Goal: Task Accomplishment & Management: Use online tool/utility

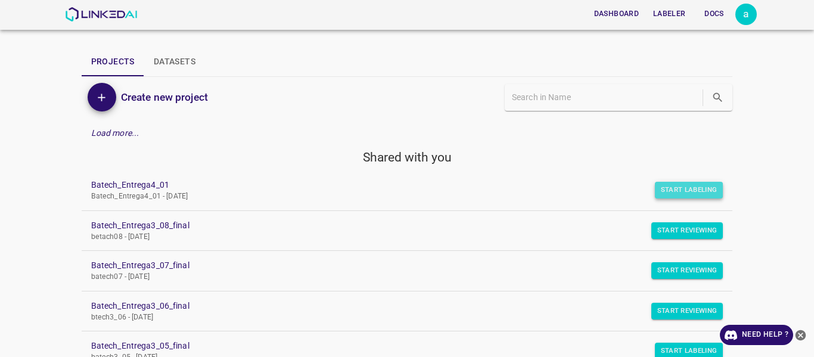
click at [674, 189] on button "Start Labeling" at bounding box center [689, 190] width 69 height 17
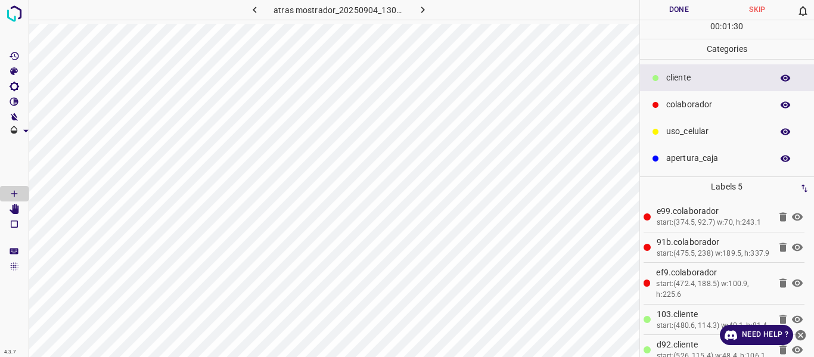
click at [686, 7] on button "Done" at bounding box center [679, 10] width 79 height 20
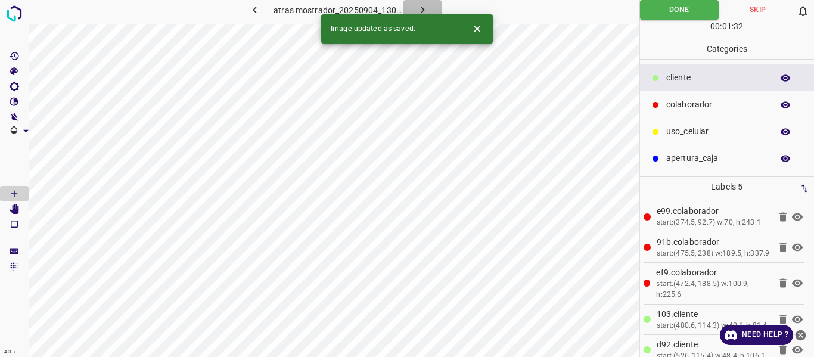
click at [421, 7] on icon "button" at bounding box center [422, 10] width 13 height 13
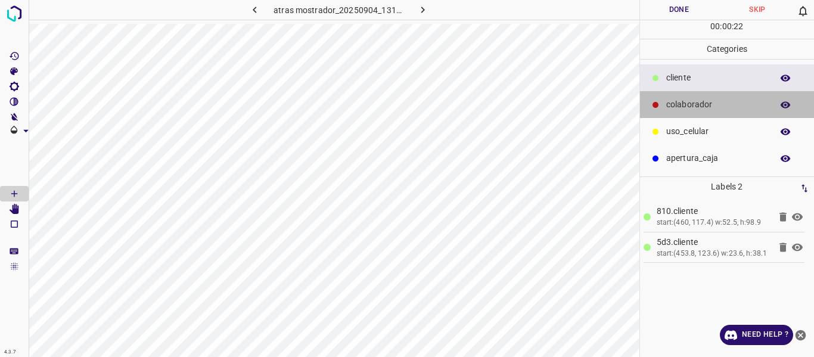
click at [689, 101] on p "colaborador" at bounding box center [716, 104] width 100 height 13
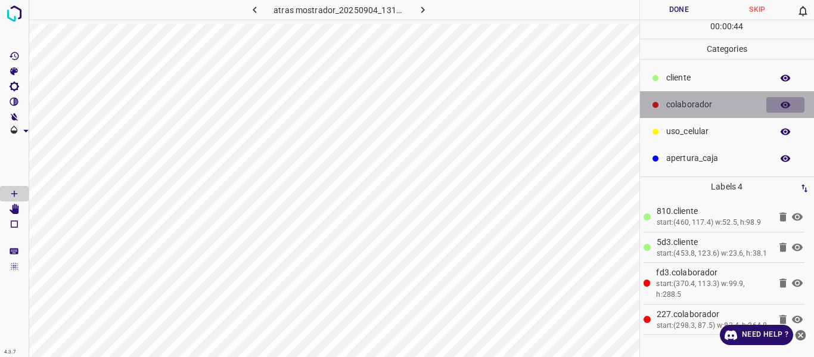
click at [782, 104] on icon "button" at bounding box center [786, 104] width 10 height 7
click at [782, 104] on icon "button" at bounding box center [786, 105] width 10 height 8
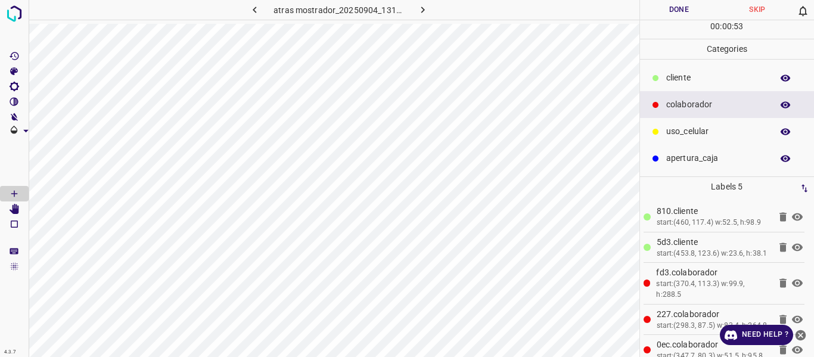
click at [666, 10] on button "Done" at bounding box center [679, 10] width 79 height 20
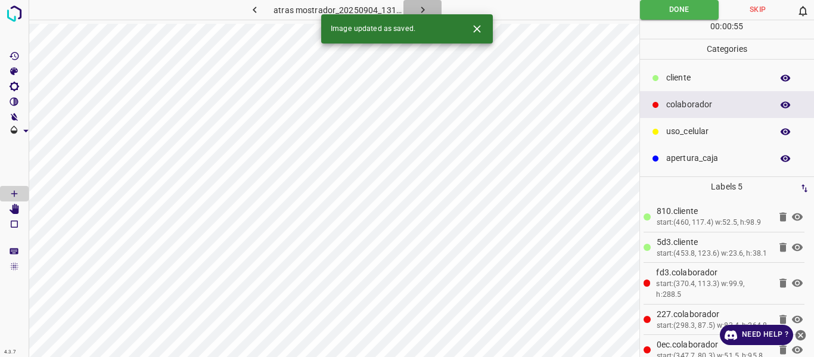
click at [419, 10] on icon "button" at bounding box center [422, 10] width 13 height 13
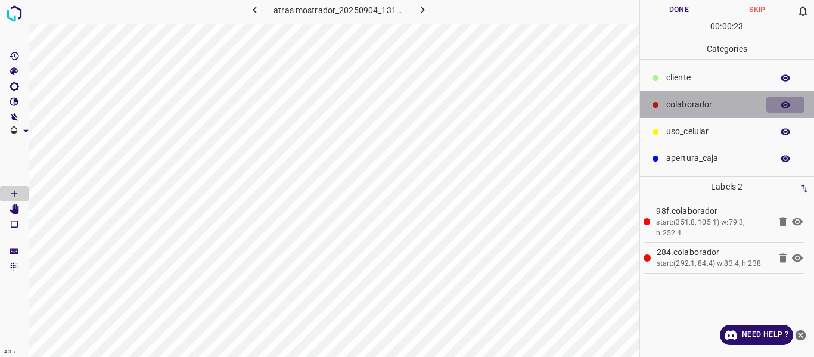
click at [782, 105] on icon "button" at bounding box center [786, 104] width 10 height 7
click at [782, 105] on icon "button" at bounding box center [786, 105] width 10 height 8
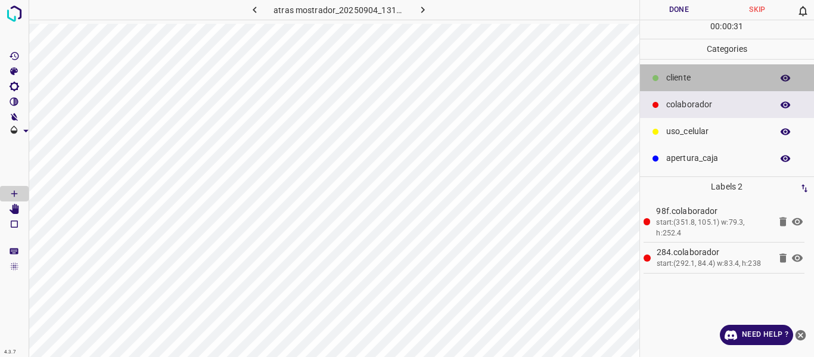
click at [681, 74] on p "cliente" at bounding box center [716, 77] width 100 height 13
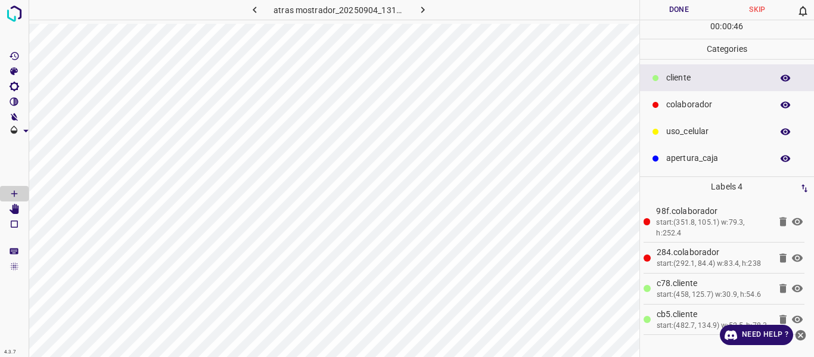
click at [677, 8] on button "Done" at bounding box center [679, 10] width 79 height 20
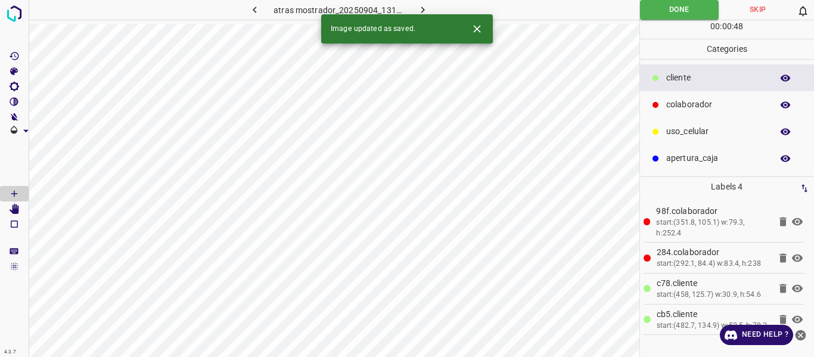
click at [418, 5] on icon "button" at bounding box center [422, 10] width 13 height 13
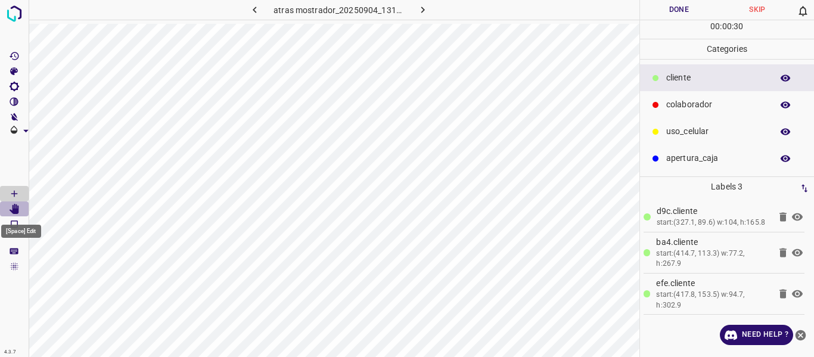
click at [12, 210] on icon "[Space] Edit" at bounding box center [14, 209] width 11 height 11
click at [14, 194] on icon "[Space] Draw" at bounding box center [14, 193] width 11 height 11
click at [685, 76] on p "cliente" at bounding box center [716, 77] width 100 height 13
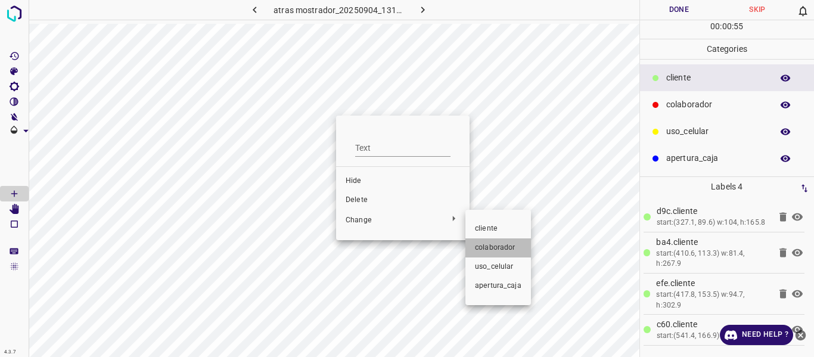
drag, startPoint x: 503, startPoint y: 247, endPoint x: 496, endPoint y: 218, distance: 30.1
click at [504, 247] on span "colaborador" at bounding box center [498, 247] width 46 height 11
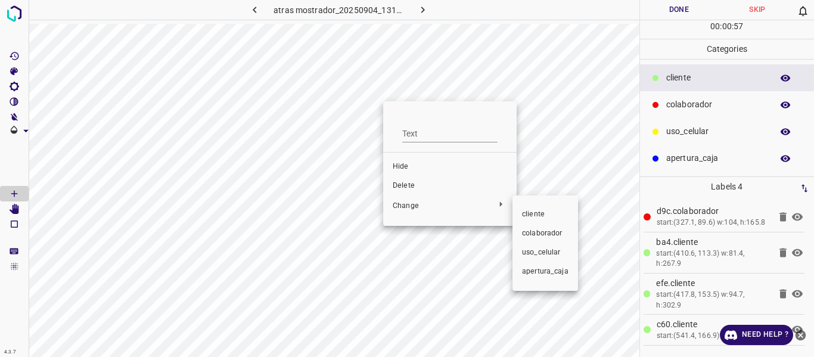
click at [537, 232] on span "colaborador" at bounding box center [545, 233] width 46 height 11
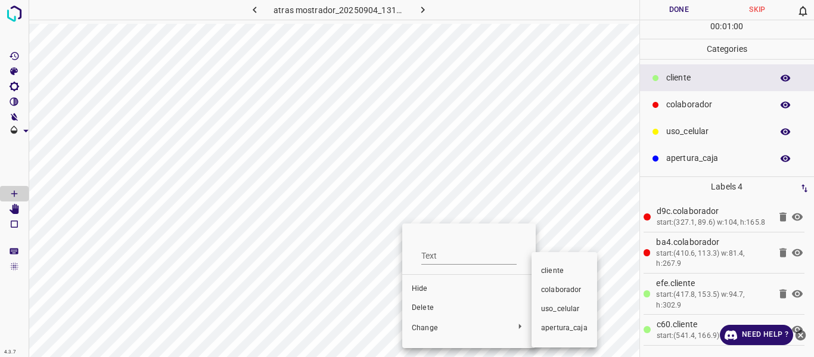
click at [548, 285] on span "colaborador" at bounding box center [564, 290] width 46 height 11
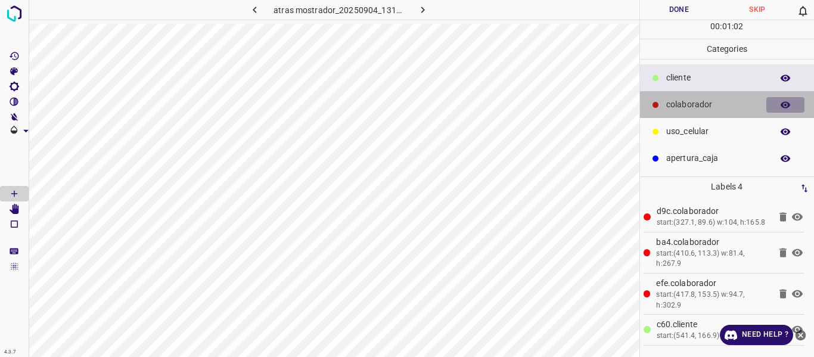
click at [784, 106] on icon "button" at bounding box center [785, 104] width 11 height 11
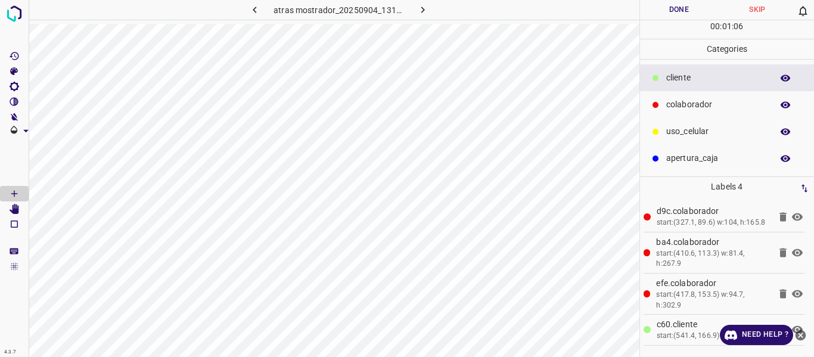
click at [666, 11] on button "Done" at bounding box center [679, 10] width 79 height 20
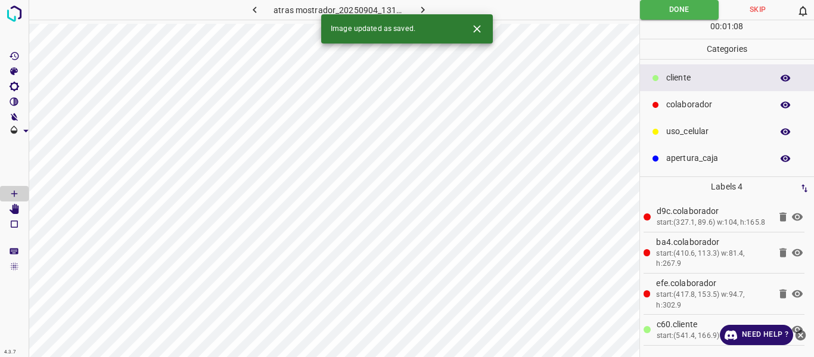
click at [415, 9] on button "button" at bounding box center [422, 10] width 38 height 20
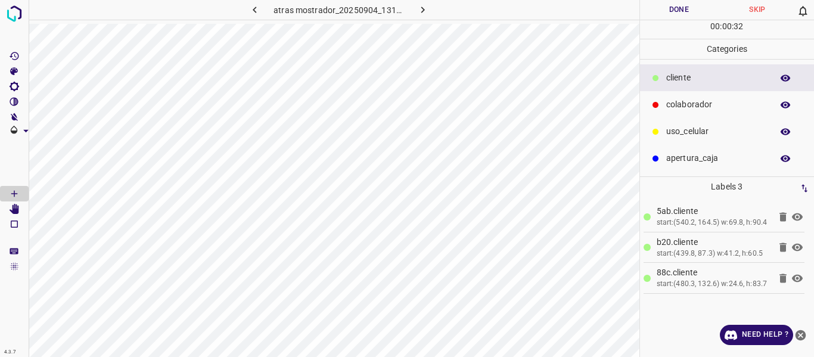
click at [708, 99] on p "colaborador" at bounding box center [716, 104] width 100 height 13
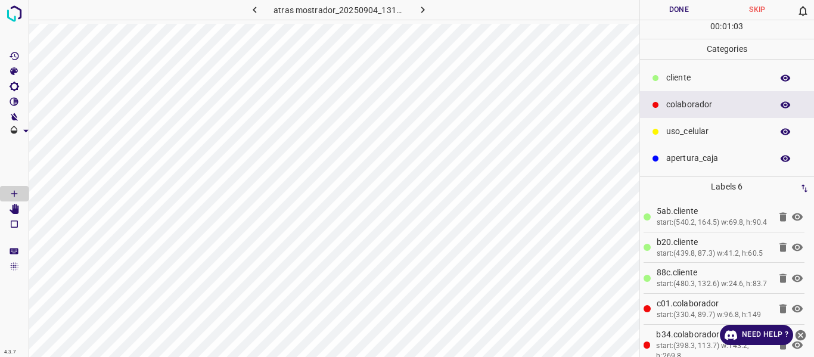
drag, startPoint x: 676, startPoint y: 130, endPoint x: 643, endPoint y: 138, distance: 33.8
click at [676, 130] on p "uso_celular" at bounding box center [716, 131] width 100 height 13
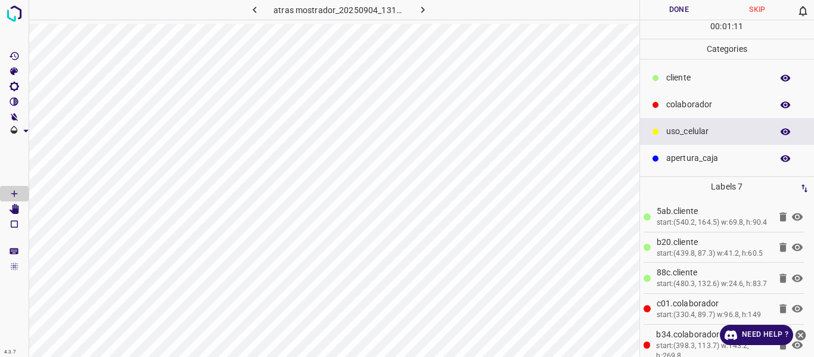
click at [686, 9] on button "Done" at bounding box center [679, 10] width 79 height 20
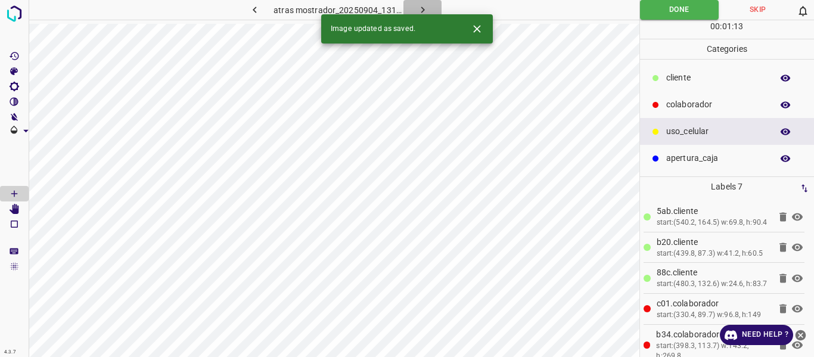
drag, startPoint x: 424, startPoint y: 9, endPoint x: 430, endPoint y: 1, distance: 10.3
click at [424, 8] on icon "button" at bounding box center [422, 10] width 13 height 13
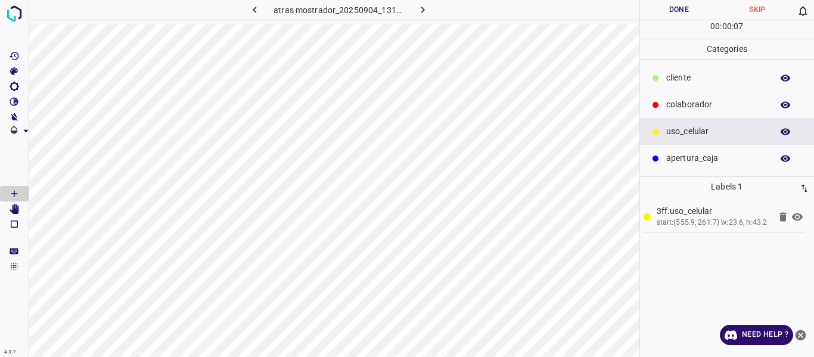
click at [694, 107] on p "colaborador" at bounding box center [716, 104] width 100 height 13
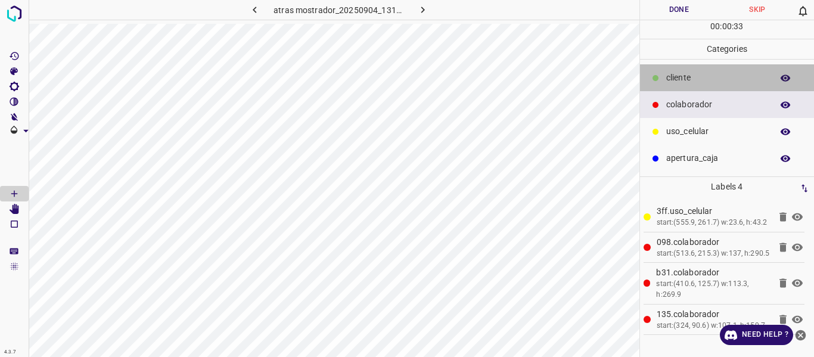
drag, startPoint x: 678, startPoint y: 74, endPoint x: 653, endPoint y: 69, distance: 25.5
click at [677, 73] on p "cliente" at bounding box center [716, 77] width 100 height 13
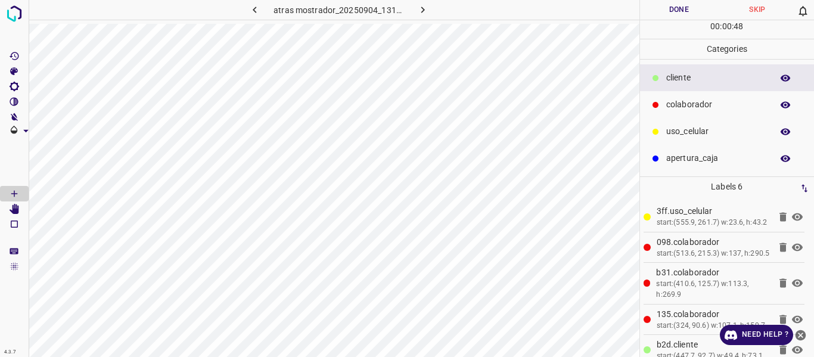
click at [666, 9] on button "Done" at bounding box center [679, 10] width 79 height 20
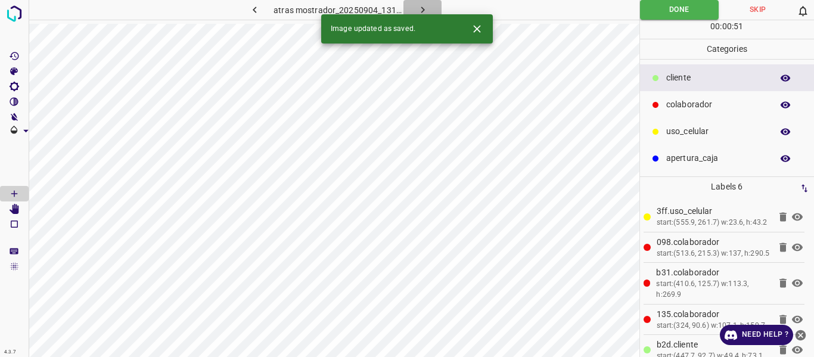
click at [418, 11] on icon "button" at bounding box center [422, 10] width 13 height 13
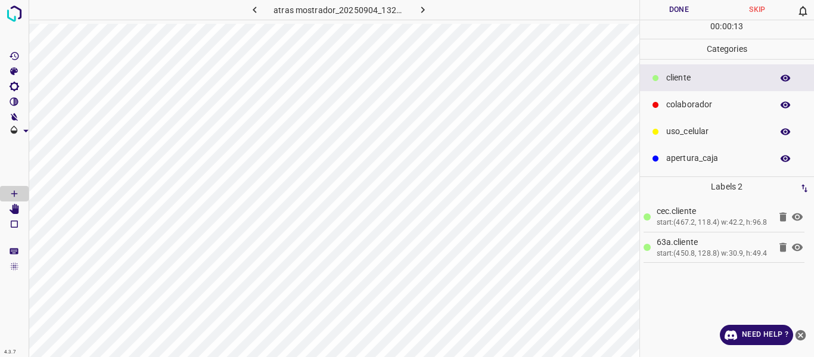
click at [679, 106] on p "colaborador" at bounding box center [716, 104] width 100 height 13
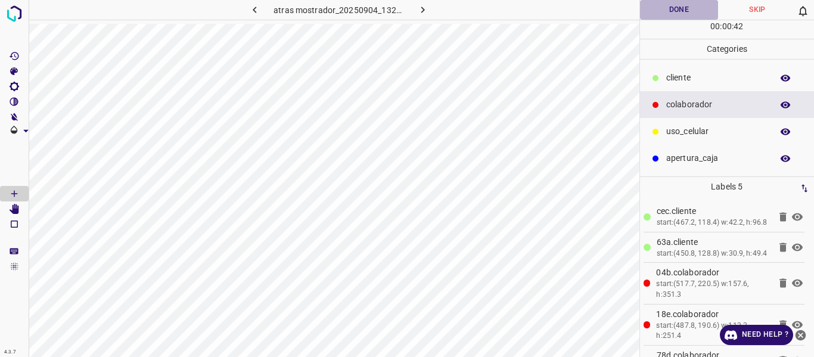
click at [660, 9] on button "Done" at bounding box center [679, 10] width 79 height 20
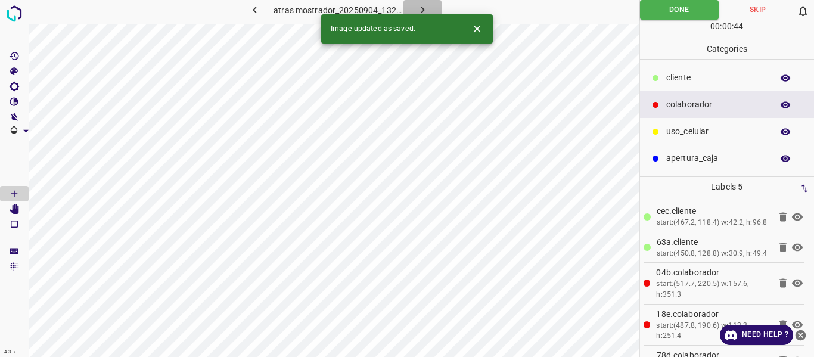
click at [416, 7] on icon "button" at bounding box center [422, 10] width 13 height 13
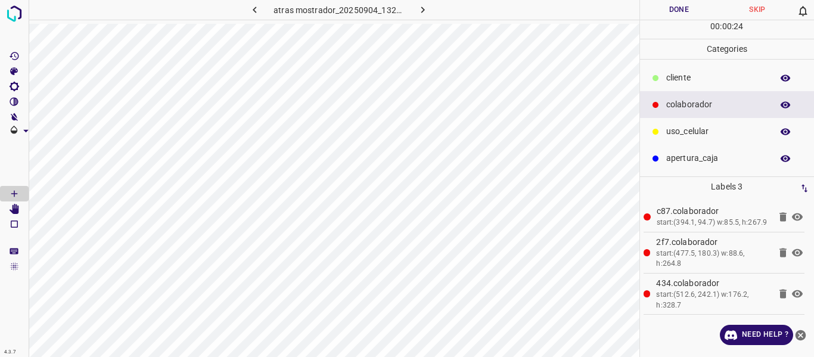
click at [685, 70] on div "cliente" at bounding box center [727, 77] width 175 height 27
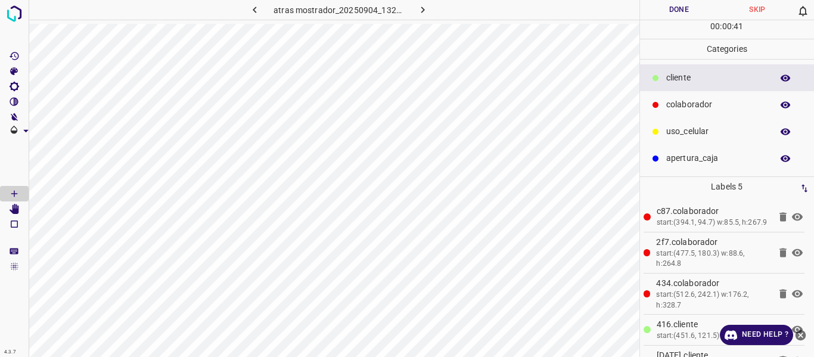
click at [664, 11] on button "Done" at bounding box center [679, 10] width 79 height 20
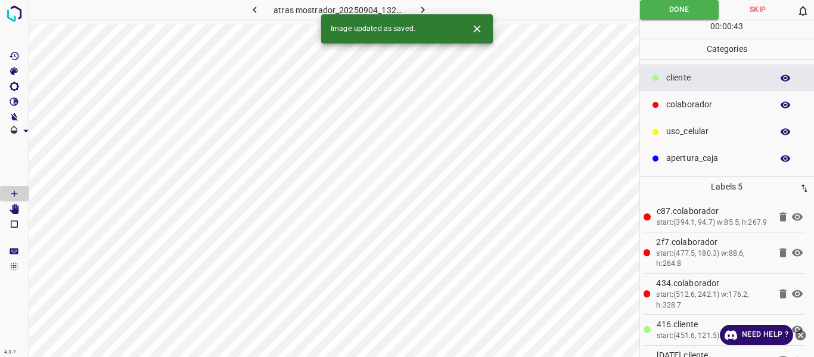
drag, startPoint x: 418, startPoint y: 5, endPoint x: 435, endPoint y: 29, distance: 29.1
click at [418, 8] on icon "button" at bounding box center [422, 10] width 13 height 13
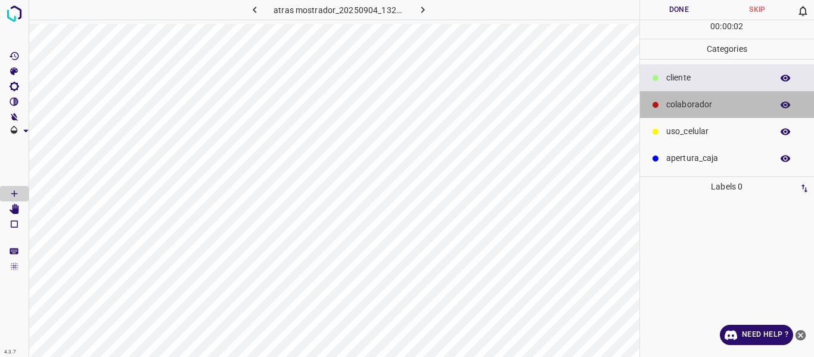
click at [682, 104] on p "colaborador" at bounding box center [716, 104] width 100 height 13
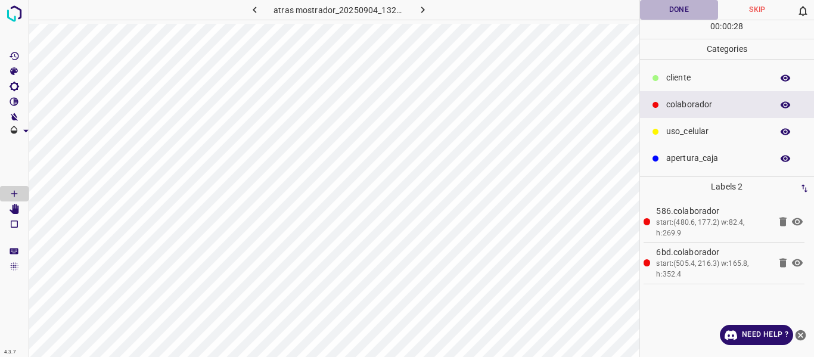
click at [659, 10] on button "Done" at bounding box center [679, 10] width 79 height 20
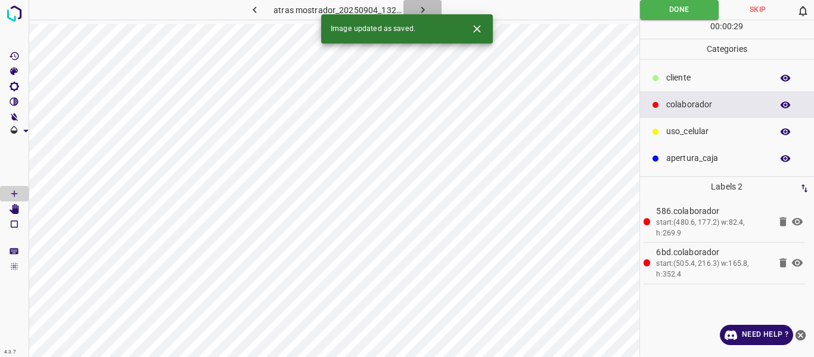
click at [422, 7] on icon "button" at bounding box center [422, 10] width 13 height 13
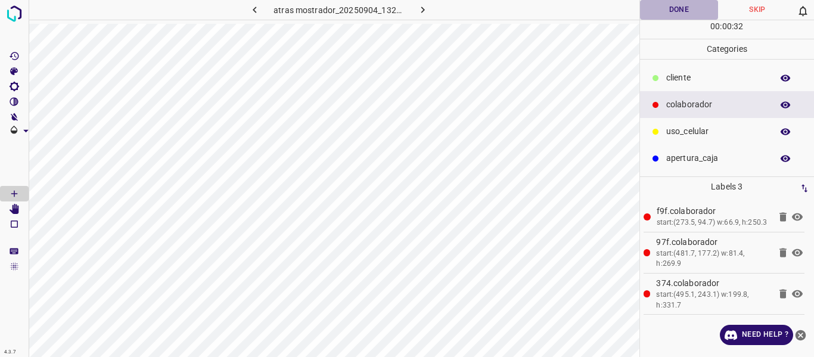
drag, startPoint x: 670, startPoint y: 8, endPoint x: 701, endPoint y: 43, distance: 47.3
click at [670, 9] on button "Done" at bounding box center [679, 10] width 79 height 20
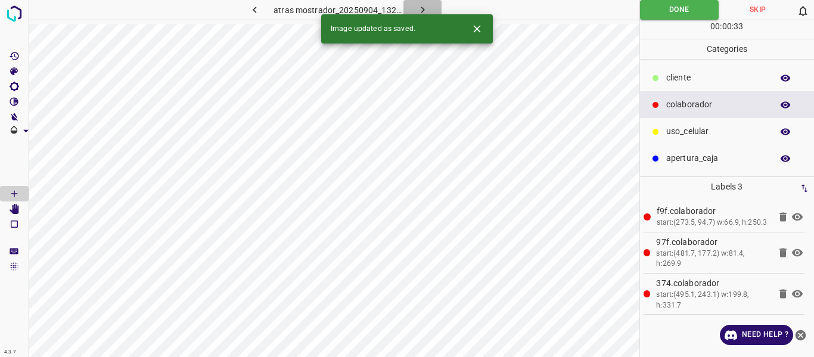
click at [417, 2] on button "button" at bounding box center [422, 10] width 38 height 20
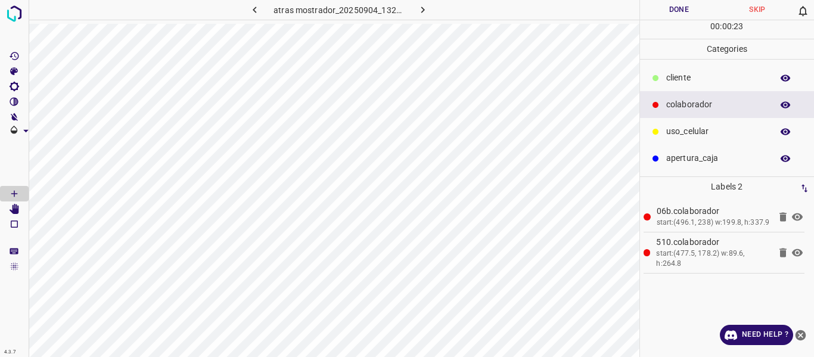
click at [677, 8] on button "Done" at bounding box center [679, 10] width 79 height 20
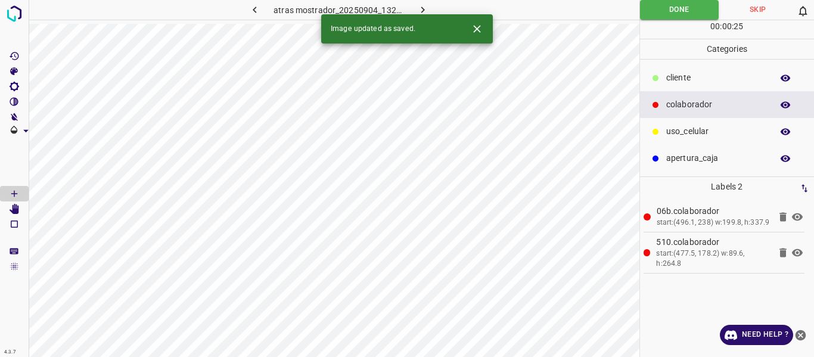
drag, startPoint x: 418, startPoint y: 5, endPoint x: 418, endPoint y: 11, distance: 6.6
click at [418, 6] on icon "button" at bounding box center [422, 10] width 13 height 13
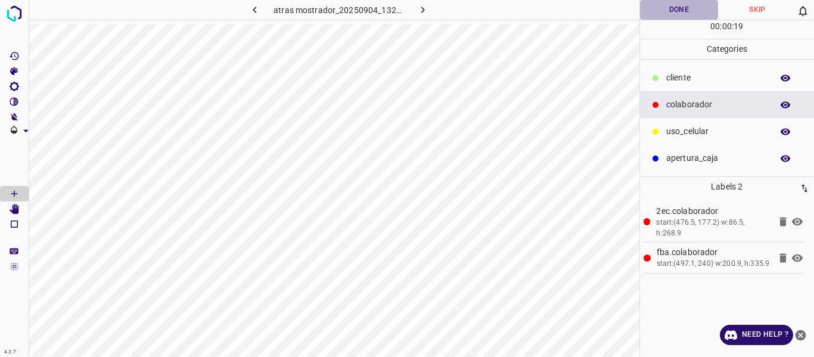
click at [663, 4] on button "Done" at bounding box center [679, 10] width 79 height 20
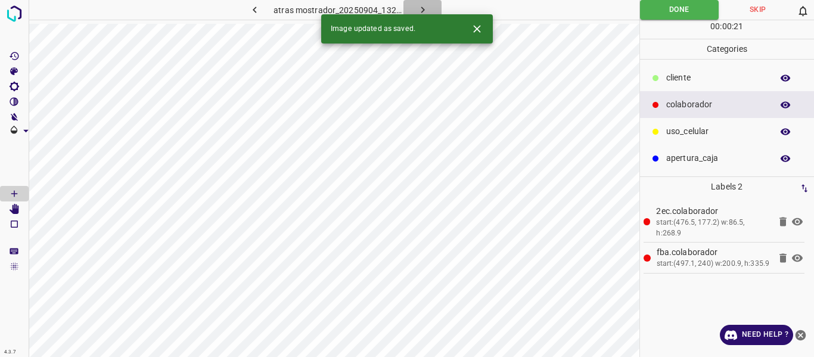
click at [425, 5] on icon "button" at bounding box center [422, 10] width 13 height 13
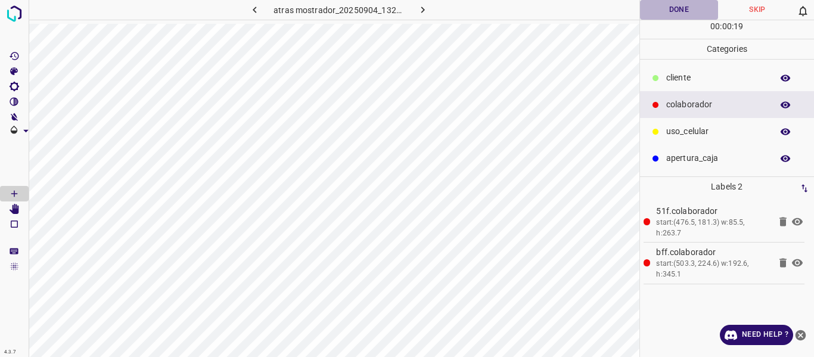
drag, startPoint x: 664, startPoint y: 10, endPoint x: 699, endPoint y: 55, distance: 57.3
click at [664, 12] on button "Done" at bounding box center [679, 10] width 79 height 20
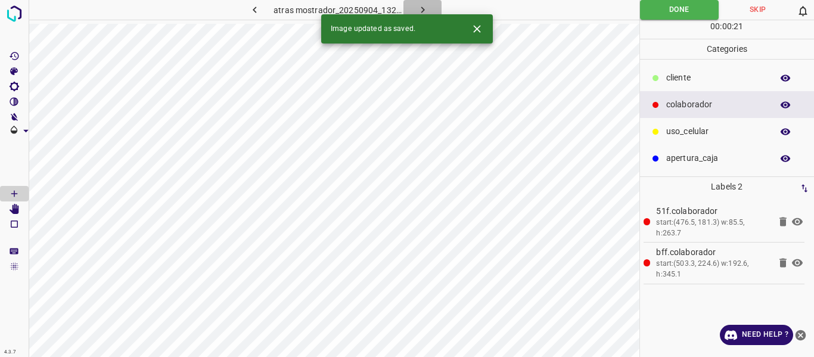
click at [418, 8] on button "button" at bounding box center [422, 10] width 38 height 20
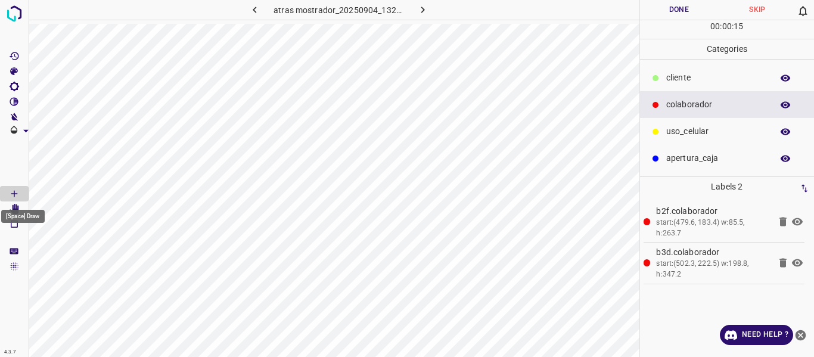
click at [18, 207] on div "[Space] Draw" at bounding box center [23, 212] width 46 height 23
drag, startPoint x: 12, startPoint y: 209, endPoint x: 27, endPoint y: 214, distance: 15.8
click at [13, 209] on icon "[Space] Edit" at bounding box center [14, 209] width 11 height 11
click at [674, 8] on button "Done" at bounding box center [679, 10] width 79 height 20
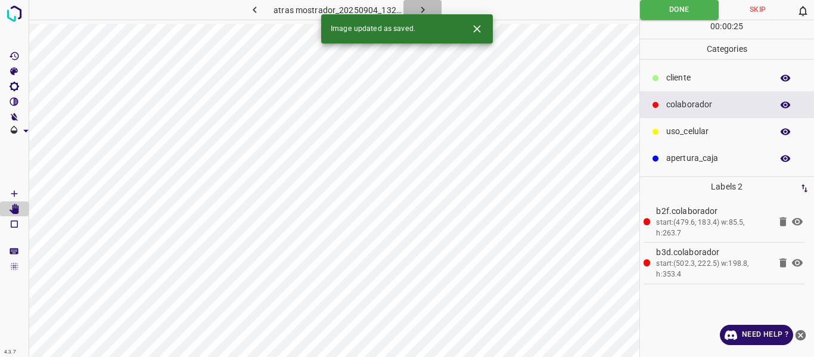
drag, startPoint x: 420, startPoint y: 7, endPoint x: 432, endPoint y: 33, distance: 28.8
click at [424, 17] on div "4.3.7 atras mostrador_20250904_132626_973904.jpg Done Skip 0 00 : 00 : 25 Categ…" at bounding box center [407, 178] width 814 height 357
drag, startPoint x: 417, startPoint y: 7, endPoint x: 446, endPoint y: 38, distance: 41.7
click at [418, 8] on icon "button" at bounding box center [422, 10] width 13 height 13
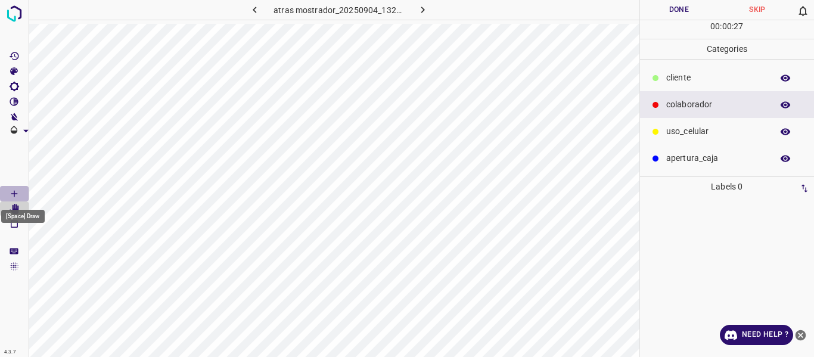
click at [9, 192] on icon "[Space] Draw" at bounding box center [14, 193] width 11 height 11
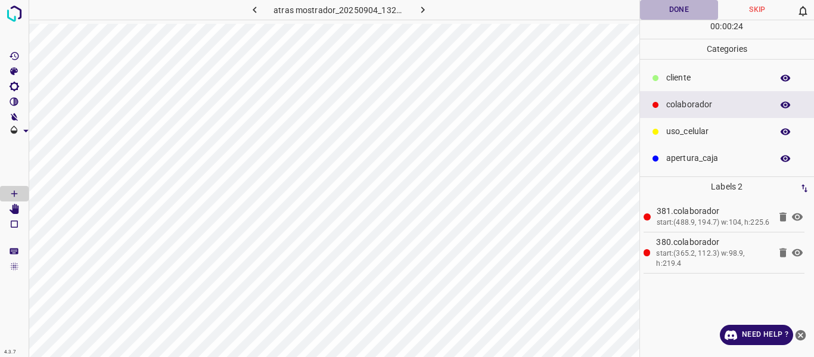
click at [655, 15] on button "Done" at bounding box center [679, 10] width 79 height 20
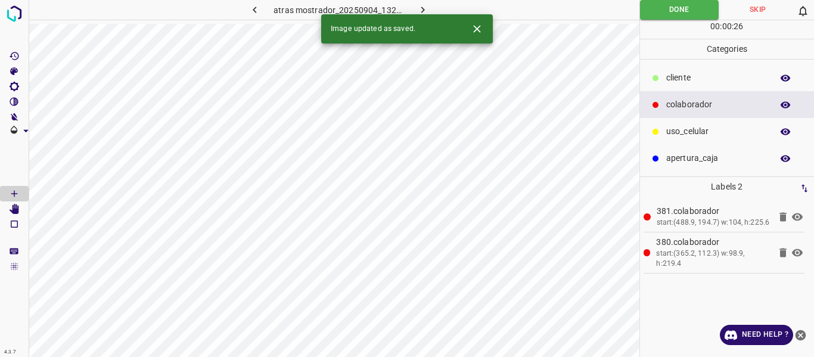
click at [421, 8] on icon "button" at bounding box center [423, 10] width 4 height 7
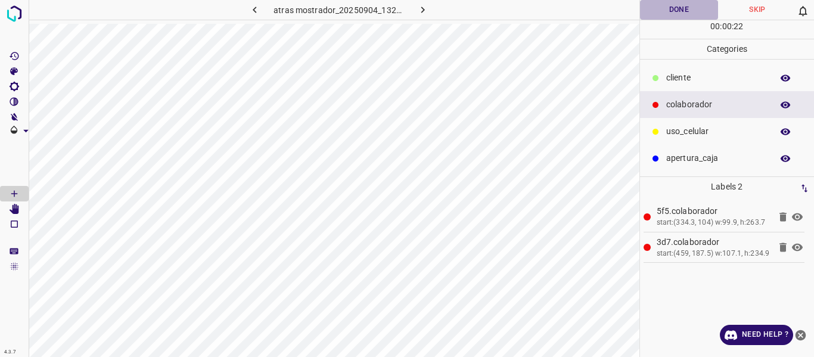
click at [668, 7] on button "Done" at bounding box center [679, 10] width 79 height 20
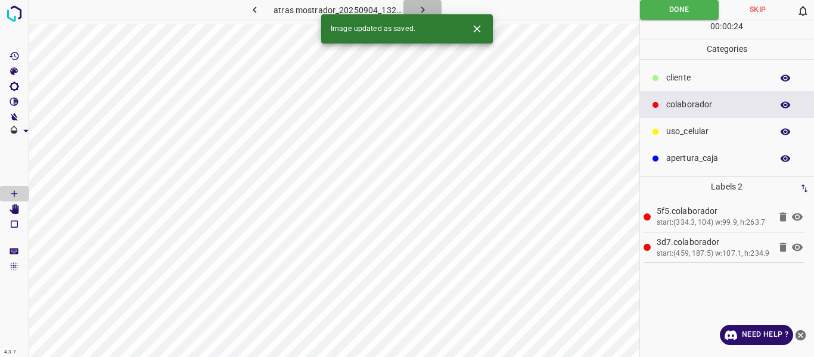
click at [422, 10] on icon "button" at bounding box center [422, 10] width 13 height 13
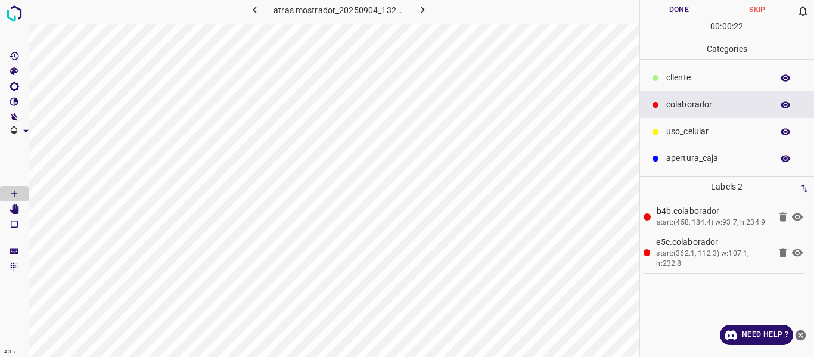
click at [664, 3] on button "Done" at bounding box center [679, 10] width 79 height 20
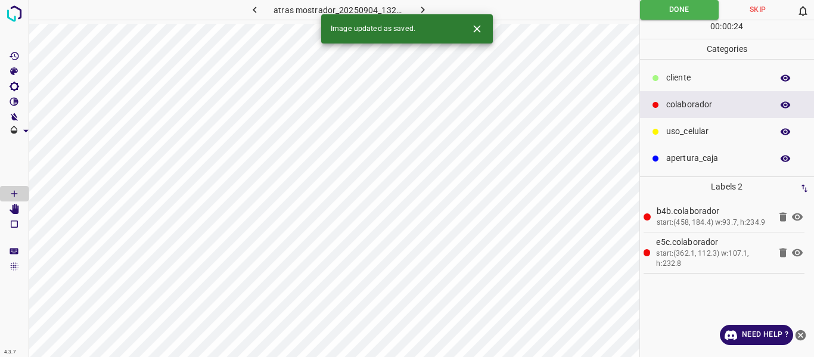
click at [418, 4] on icon "button" at bounding box center [422, 10] width 13 height 13
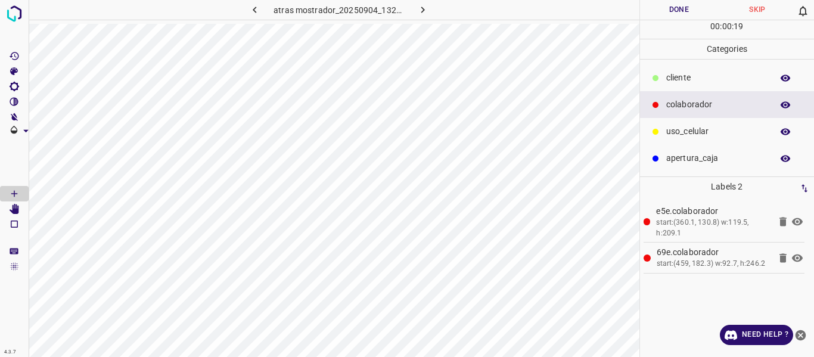
click at [653, 12] on button "Done" at bounding box center [679, 10] width 79 height 20
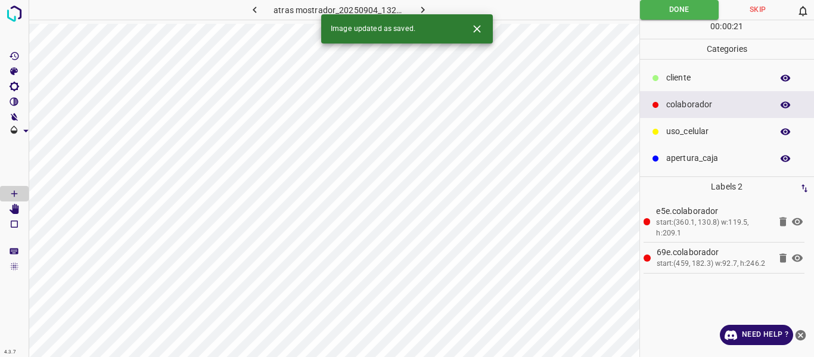
click at [422, 7] on icon "button" at bounding box center [422, 10] width 13 height 13
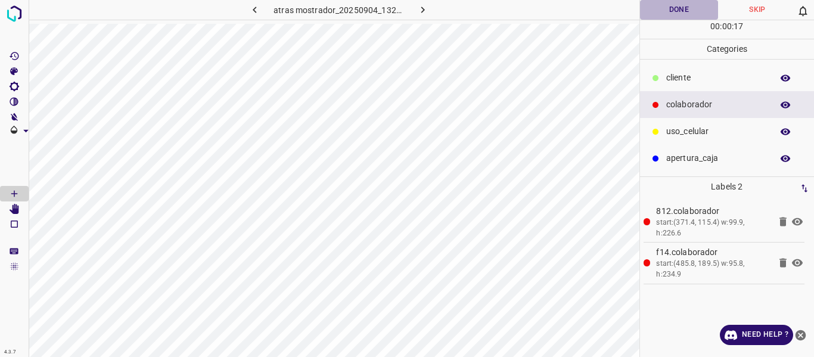
click at [666, 13] on button "Done" at bounding box center [679, 10] width 79 height 20
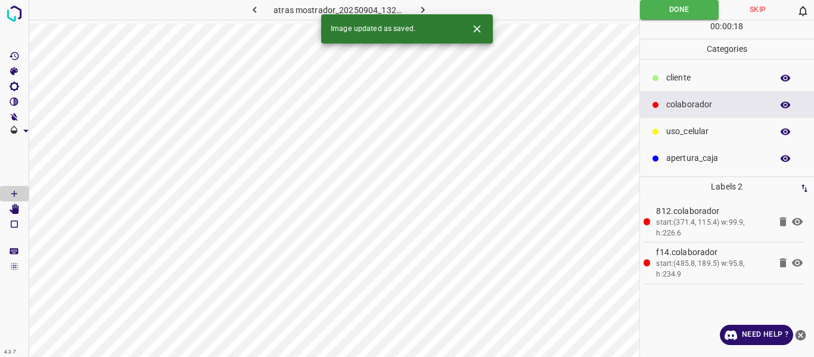
click at [423, 6] on icon "button" at bounding box center [422, 10] width 13 height 13
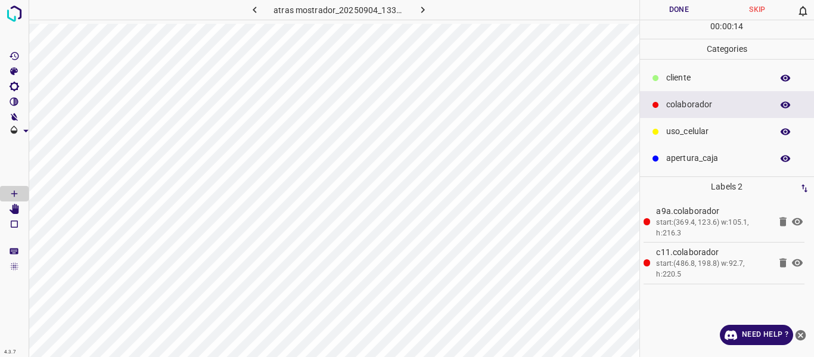
click at [667, 15] on button "Done" at bounding box center [679, 10] width 79 height 20
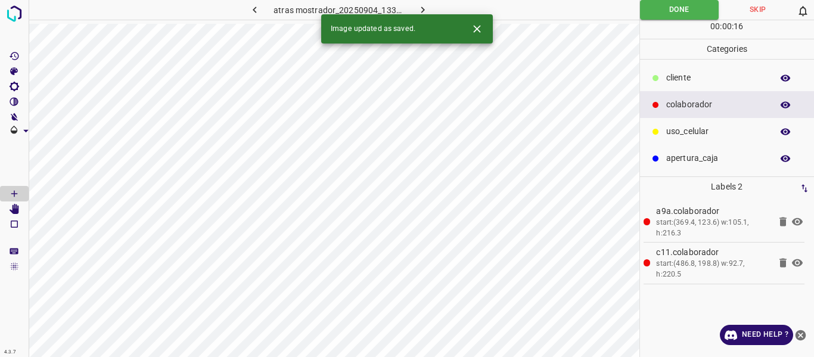
click at [431, 4] on button "button" at bounding box center [422, 10] width 38 height 20
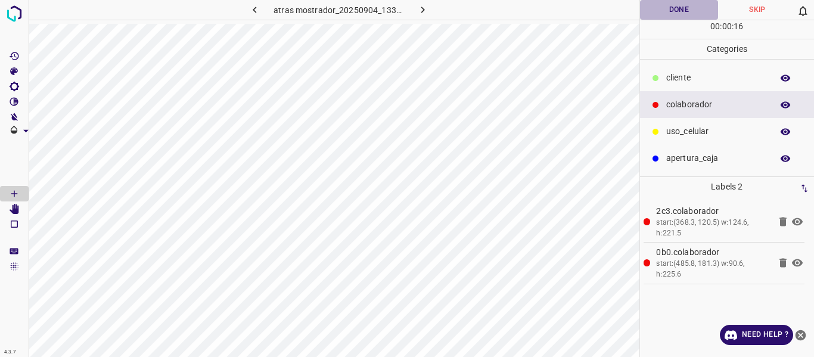
click at [664, 4] on button "Done" at bounding box center [679, 10] width 79 height 20
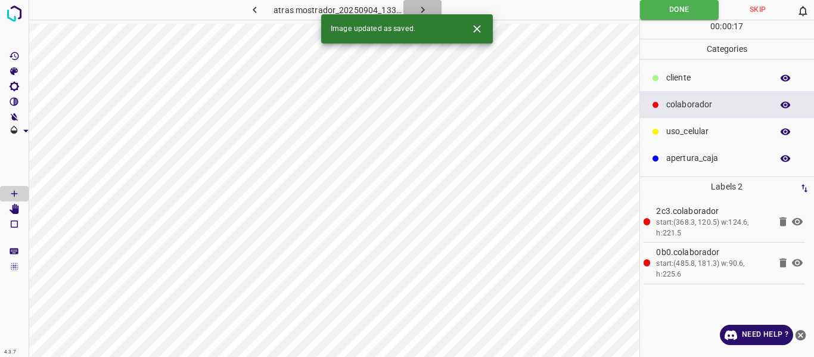
click at [420, 8] on icon "button" at bounding box center [422, 10] width 13 height 13
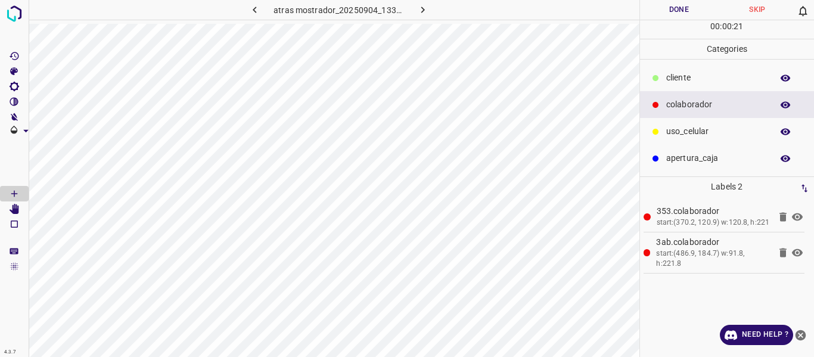
click at [664, 14] on button "Done" at bounding box center [679, 10] width 79 height 20
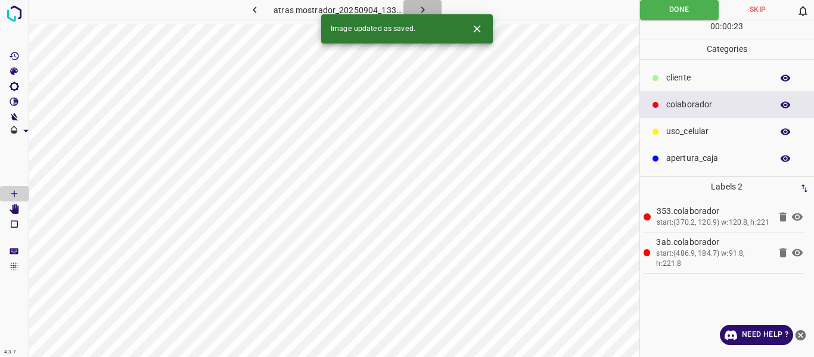
click at [419, 8] on icon "button" at bounding box center [422, 10] width 13 height 13
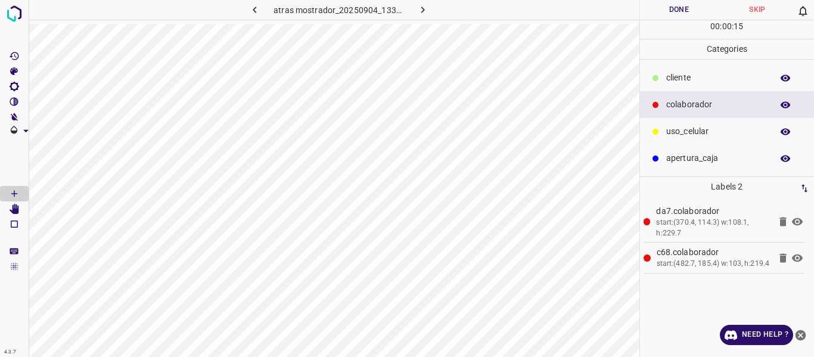
click at [655, 8] on button "Done" at bounding box center [679, 10] width 79 height 20
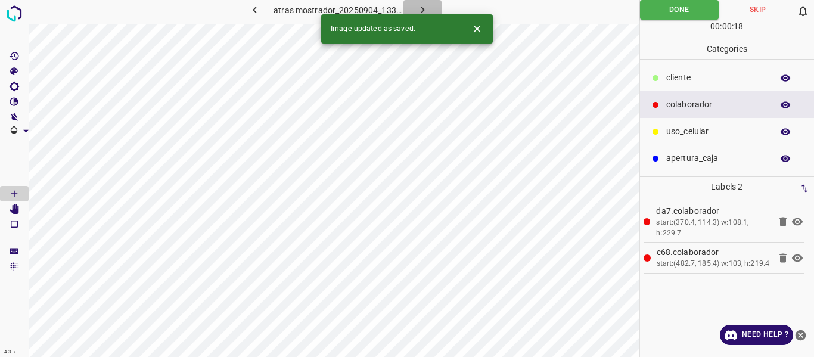
click at [419, 4] on icon "button" at bounding box center [422, 10] width 13 height 13
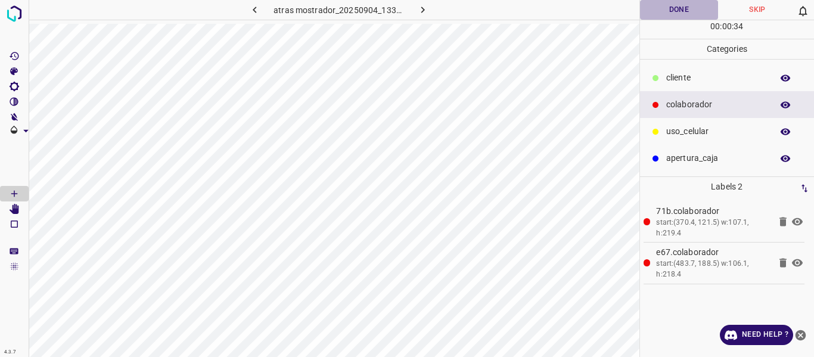
click at [662, 9] on button "Done" at bounding box center [679, 10] width 79 height 20
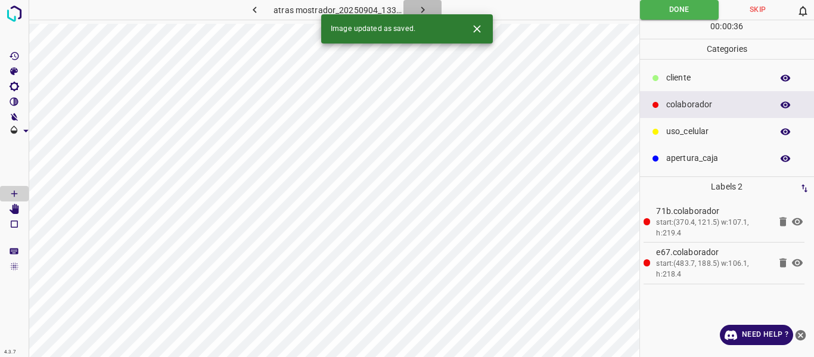
click at [423, 5] on icon "button" at bounding box center [422, 10] width 13 height 13
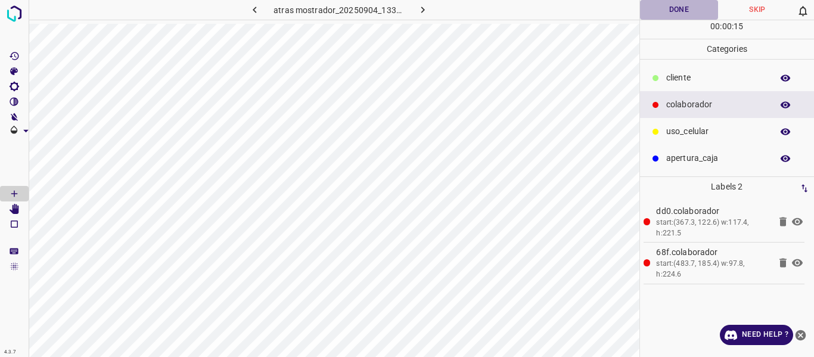
click at [678, 7] on button "Done" at bounding box center [679, 10] width 79 height 20
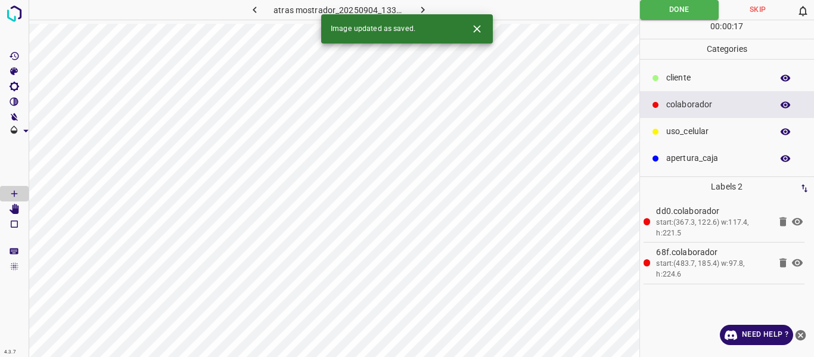
click at [422, 10] on icon "button" at bounding box center [423, 10] width 4 height 7
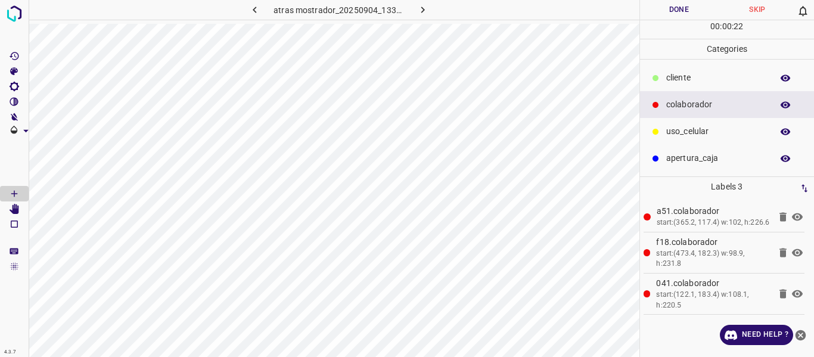
click at [686, 135] on p "uso_celular" at bounding box center [716, 131] width 100 height 13
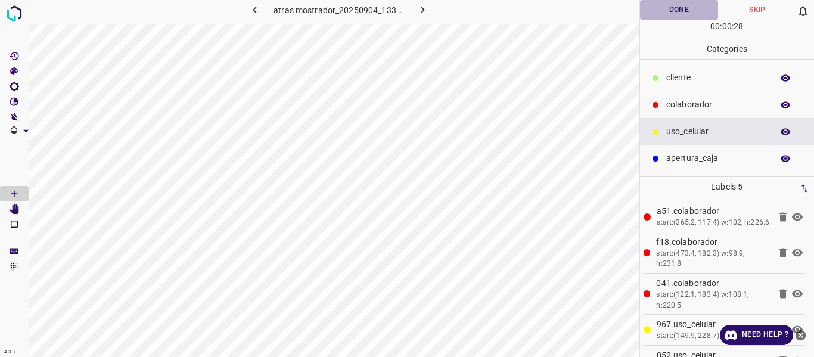
click at [686, 4] on button "Done" at bounding box center [679, 10] width 79 height 20
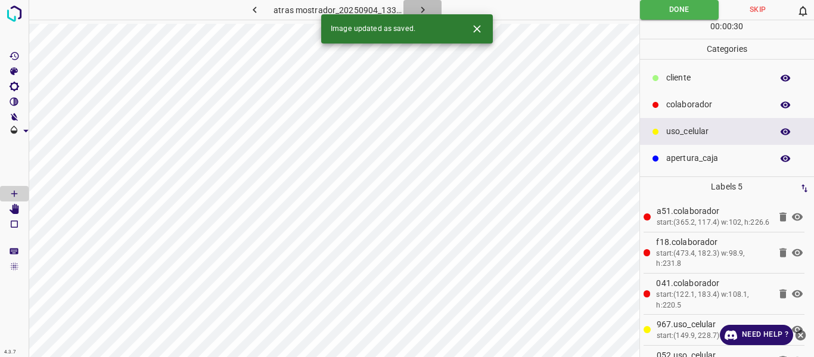
click at [416, 6] on icon "button" at bounding box center [422, 10] width 13 height 13
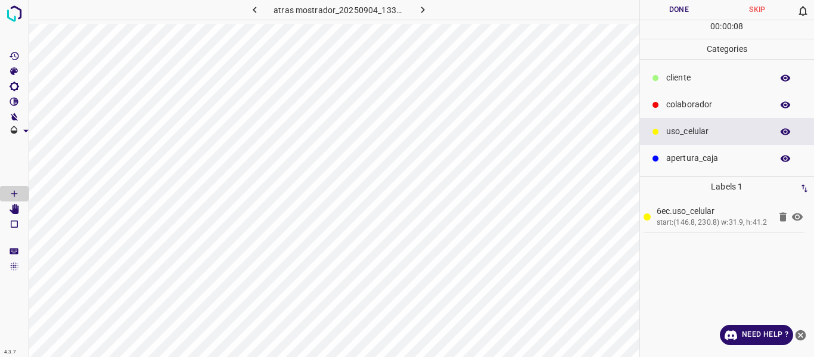
click at [674, 107] on p "colaborador" at bounding box center [716, 104] width 100 height 13
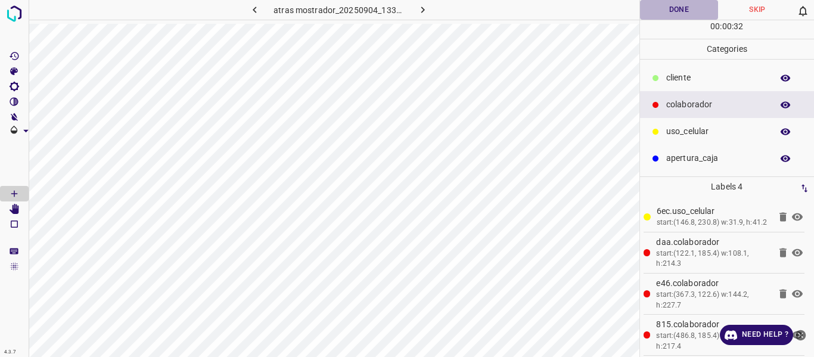
click at [668, 8] on button "Done" at bounding box center [679, 10] width 79 height 20
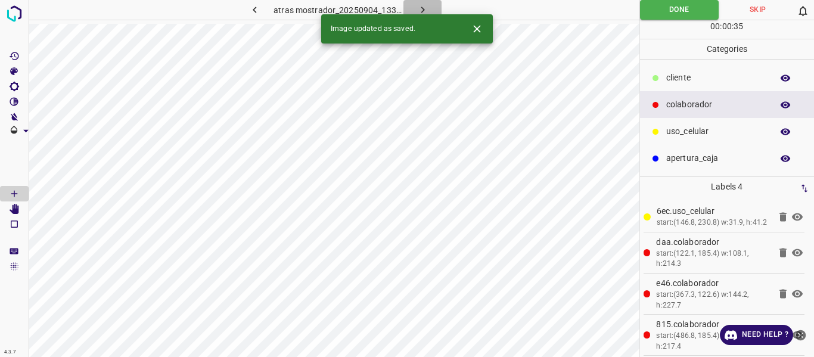
click at [420, 11] on icon "button" at bounding box center [422, 10] width 13 height 13
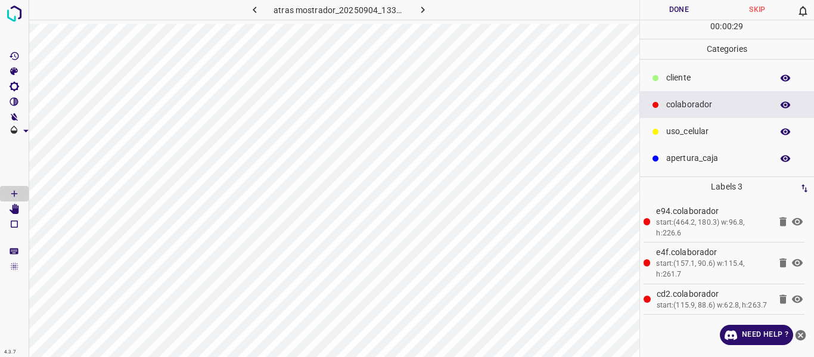
drag, startPoint x: 687, startPoint y: 77, endPoint x: 667, endPoint y: 80, distance: 20.5
click at [686, 77] on p "cliente" at bounding box center [716, 77] width 100 height 13
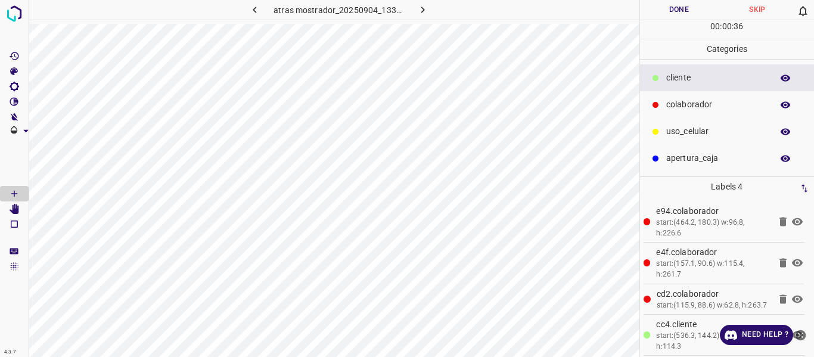
click at [671, 9] on button "Done" at bounding box center [679, 10] width 79 height 20
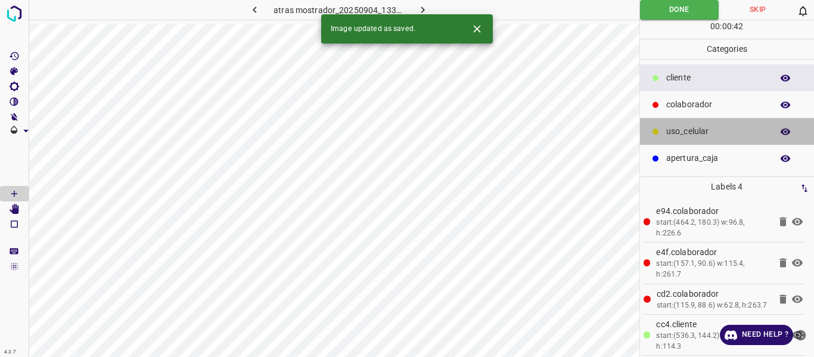
click at [696, 136] on p "uso_celular" at bounding box center [716, 131] width 100 height 13
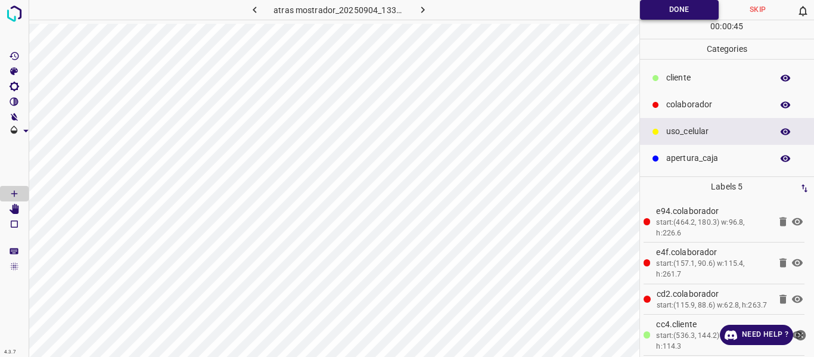
click at [661, 10] on button "Done" at bounding box center [679, 10] width 79 height 20
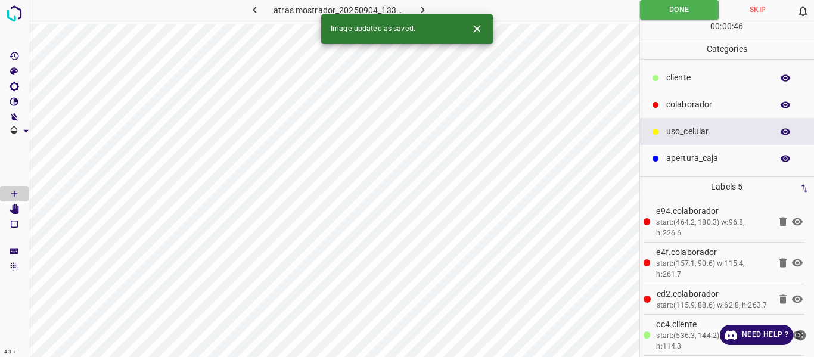
drag, startPoint x: 422, startPoint y: 6, endPoint x: 417, endPoint y: 18, distance: 13.1
click at [422, 5] on icon "button" at bounding box center [422, 10] width 13 height 13
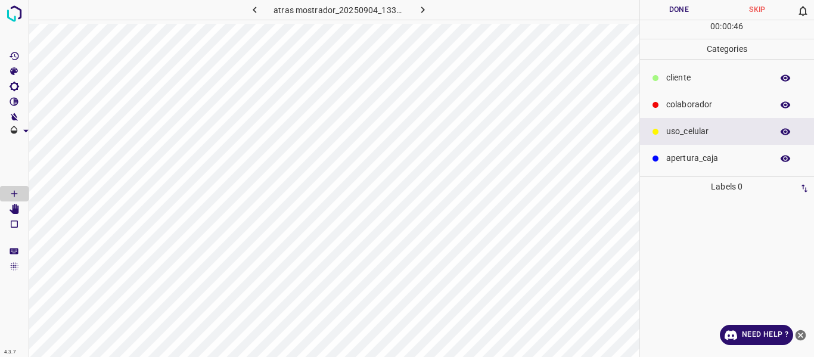
click at [674, 104] on p "colaborador" at bounding box center [716, 104] width 100 height 13
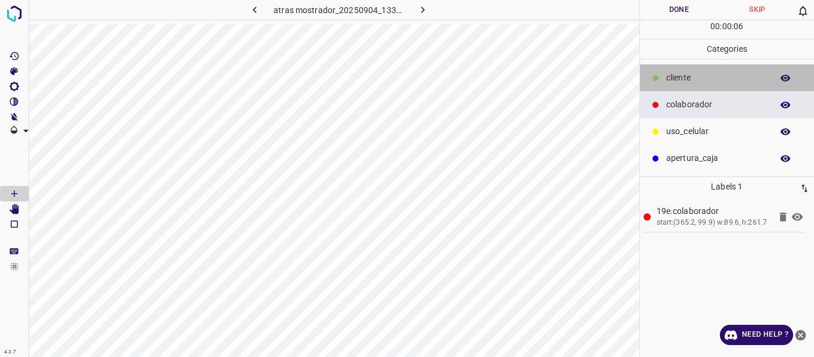
click at [672, 75] on p "cliente" at bounding box center [716, 77] width 100 height 13
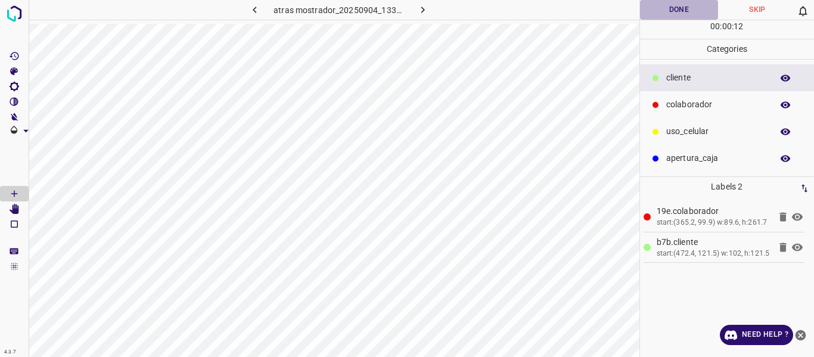
click at [657, 9] on button "Done" at bounding box center [679, 10] width 79 height 20
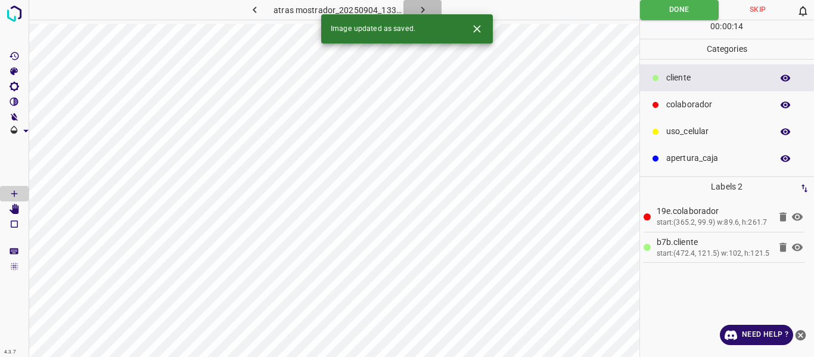
click at [425, 10] on icon "button" at bounding box center [422, 10] width 13 height 13
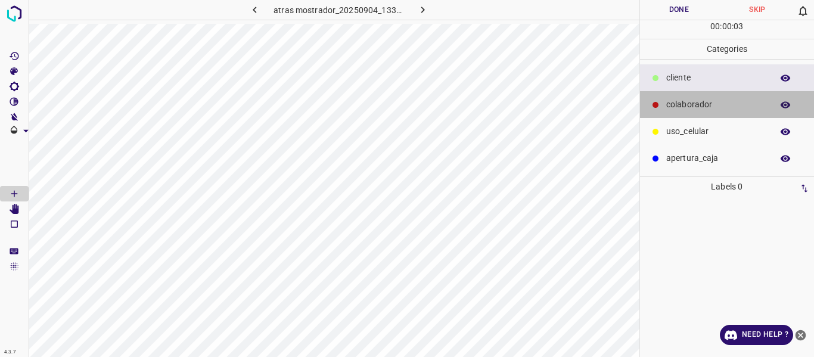
click at [711, 103] on p "colaborador" at bounding box center [716, 104] width 100 height 13
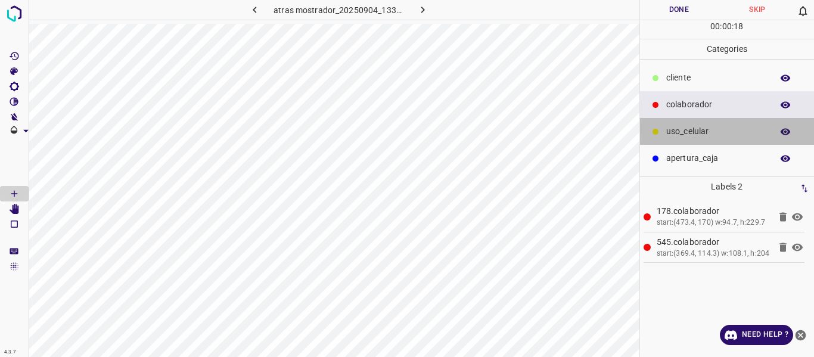
click at [699, 129] on p "uso_celular" at bounding box center [716, 131] width 100 height 13
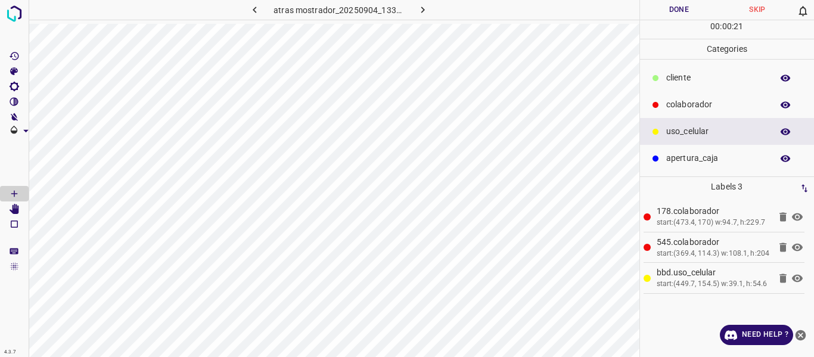
click at [678, 13] on button "Done" at bounding box center [679, 10] width 79 height 20
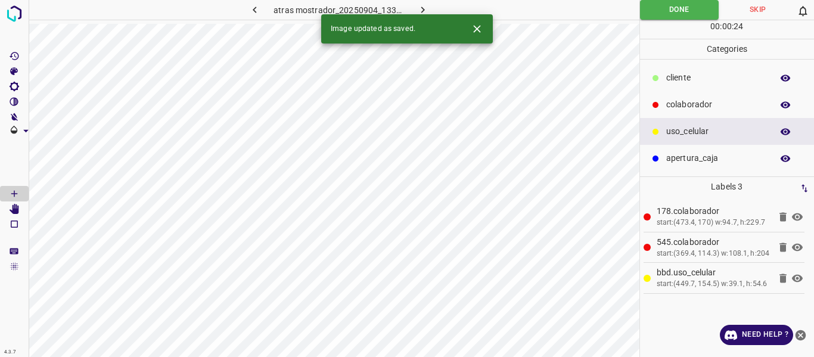
click at [420, 10] on icon "button" at bounding box center [422, 10] width 13 height 13
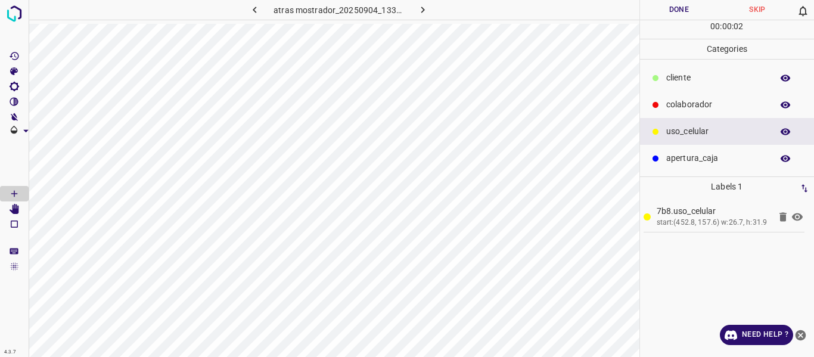
click at [678, 104] on p "colaborador" at bounding box center [716, 104] width 100 height 13
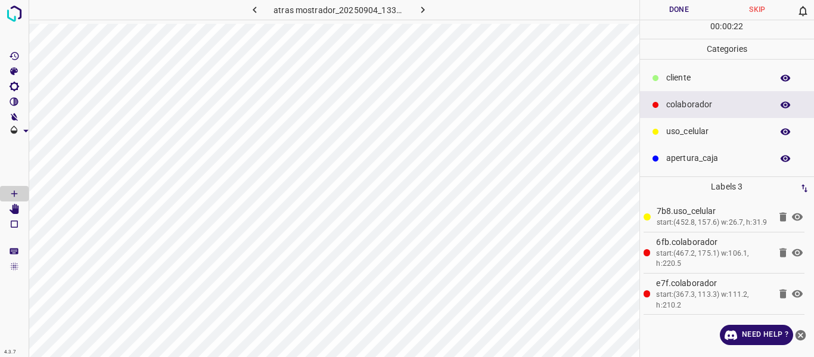
click at [670, 9] on button "Done" at bounding box center [679, 10] width 79 height 20
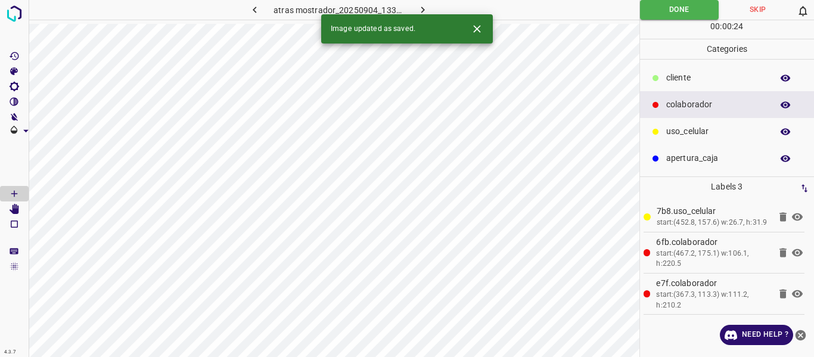
click at [427, 7] on icon "button" at bounding box center [422, 10] width 13 height 13
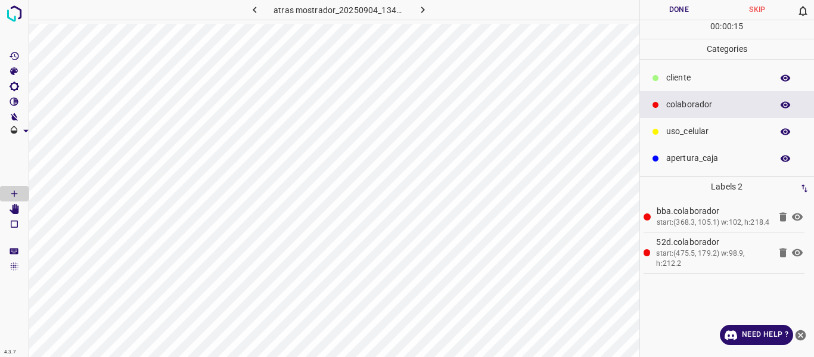
click at [688, 125] on div "uso_celular" at bounding box center [727, 131] width 175 height 27
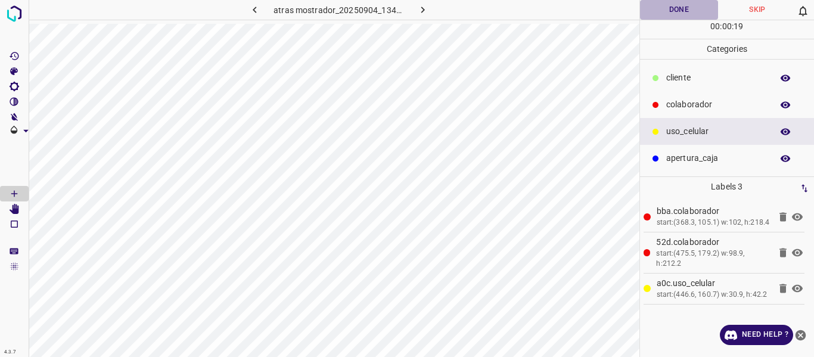
click at [663, 8] on button "Done" at bounding box center [679, 10] width 79 height 20
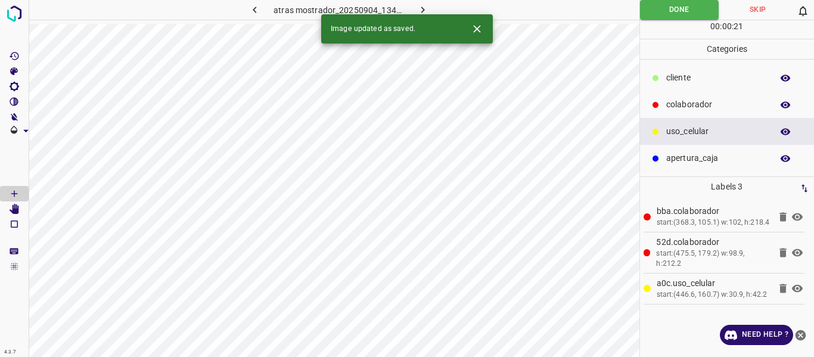
click at [421, 7] on icon "button" at bounding box center [422, 10] width 13 height 13
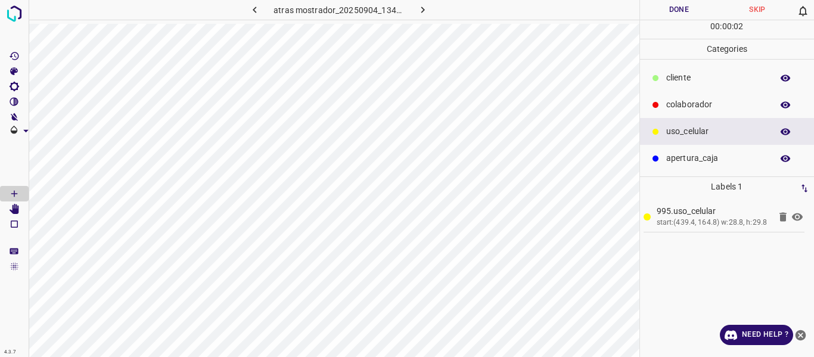
click at [675, 101] on p "colaborador" at bounding box center [716, 104] width 100 height 13
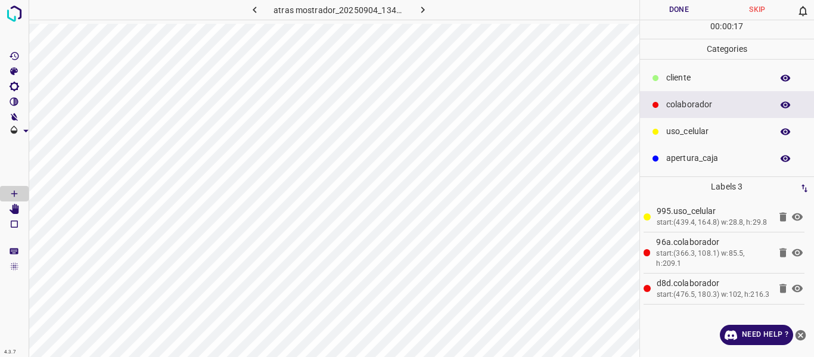
click at [662, 11] on button "Done" at bounding box center [679, 10] width 79 height 20
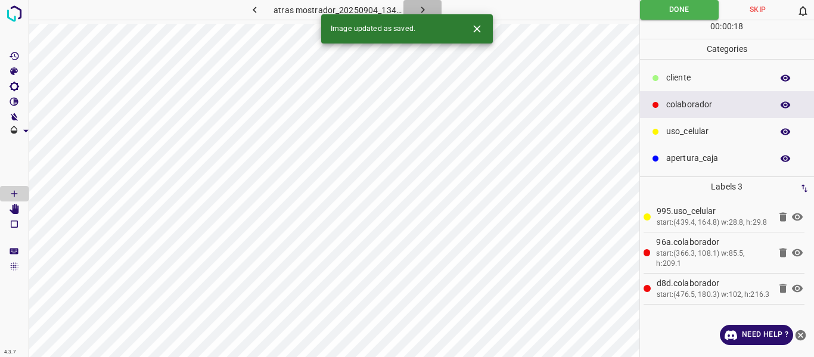
click at [421, 5] on icon "button" at bounding box center [422, 10] width 13 height 13
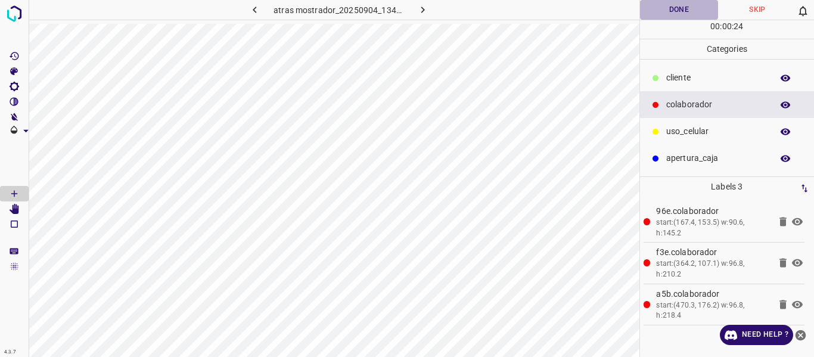
click at [678, 13] on button "Done" at bounding box center [679, 10] width 79 height 20
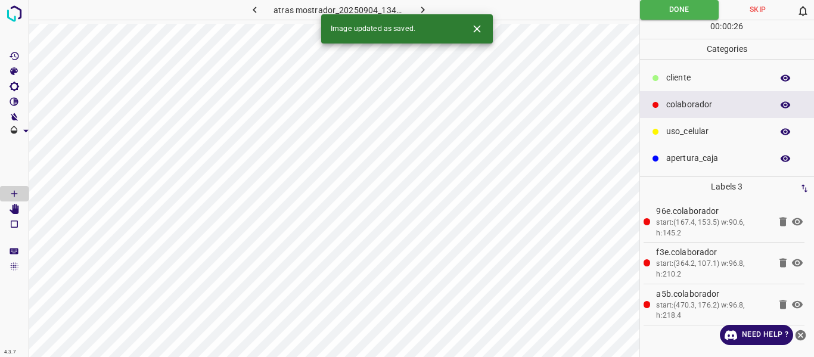
click at [422, 8] on icon "button" at bounding box center [422, 10] width 13 height 13
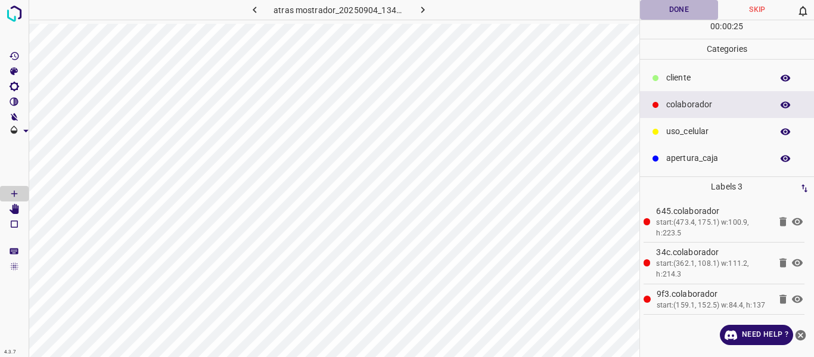
click at [660, 11] on button "Done" at bounding box center [679, 10] width 79 height 20
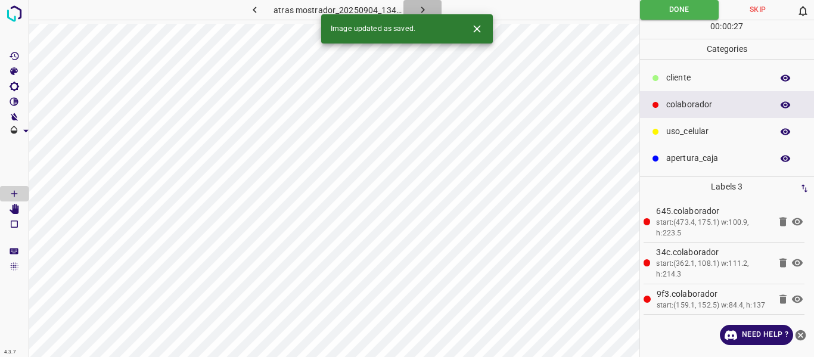
click at [422, 10] on icon "button" at bounding box center [422, 10] width 13 height 13
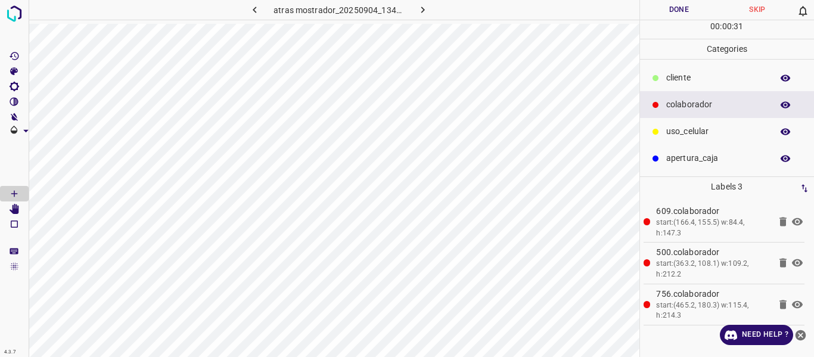
click at [670, 7] on button "Done" at bounding box center [679, 10] width 79 height 20
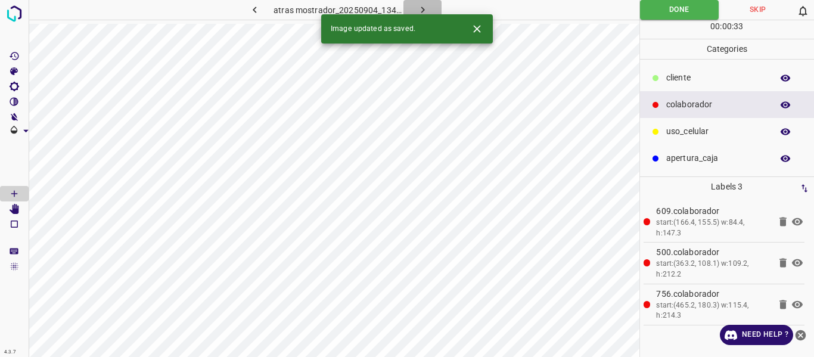
click at [420, 5] on icon "button" at bounding box center [422, 10] width 13 height 13
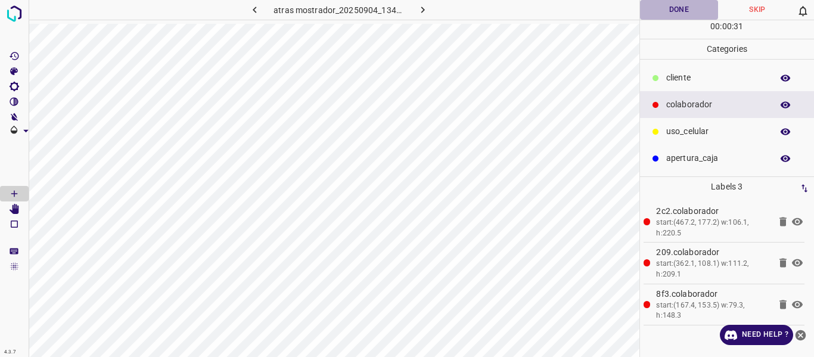
click at [669, 4] on button "Done" at bounding box center [679, 10] width 79 height 20
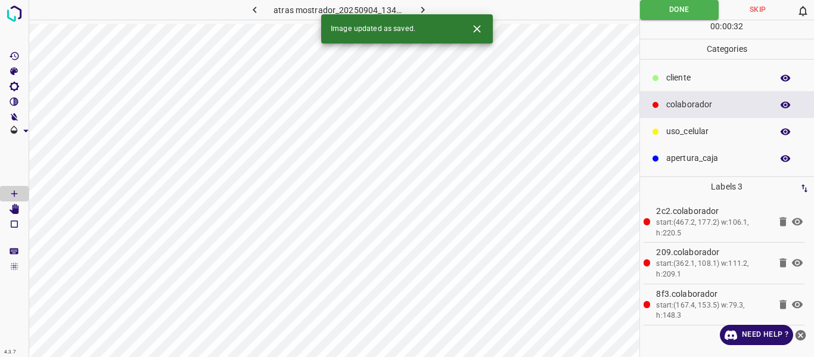
click at [424, 1] on button "button" at bounding box center [422, 10] width 38 height 20
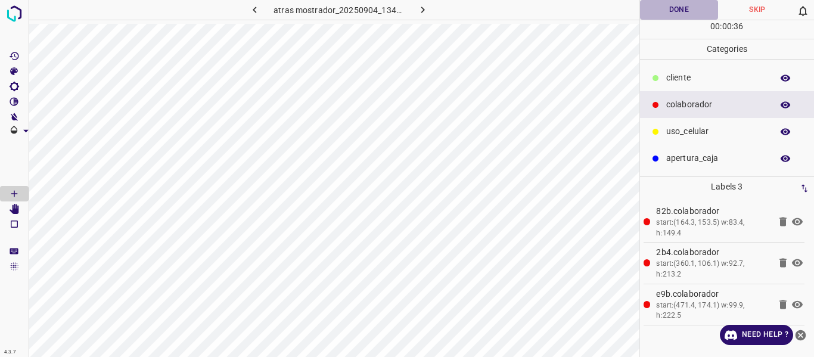
click at [678, 12] on button "Done" at bounding box center [679, 10] width 79 height 20
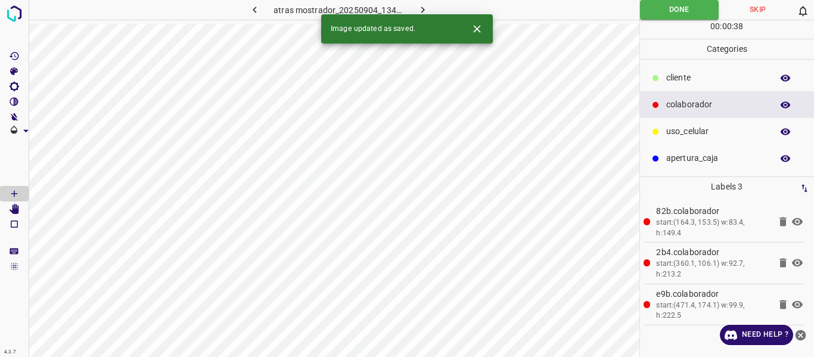
click at [418, 4] on icon "button" at bounding box center [422, 10] width 13 height 13
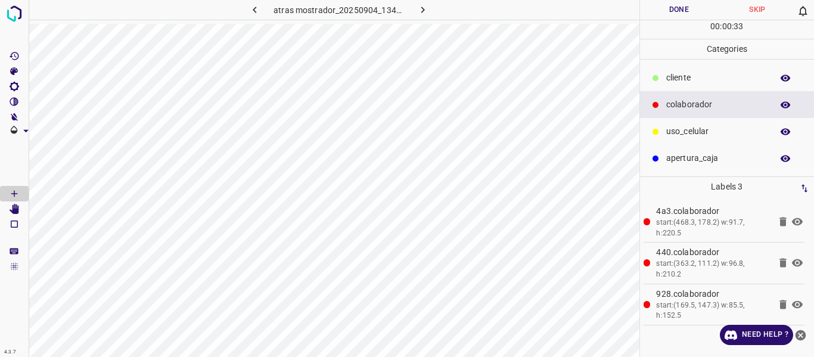
click at [678, 11] on button "Done" at bounding box center [679, 10] width 79 height 20
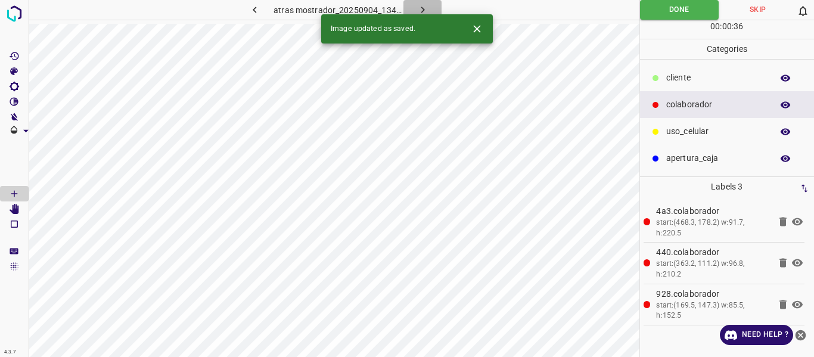
click at [424, 5] on icon "button" at bounding box center [422, 10] width 13 height 13
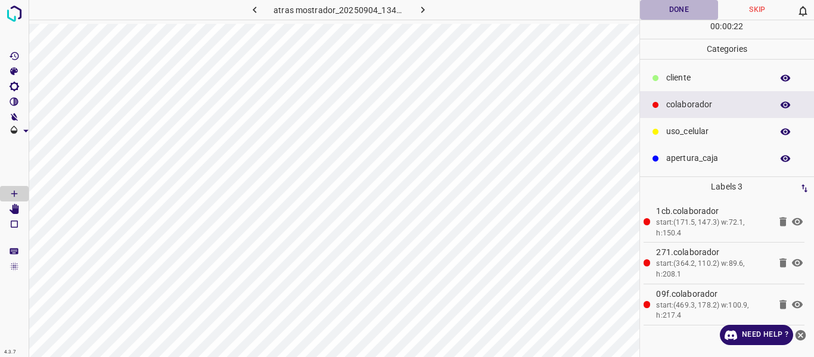
click at [666, 9] on button "Done" at bounding box center [679, 10] width 79 height 20
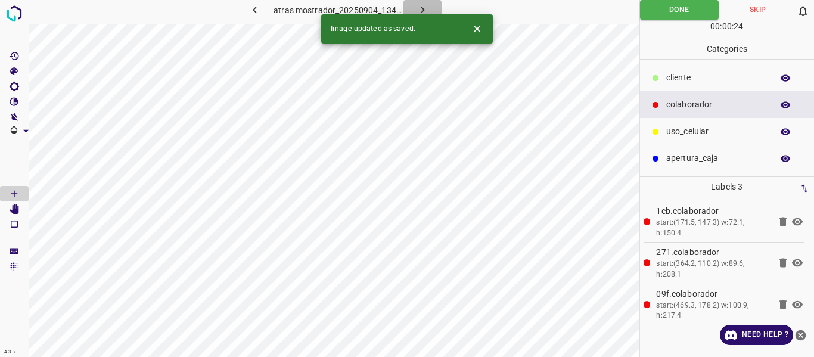
click at [420, 5] on icon "button" at bounding box center [422, 10] width 13 height 13
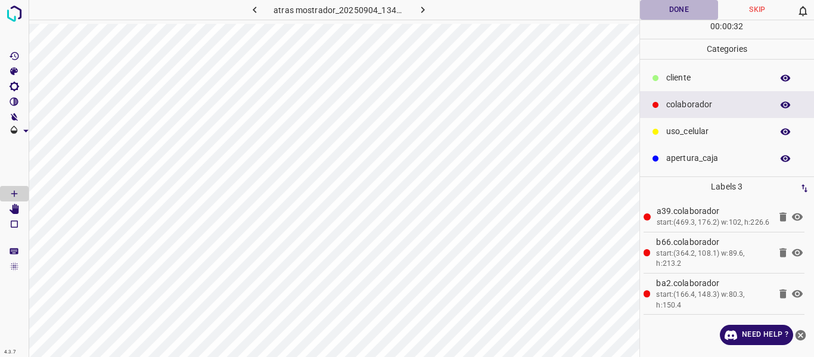
click at [677, 8] on button "Done" at bounding box center [679, 10] width 79 height 20
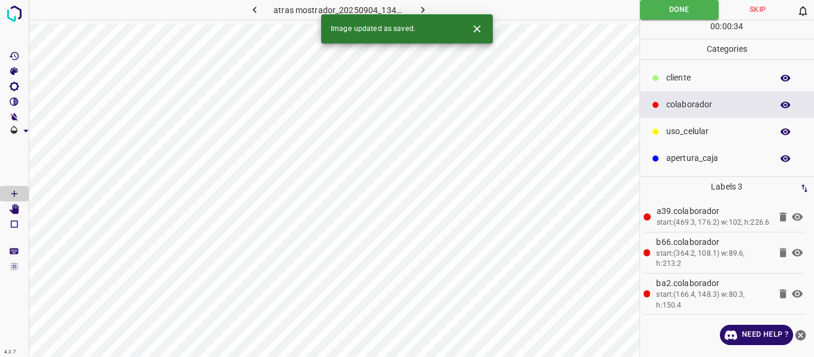
drag, startPoint x: 424, startPoint y: 9, endPoint x: 456, endPoint y: 20, distance: 34.1
click at [424, 8] on icon "button" at bounding box center [422, 10] width 13 height 13
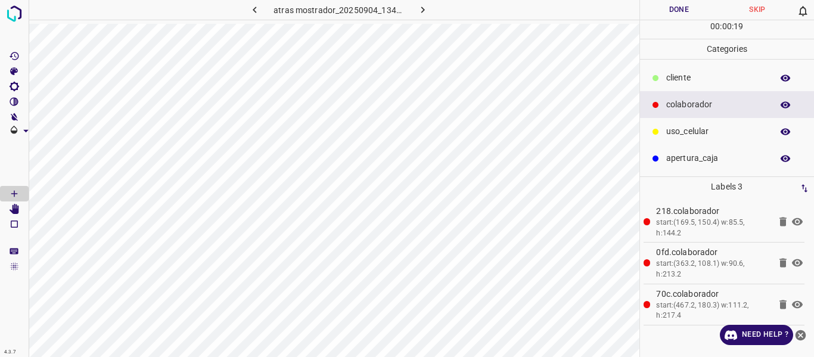
drag, startPoint x: 682, startPoint y: 132, endPoint x: 661, endPoint y: 131, distance: 20.9
click at [682, 132] on p "uso_celular" at bounding box center [716, 131] width 100 height 13
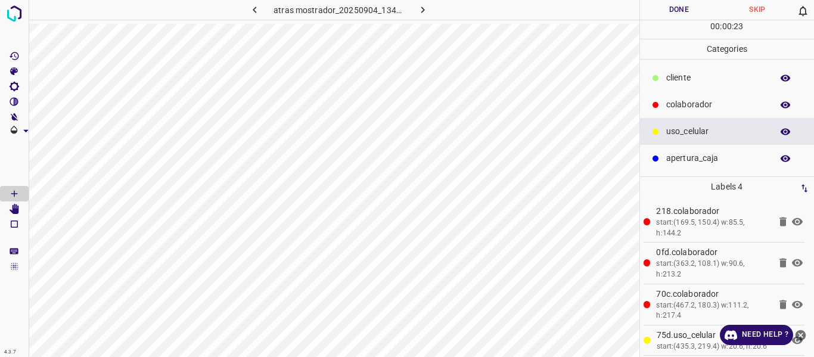
click at [662, 10] on button "Done" at bounding box center [679, 10] width 79 height 20
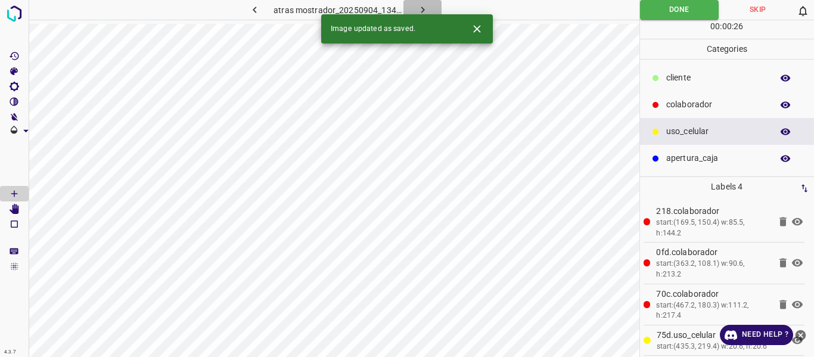
click at [421, 7] on icon "button" at bounding box center [422, 10] width 13 height 13
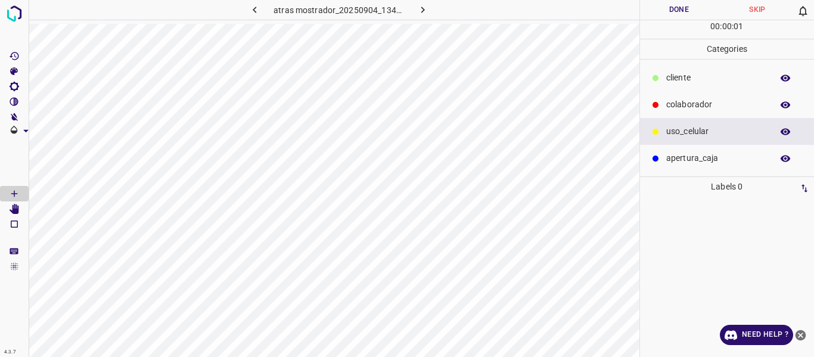
click at [661, 101] on div at bounding box center [655, 105] width 12 height 12
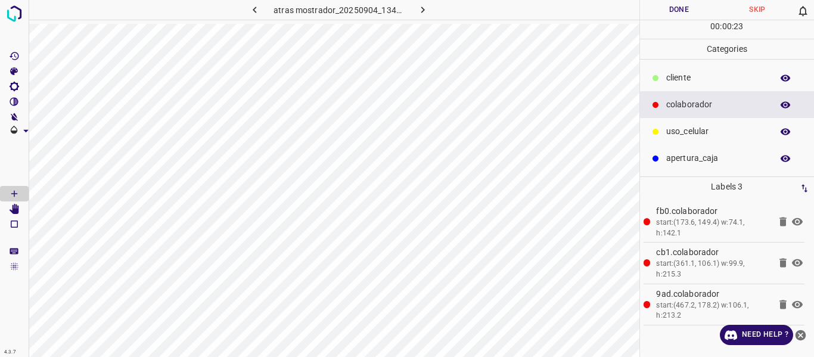
click at [660, 8] on button "Done" at bounding box center [679, 10] width 79 height 20
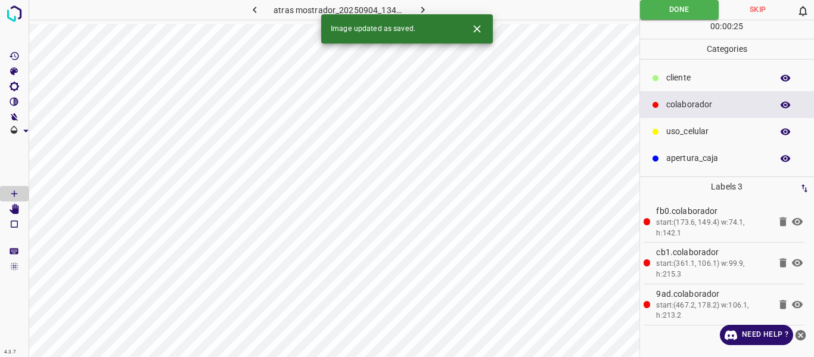
click at [425, 4] on icon "button" at bounding box center [422, 10] width 13 height 13
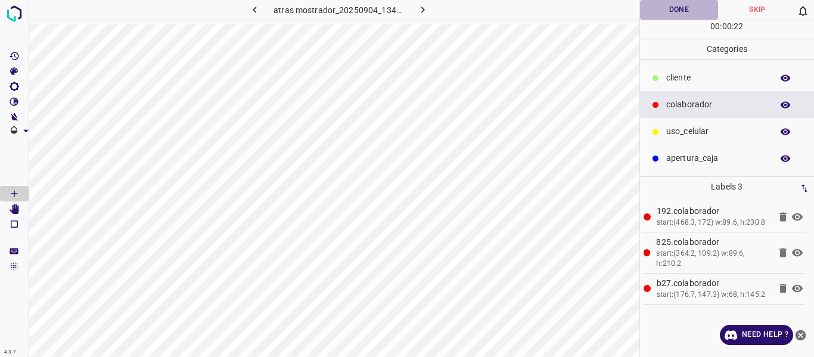
click at [671, 11] on button "Done" at bounding box center [679, 10] width 79 height 20
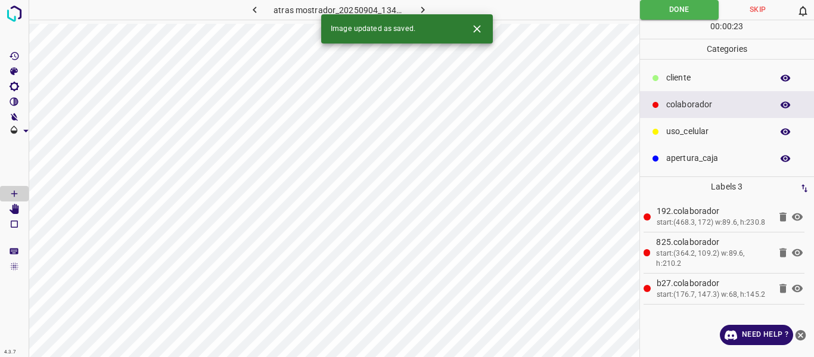
click at [424, 7] on icon "button" at bounding box center [422, 10] width 13 height 13
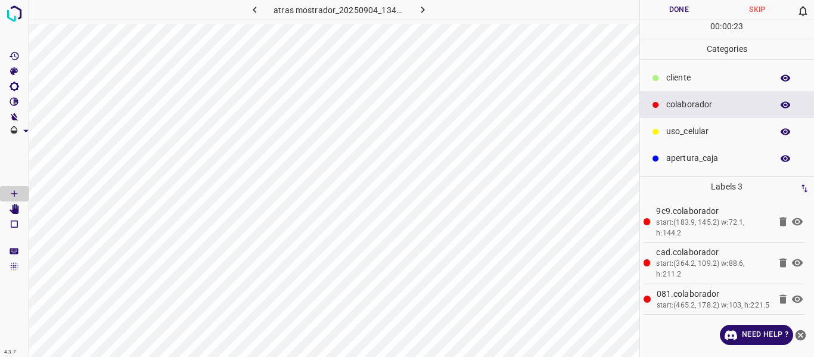
click at [661, 10] on button "Done" at bounding box center [679, 10] width 79 height 20
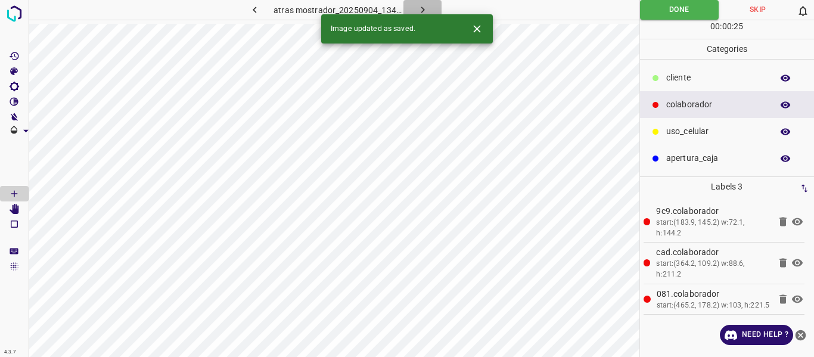
click at [422, 5] on icon "button" at bounding box center [422, 10] width 13 height 13
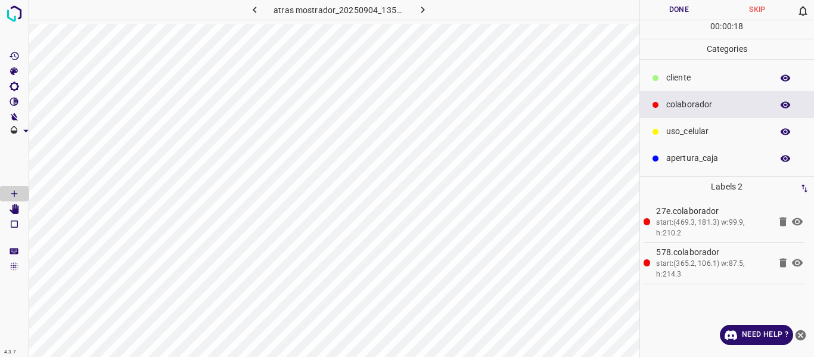
click at [664, 8] on button "Done" at bounding box center [679, 10] width 79 height 20
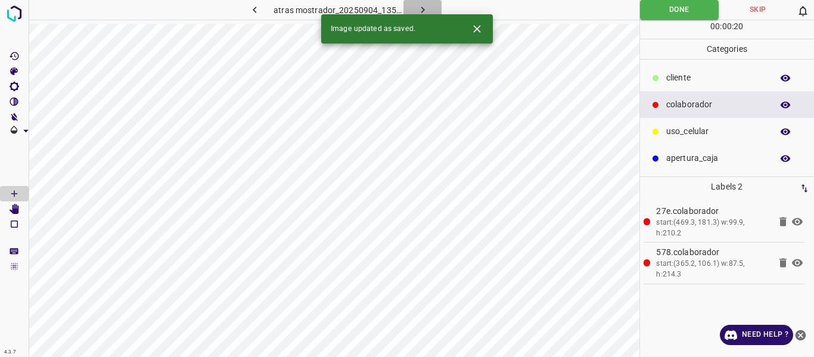
click at [424, 8] on icon "button" at bounding box center [422, 10] width 13 height 13
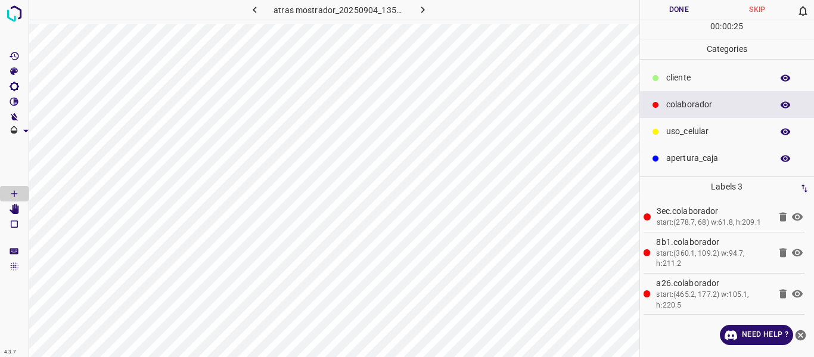
click at [660, 10] on button "Done" at bounding box center [679, 10] width 79 height 20
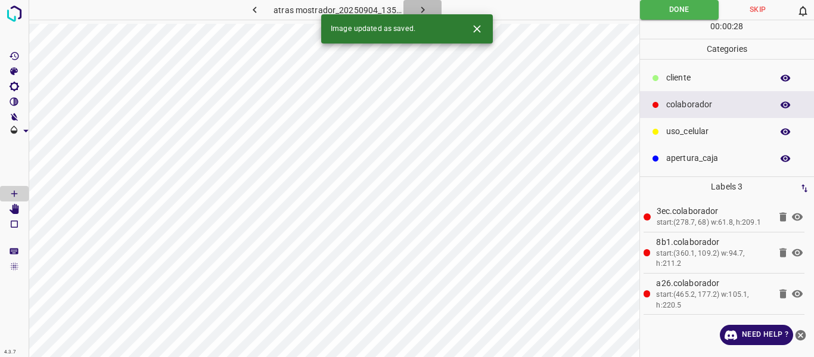
click at [425, 4] on icon "button" at bounding box center [422, 10] width 13 height 13
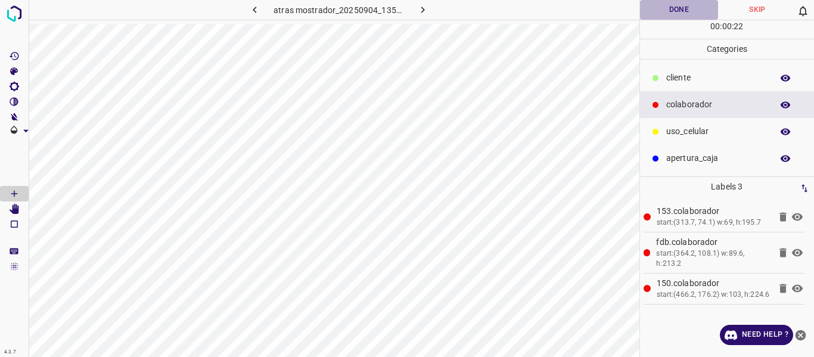
click at [666, 13] on button "Done" at bounding box center [679, 10] width 79 height 20
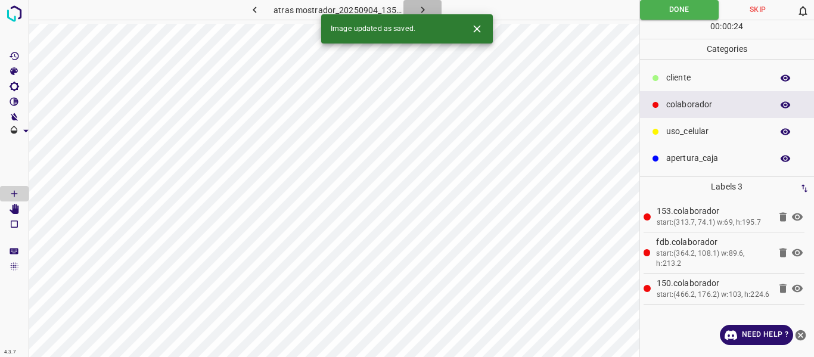
click at [424, 10] on icon "button" at bounding box center [422, 10] width 13 height 13
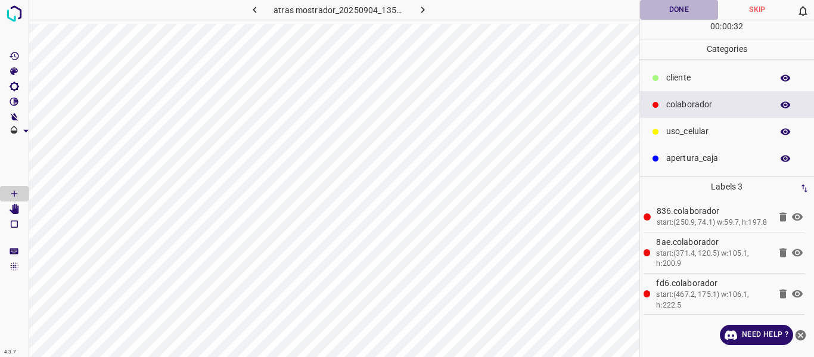
click at [664, 5] on button "Done" at bounding box center [679, 10] width 79 height 20
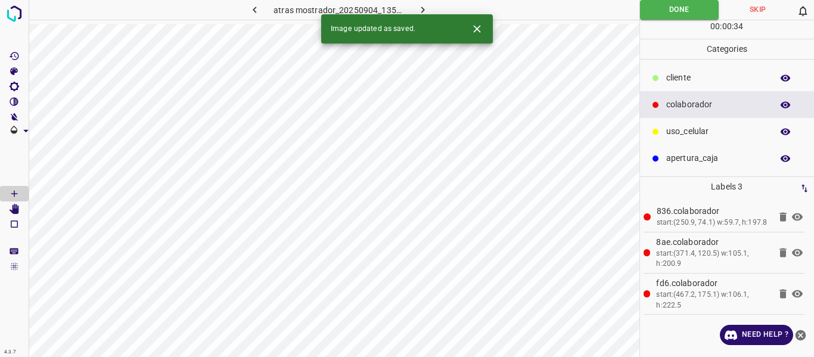
click at [418, 4] on icon "button" at bounding box center [422, 10] width 13 height 13
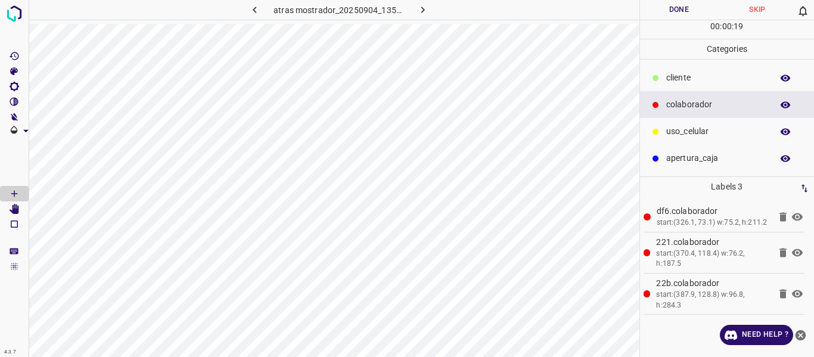
click at [679, 75] on p "cliente" at bounding box center [716, 77] width 100 height 13
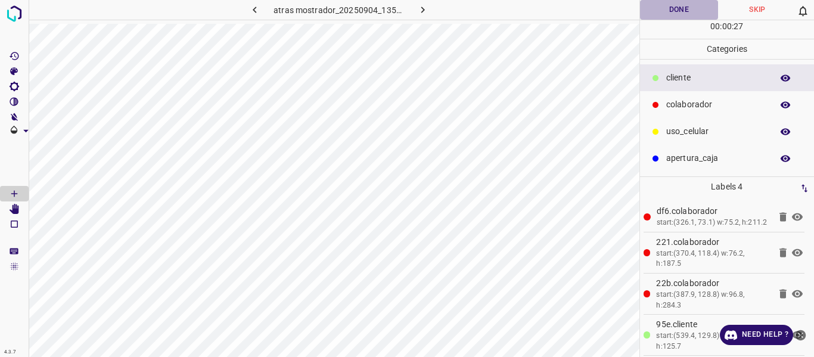
click at [664, 6] on button "Done" at bounding box center [679, 10] width 79 height 20
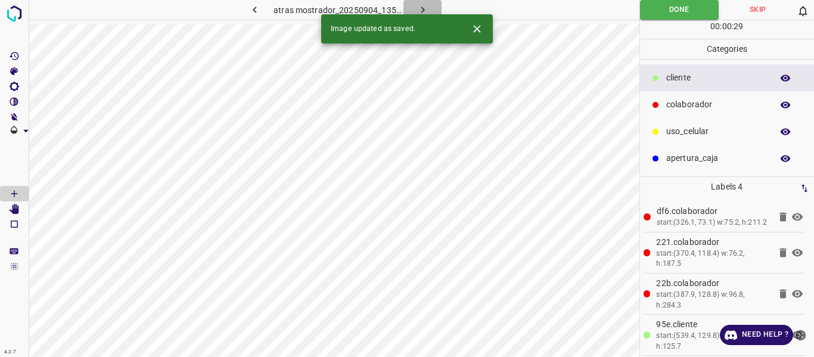
click at [422, 2] on button "button" at bounding box center [422, 10] width 38 height 20
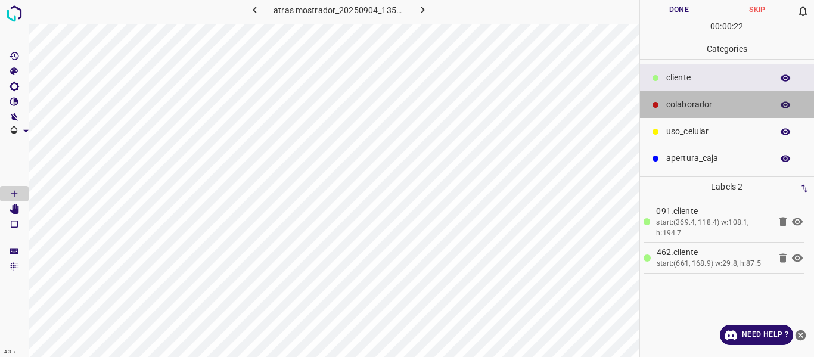
drag, startPoint x: 695, startPoint y: 101, endPoint x: 642, endPoint y: 112, distance: 54.7
click at [694, 101] on p "colaborador" at bounding box center [716, 104] width 100 height 13
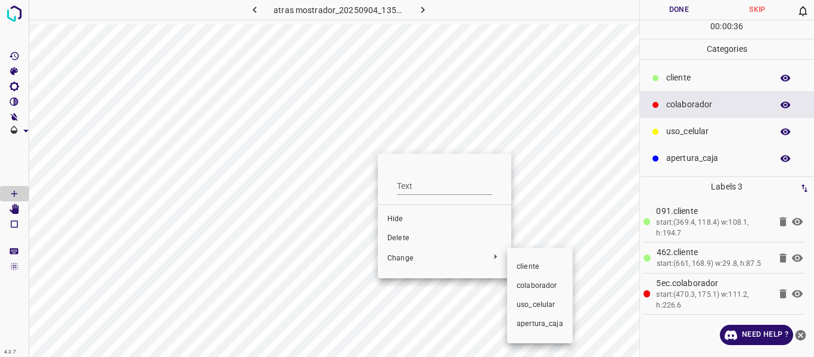
click at [528, 281] on span "colaborador" at bounding box center [540, 286] width 46 height 11
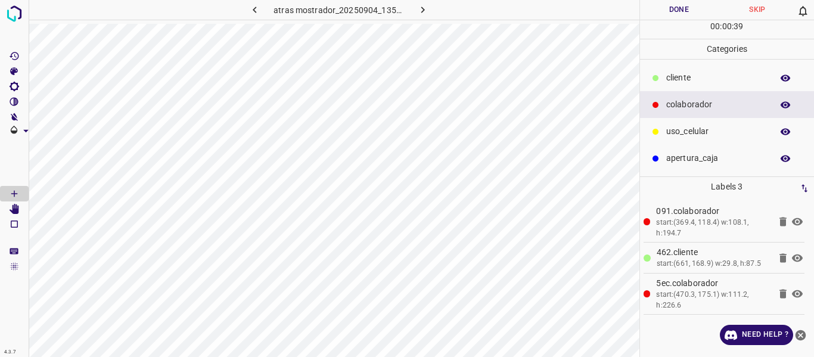
click at [665, 5] on button "Done" at bounding box center [679, 10] width 79 height 20
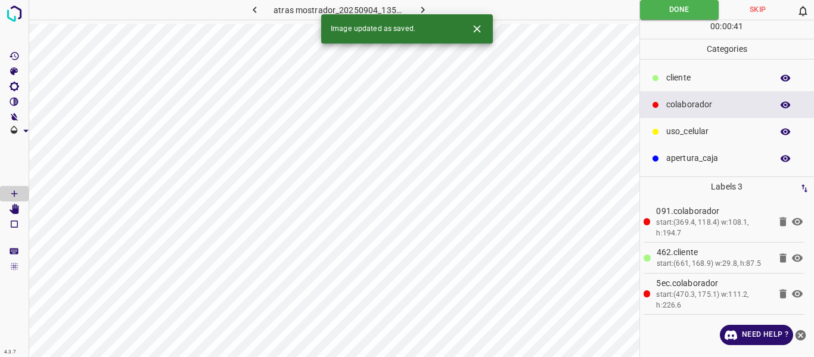
click at [424, 10] on icon "button" at bounding box center [423, 10] width 4 height 7
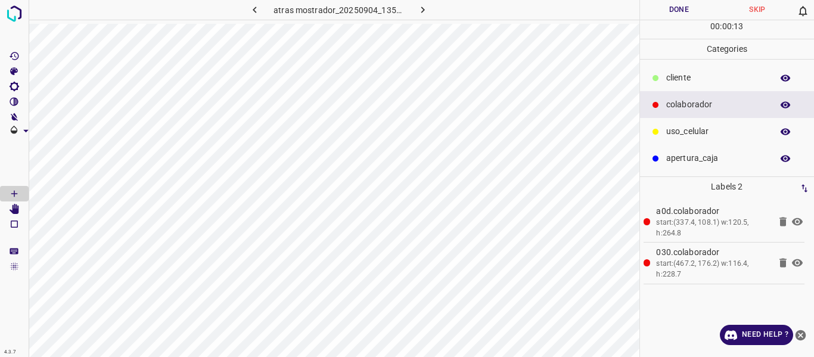
click at [677, 71] on div "cliente" at bounding box center [727, 77] width 175 height 27
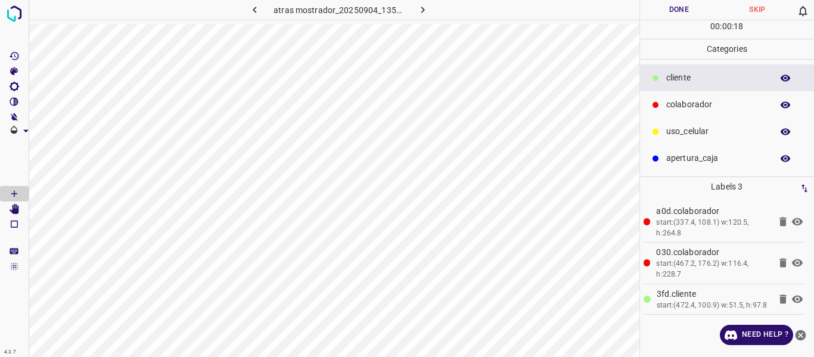
click at [680, 110] on p "colaborador" at bounding box center [716, 104] width 100 height 13
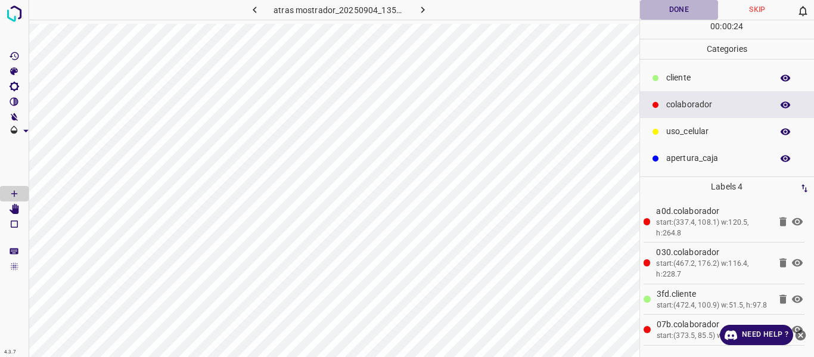
click at [679, 8] on button "Done" at bounding box center [679, 10] width 79 height 20
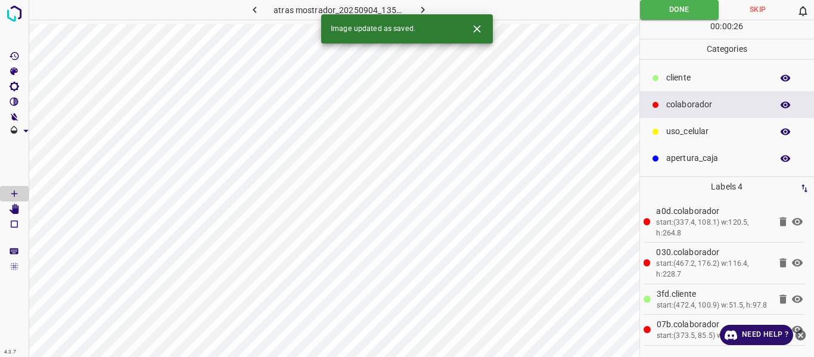
click at [418, 7] on icon "button" at bounding box center [422, 10] width 13 height 13
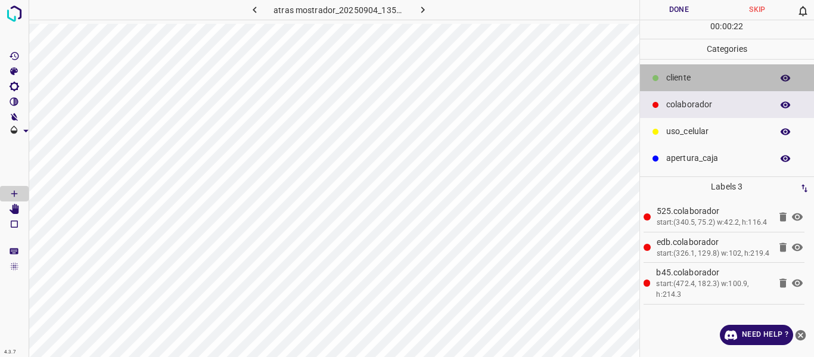
drag, startPoint x: 681, startPoint y: 76, endPoint x: 657, endPoint y: 61, distance: 28.1
click at [681, 78] on p "cliente" at bounding box center [716, 77] width 100 height 13
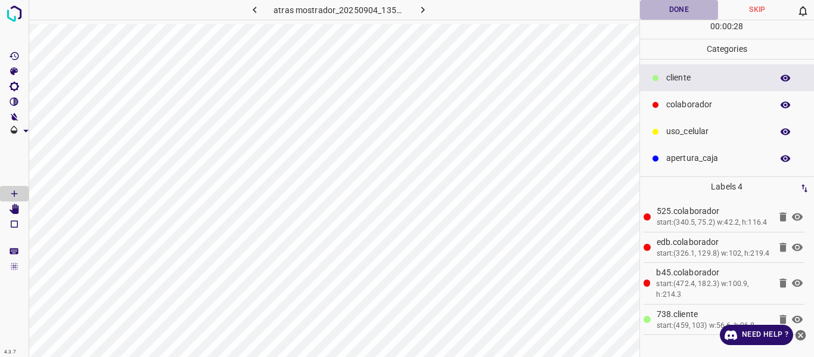
click at [670, 11] on button "Done" at bounding box center [679, 10] width 79 height 20
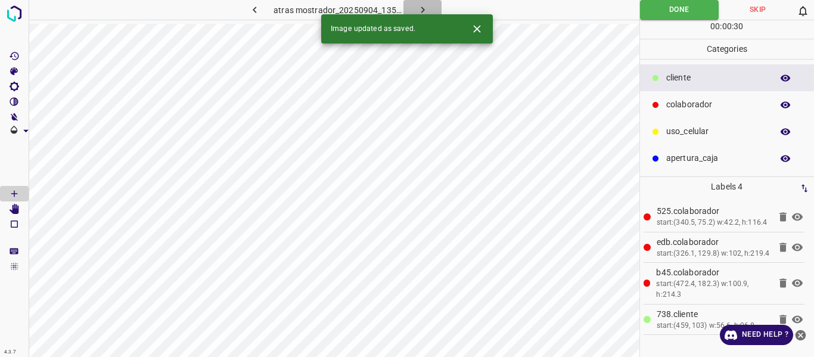
drag, startPoint x: 418, startPoint y: 3, endPoint x: 409, endPoint y: 8, distance: 10.1
click at [418, 3] on button "button" at bounding box center [422, 10] width 38 height 20
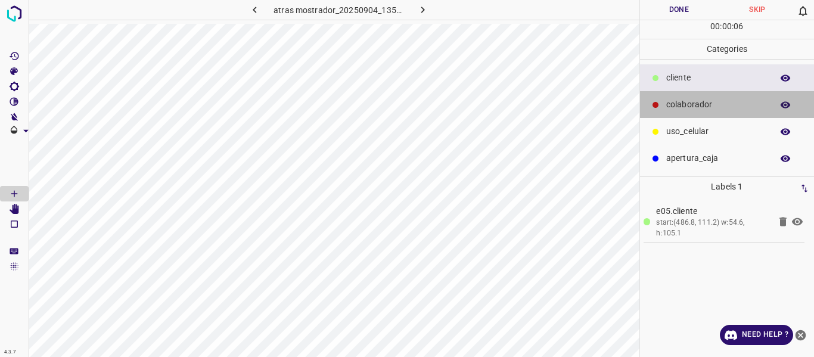
drag, startPoint x: 691, startPoint y: 97, endPoint x: 649, endPoint y: 107, distance: 43.1
click at [690, 97] on div "colaborador" at bounding box center [727, 104] width 175 height 27
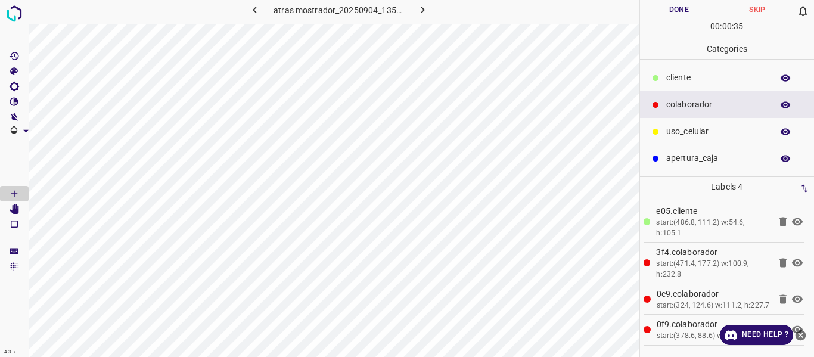
click at [680, 13] on button "Done" at bounding box center [679, 10] width 79 height 20
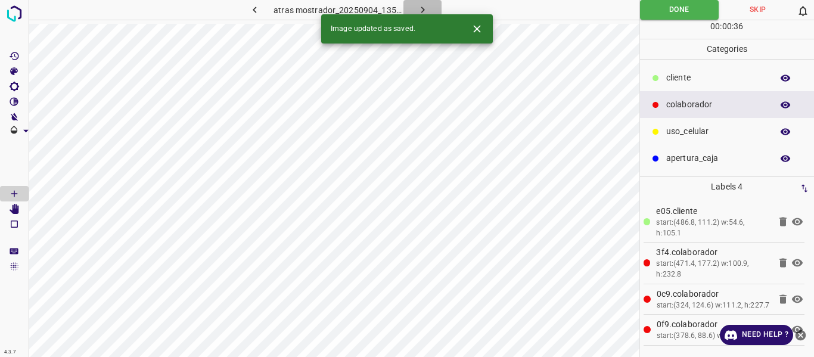
click at [421, 9] on icon "button" at bounding box center [422, 10] width 13 height 13
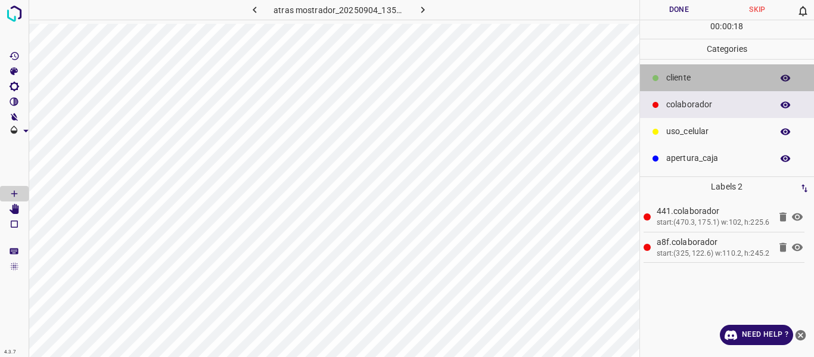
click at [680, 83] on p "cliente" at bounding box center [716, 77] width 100 height 13
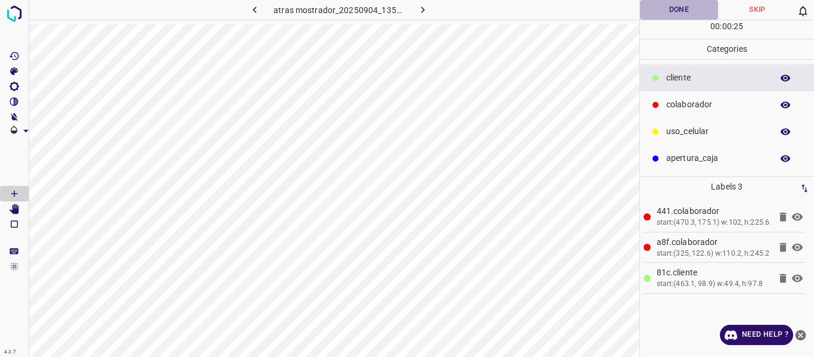
click at [691, 10] on button "Done" at bounding box center [679, 10] width 79 height 20
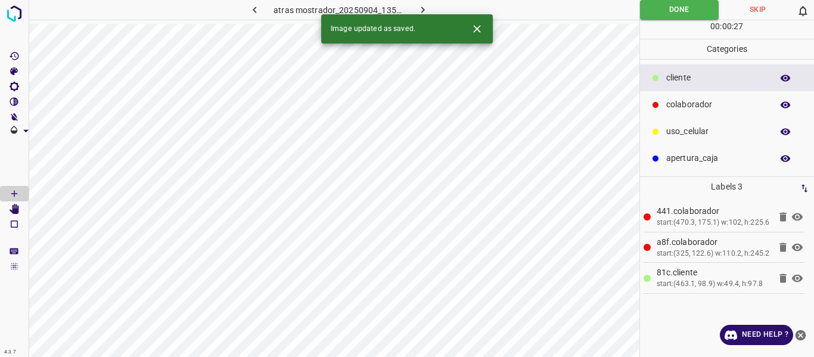
click at [424, 4] on icon "button" at bounding box center [422, 10] width 13 height 13
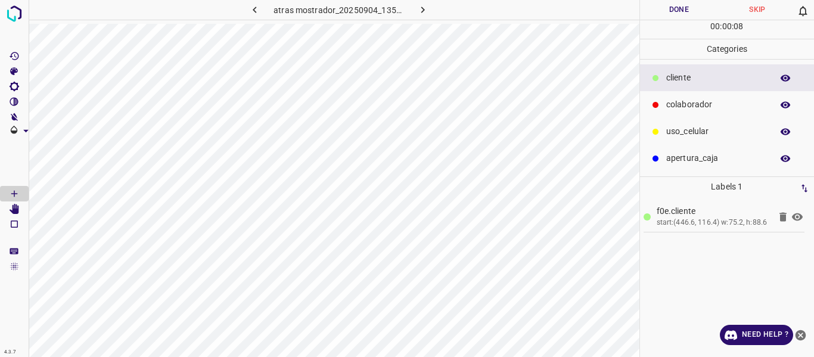
click at [704, 97] on div "colaborador" at bounding box center [727, 104] width 175 height 27
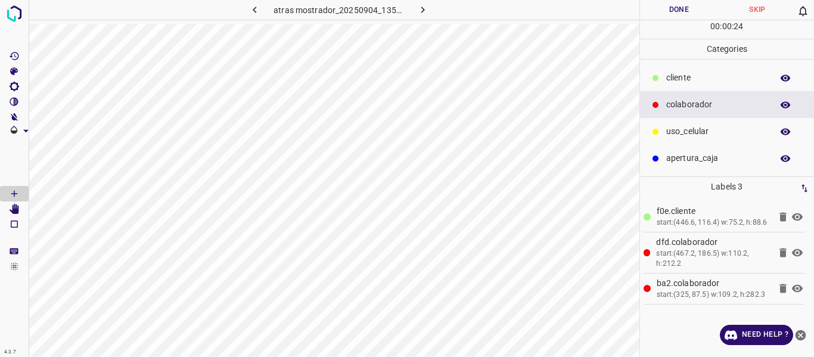
click at [677, 10] on button "Done" at bounding box center [679, 10] width 79 height 20
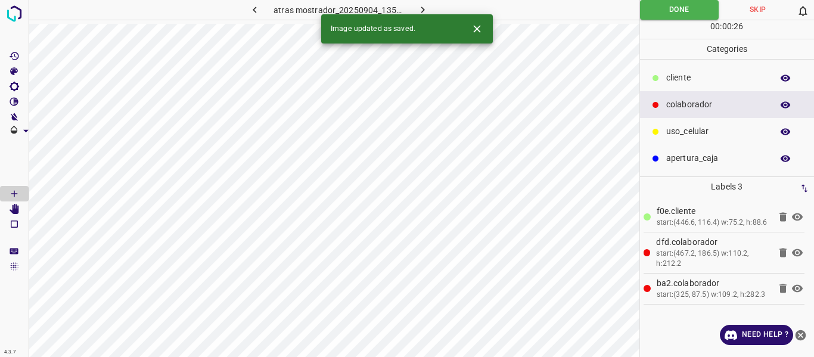
drag, startPoint x: 419, startPoint y: 7, endPoint x: 435, endPoint y: 38, distance: 34.6
click at [420, 6] on icon "button" at bounding box center [422, 10] width 13 height 13
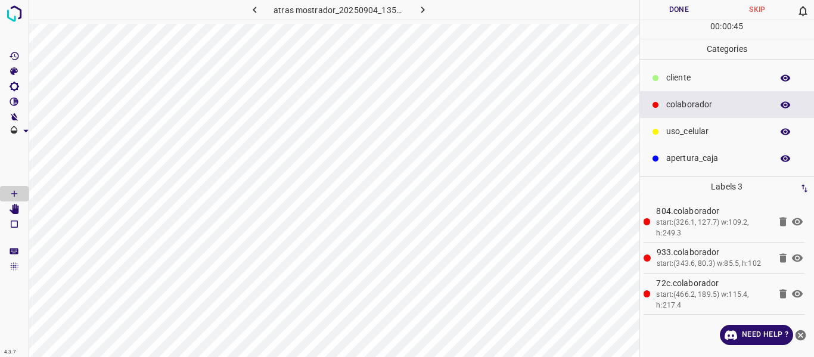
click at [690, 79] on p "cliente" at bounding box center [716, 77] width 100 height 13
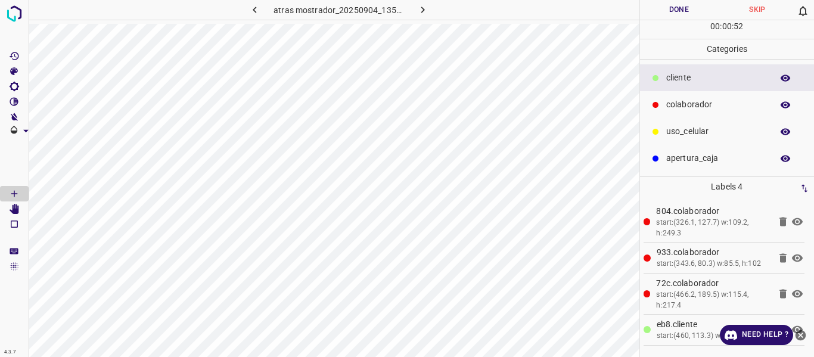
click at [681, 132] on p "uso_celular" at bounding box center [716, 131] width 100 height 13
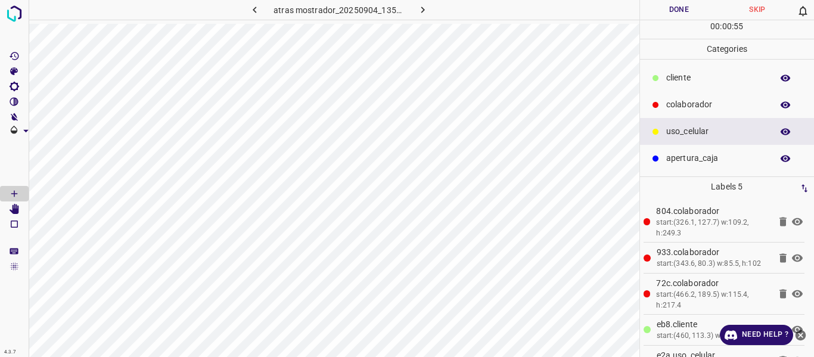
click at [667, 10] on button "Done" at bounding box center [679, 10] width 79 height 20
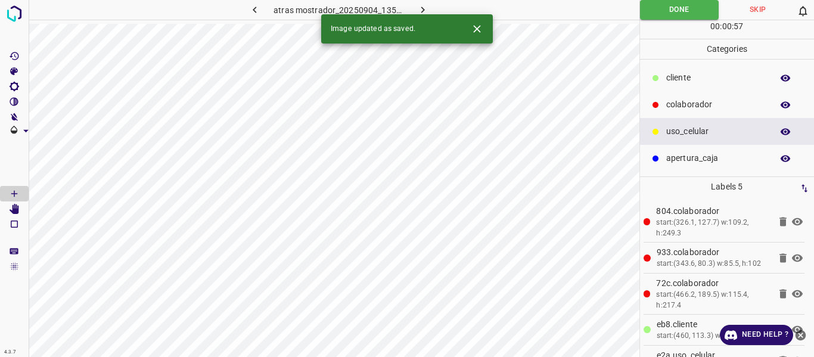
click at [424, 8] on icon "button" at bounding box center [422, 10] width 13 height 13
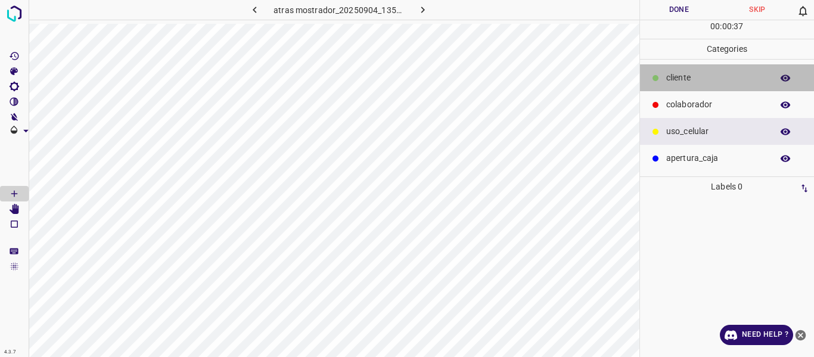
click at [669, 73] on p "cliente" at bounding box center [716, 77] width 100 height 13
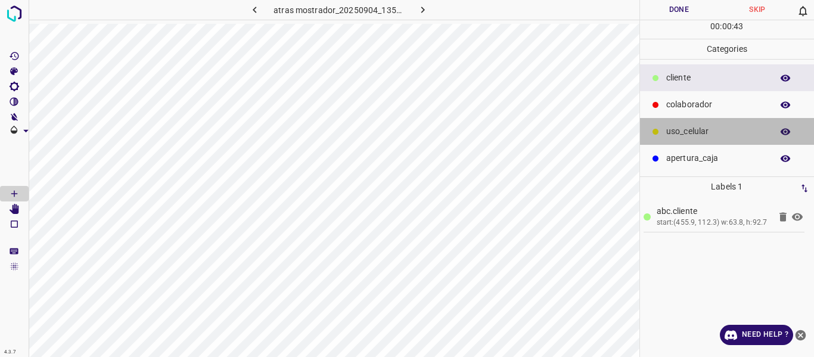
click at [679, 133] on p "uso_celular" at bounding box center [716, 131] width 100 height 13
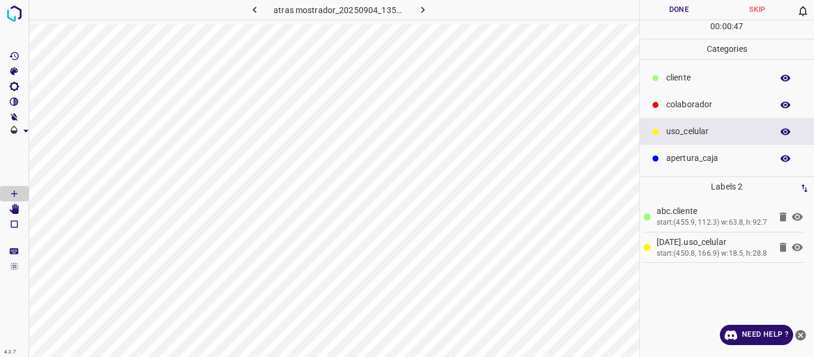
click at [680, 105] on p "colaborador" at bounding box center [716, 104] width 100 height 13
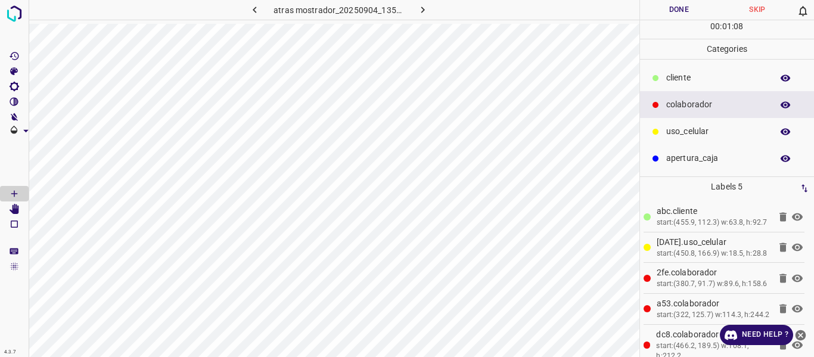
click at [670, 8] on button "Done" at bounding box center [679, 10] width 79 height 20
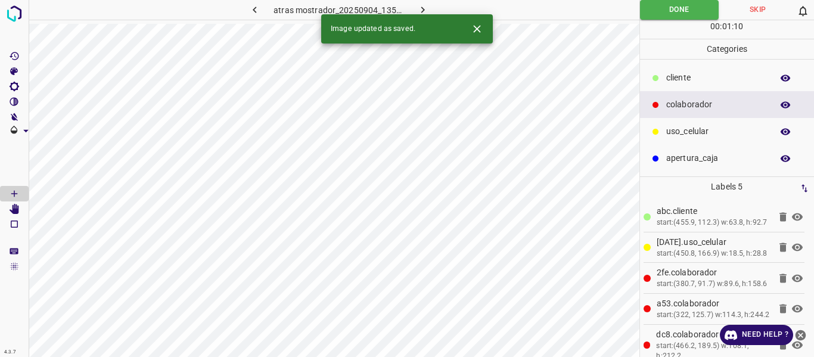
click at [423, 7] on icon "button" at bounding box center [422, 10] width 13 height 13
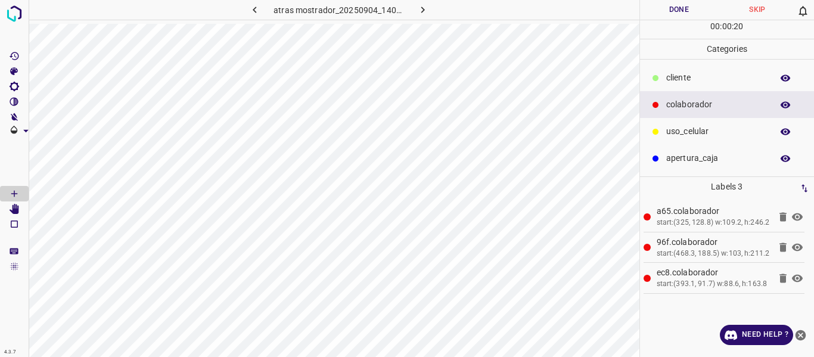
drag, startPoint x: 688, startPoint y: 79, endPoint x: 649, endPoint y: 82, distance: 38.8
click at [685, 81] on p "cliente" at bounding box center [716, 77] width 100 height 13
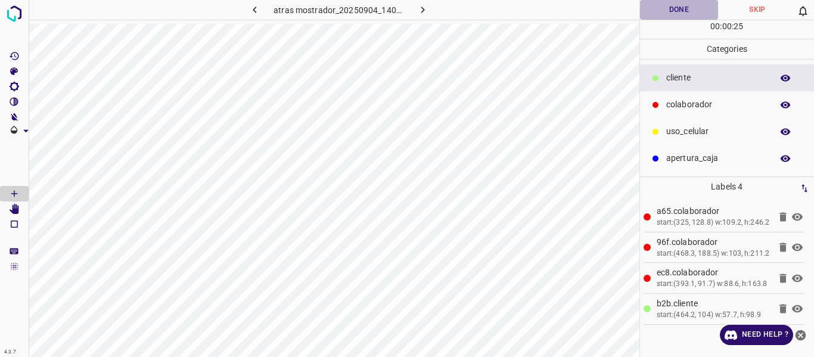
click at [671, 10] on button "Done" at bounding box center [679, 10] width 79 height 20
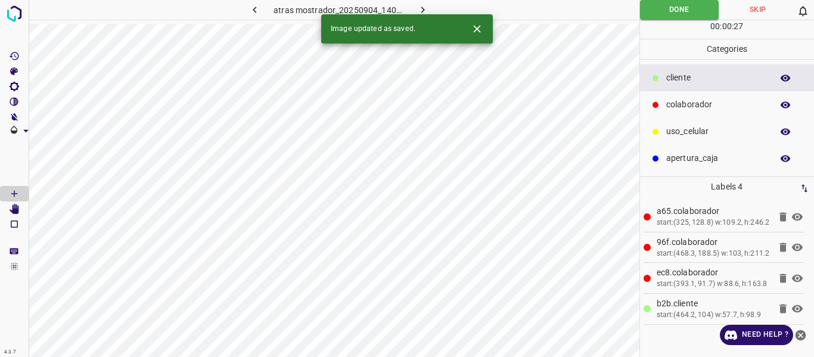
click at [424, 8] on icon "button" at bounding box center [422, 10] width 13 height 13
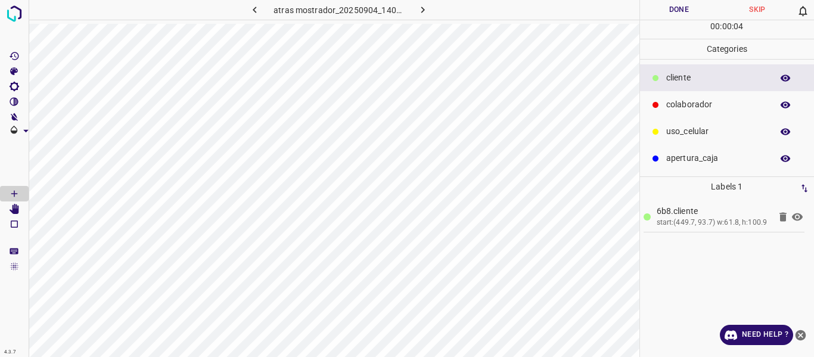
click at [682, 105] on p "colaborador" at bounding box center [716, 104] width 100 height 13
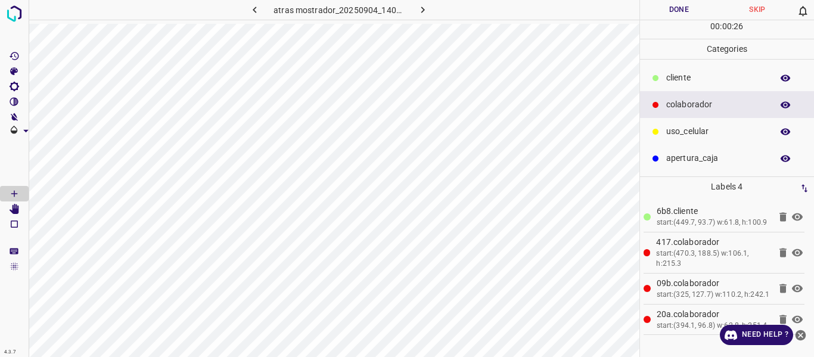
click at [673, 5] on button "Done" at bounding box center [679, 10] width 79 height 20
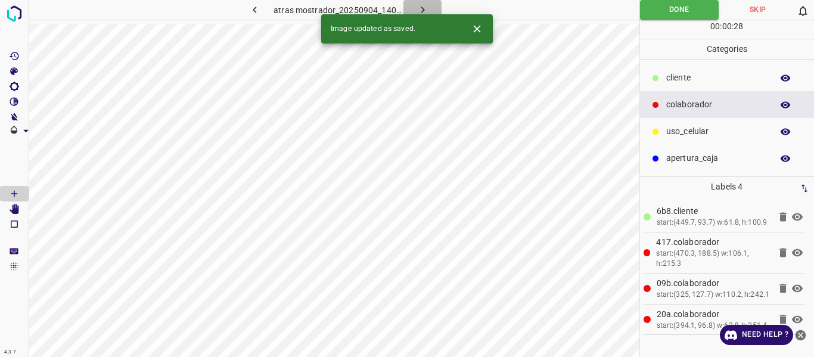
click at [419, 8] on icon "button" at bounding box center [422, 10] width 13 height 13
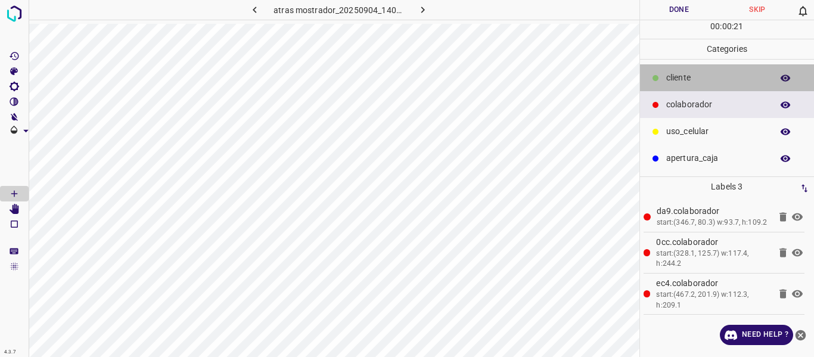
click at [676, 80] on p "cliente" at bounding box center [716, 77] width 100 height 13
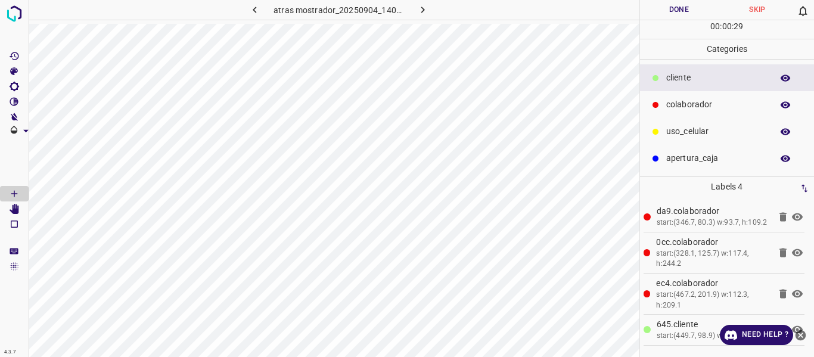
click at [779, 76] on button "button" at bounding box center [785, 77] width 38 height 15
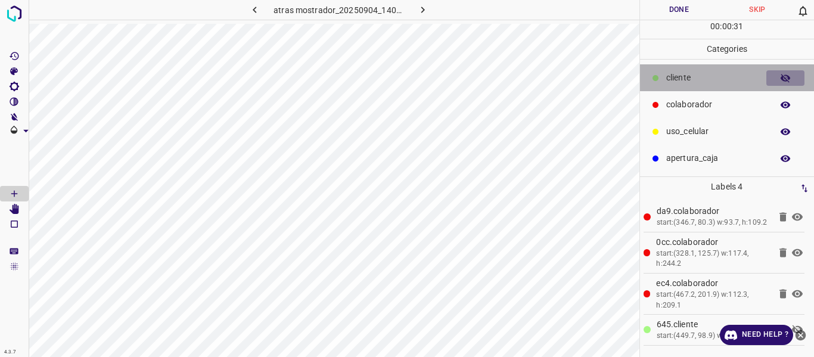
click at [779, 76] on button "button" at bounding box center [785, 77] width 38 height 15
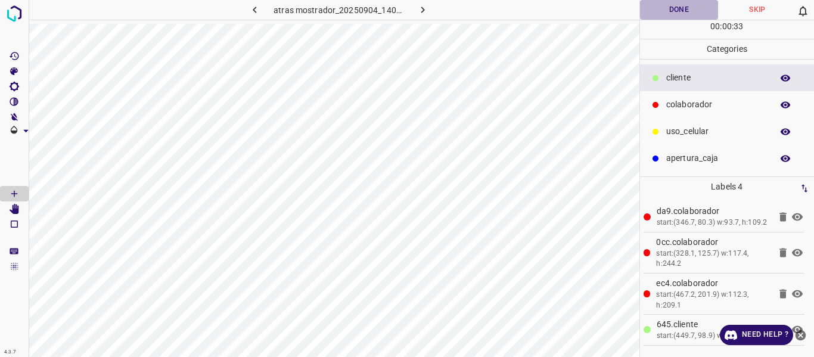
click at [690, 13] on button "Done" at bounding box center [679, 10] width 79 height 20
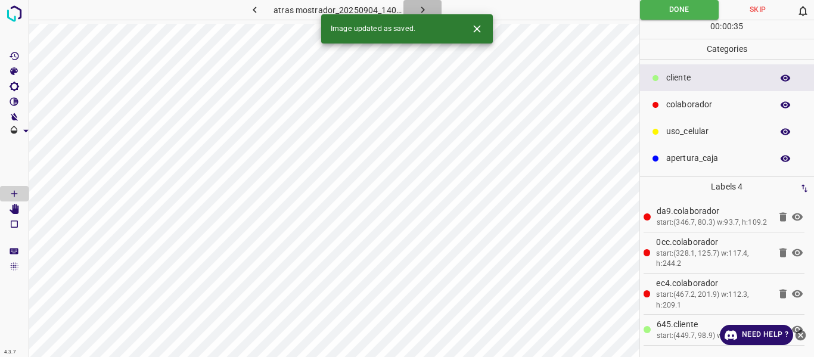
click at [418, 6] on icon "button" at bounding box center [422, 10] width 13 height 13
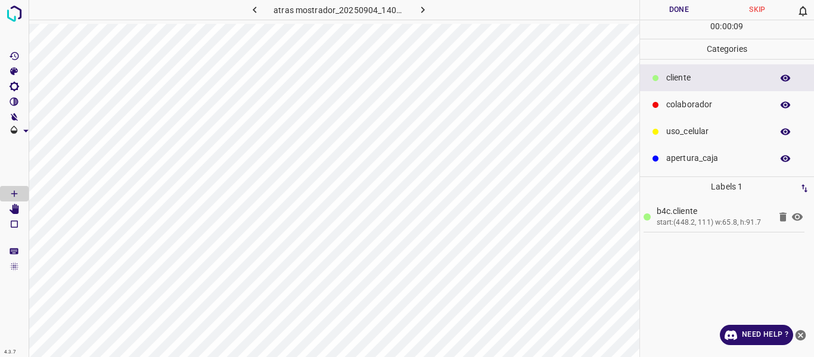
click at [685, 132] on p "uso_celular" at bounding box center [716, 131] width 100 height 13
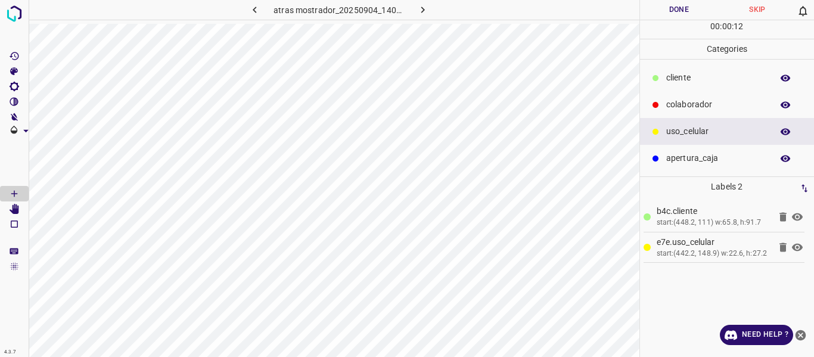
click at [700, 107] on p "colaborador" at bounding box center [716, 104] width 100 height 13
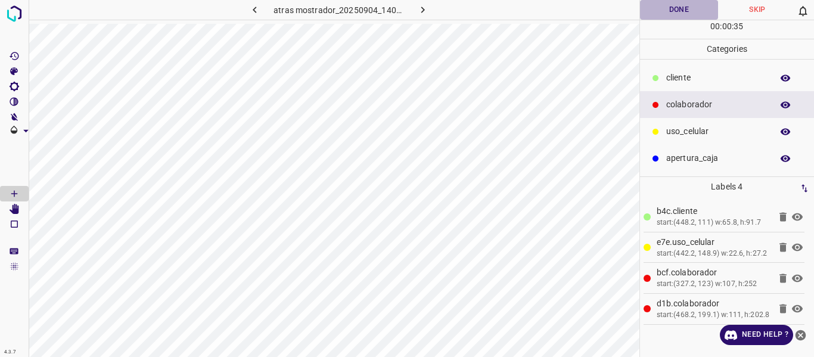
click at [671, 5] on button "Done" at bounding box center [679, 10] width 79 height 20
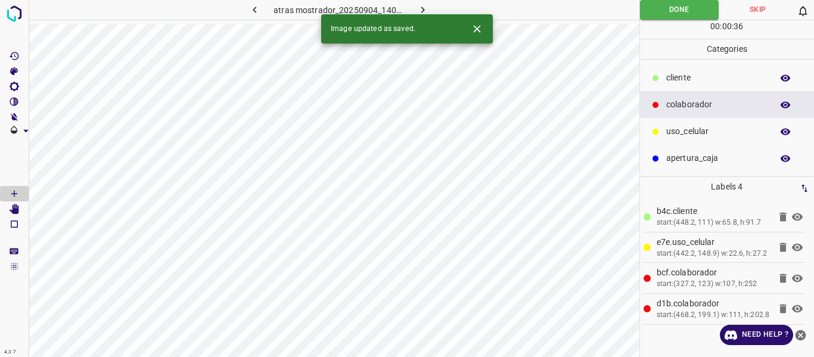
click at [422, 7] on icon "button" at bounding box center [422, 10] width 13 height 13
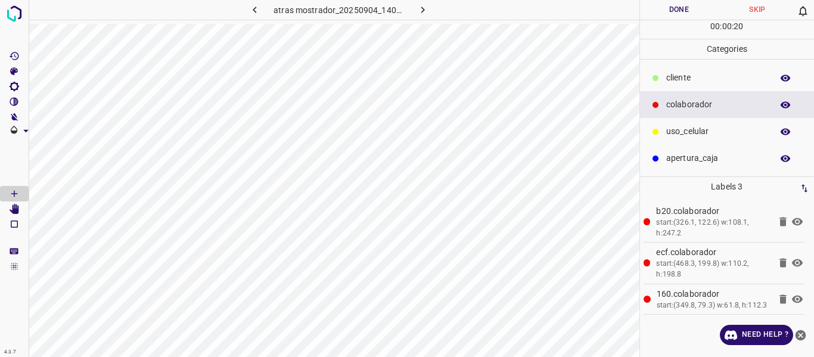
click at [685, 105] on p "colaborador" at bounding box center [716, 104] width 100 height 13
click at [674, 77] on p "cliente" at bounding box center [716, 77] width 100 height 13
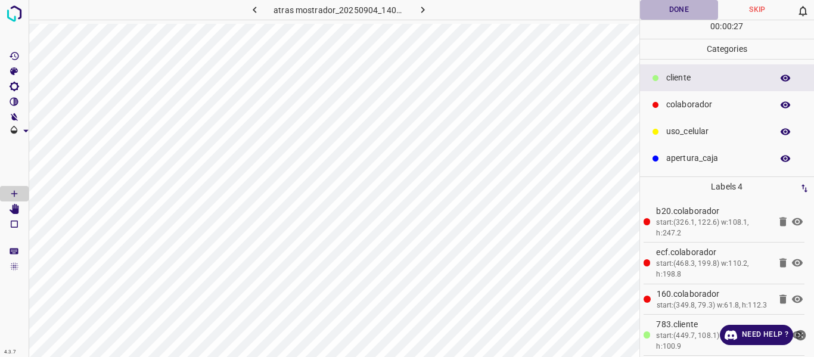
click at [676, 8] on button "Done" at bounding box center [679, 10] width 79 height 20
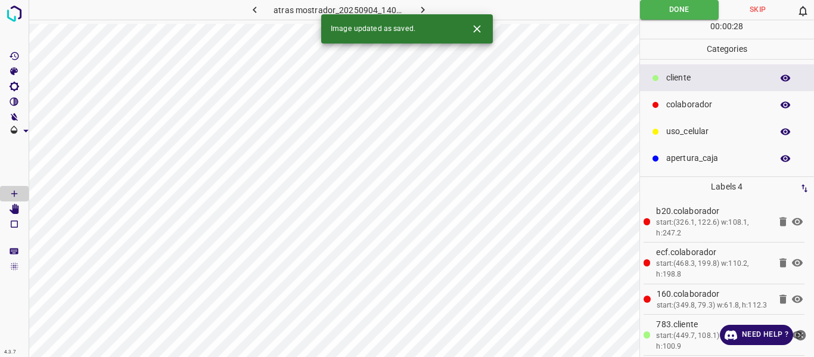
click at [425, 2] on button "button" at bounding box center [422, 10] width 38 height 20
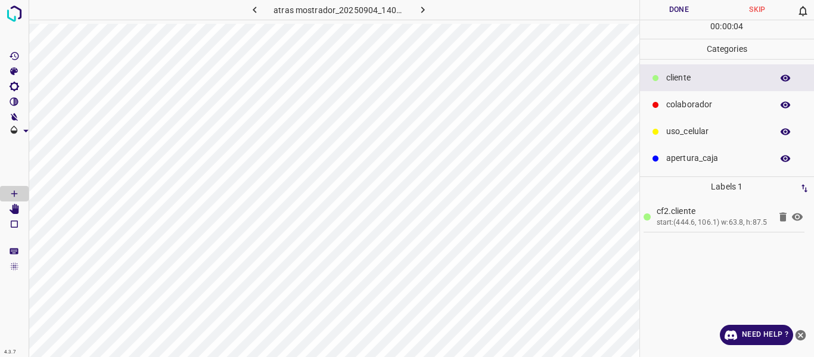
click at [686, 105] on p "colaborador" at bounding box center [716, 104] width 100 height 13
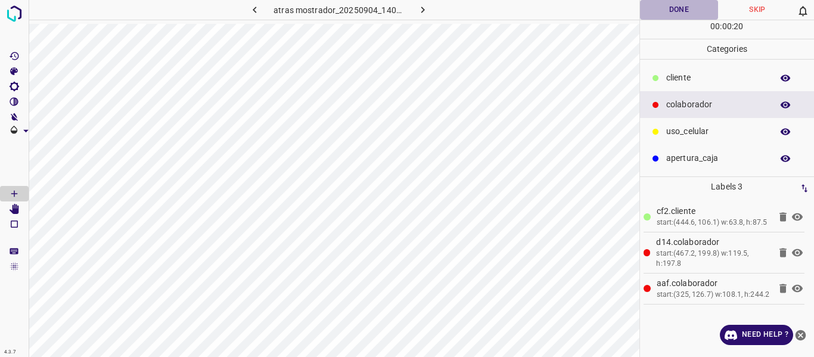
click at [672, 11] on button "Done" at bounding box center [679, 10] width 79 height 20
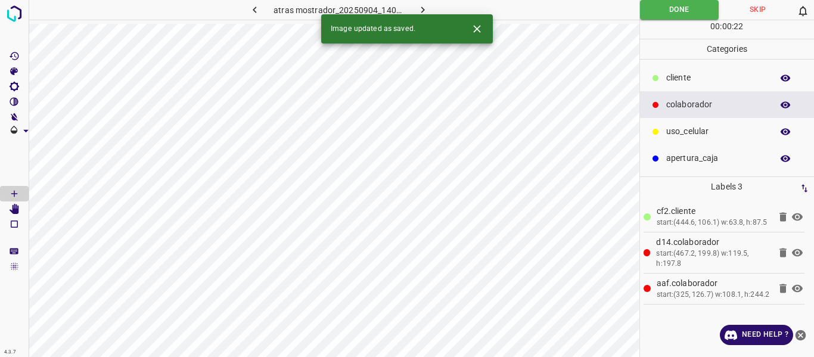
click at [427, 5] on icon "button" at bounding box center [422, 10] width 13 height 13
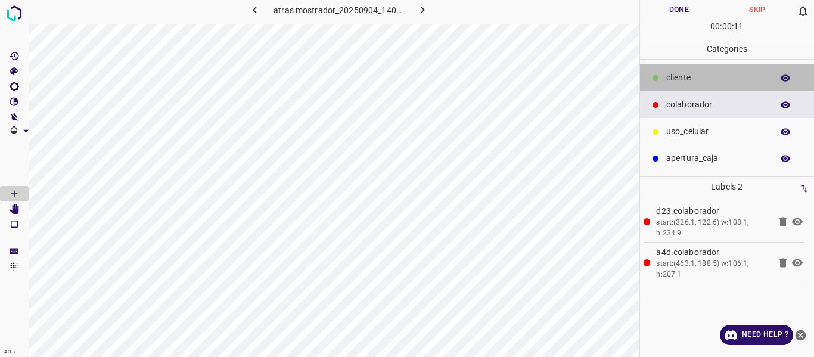
click at [673, 71] on p "cliente" at bounding box center [716, 77] width 100 height 13
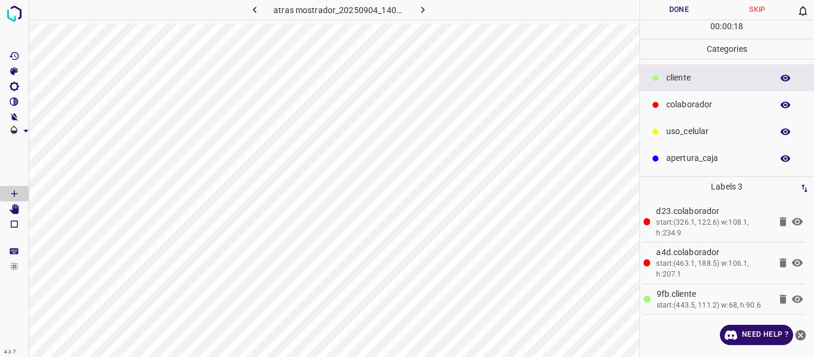
click at [785, 76] on icon "button" at bounding box center [785, 78] width 11 height 11
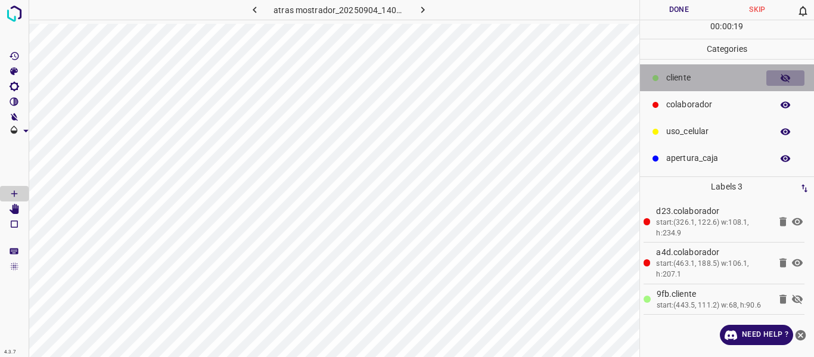
click at [785, 76] on icon "button" at bounding box center [785, 78] width 11 height 11
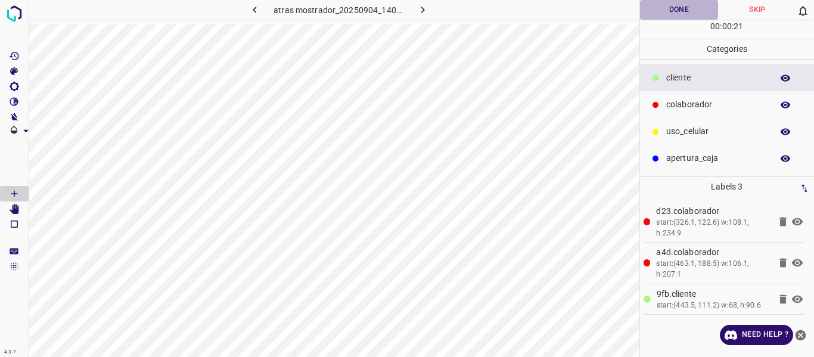
click at [665, 15] on button "Done" at bounding box center [679, 10] width 79 height 20
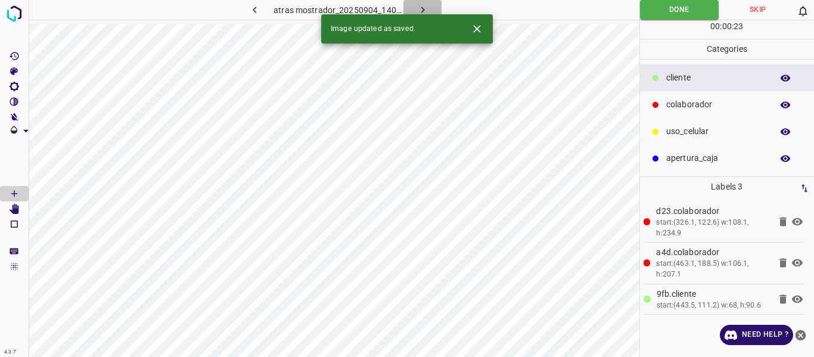
click at [418, 5] on icon "button" at bounding box center [422, 10] width 13 height 13
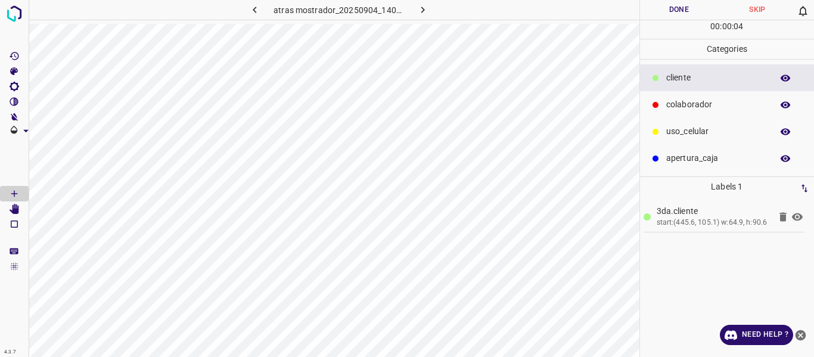
click at [675, 102] on p "colaborador" at bounding box center [716, 104] width 100 height 13
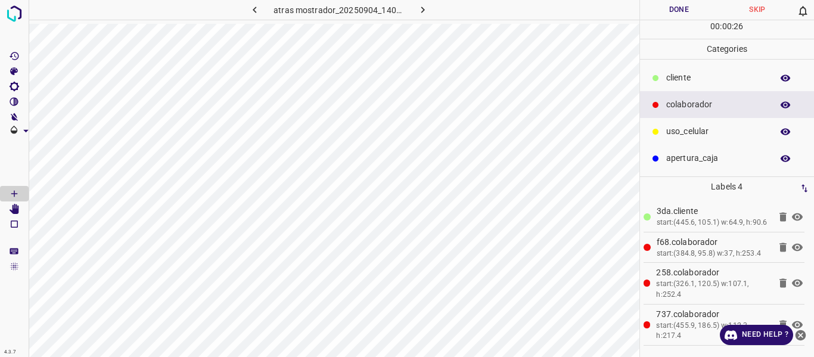
click at [668, 10] on button "Done" at bounding box center [679, 10] width 79 height 20
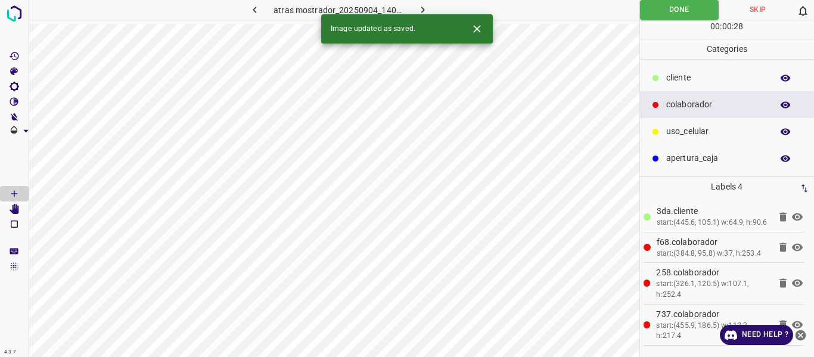
click at [424, 7] on icon "button" at bounding box center [422, 10] width 13 height 13
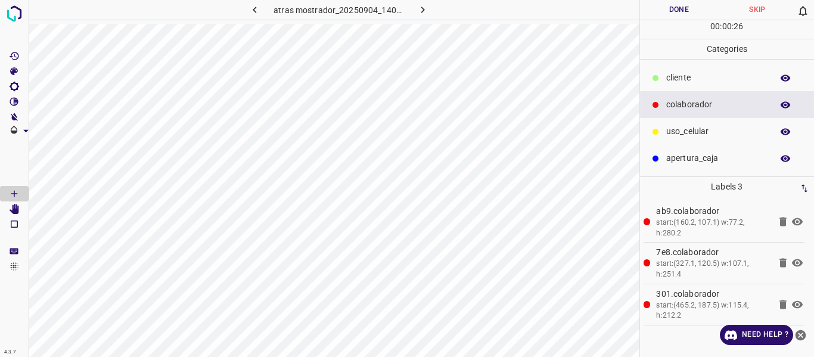
click at [680, 82] on p "cliente" at bounding box center [716, 77] width 100 height 13
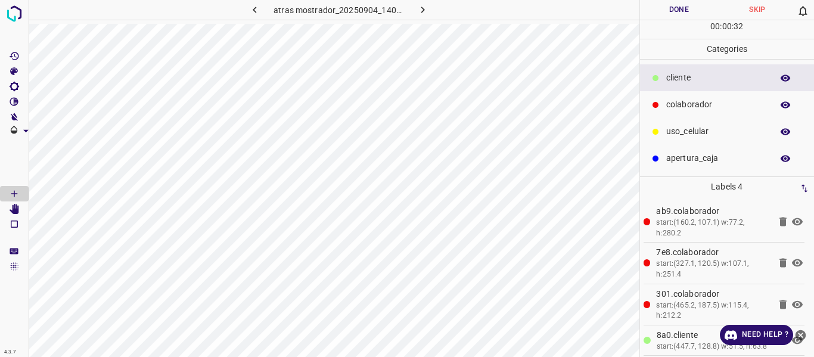
click at [681, 126] on p "uso_celular" at bounding box center [716, 131] width 100 height 13
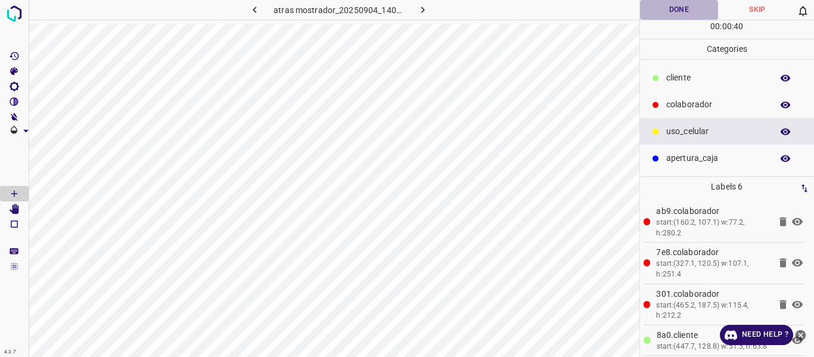
click at [663, 10] on button "Done" at bounding box center [679, 10] width 79 height 20
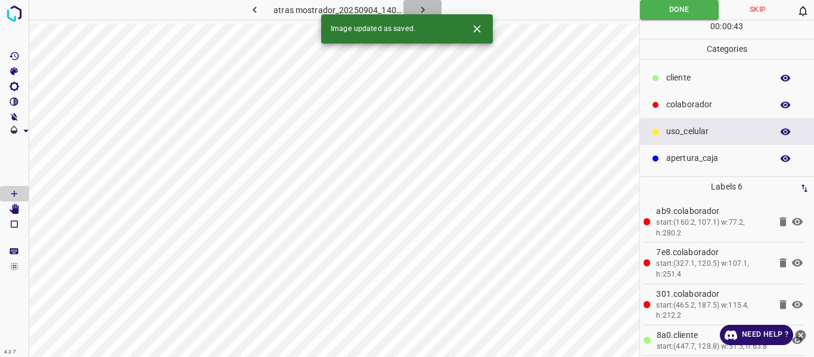
click at [423, 6] on icon "button" at bounding box center [422, 10] width 13 height 13
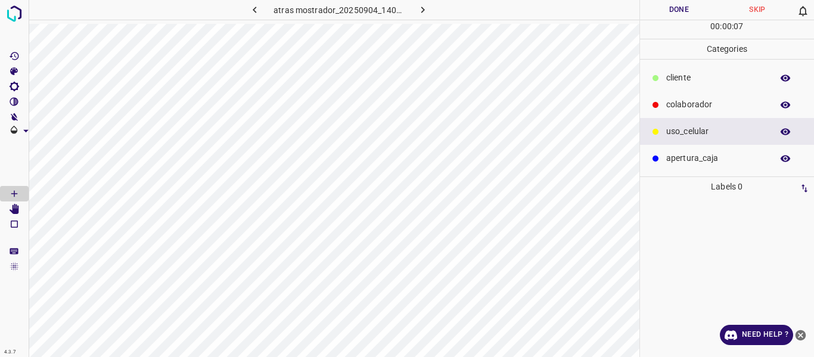
drag, startPoint x: 685, startPoint y: 76, endPoint x: 647, endPoint y: 89, distance: 40.1
click at [685, 76] on p "cliente" at bounding box center [716, 77] width 100 height 13
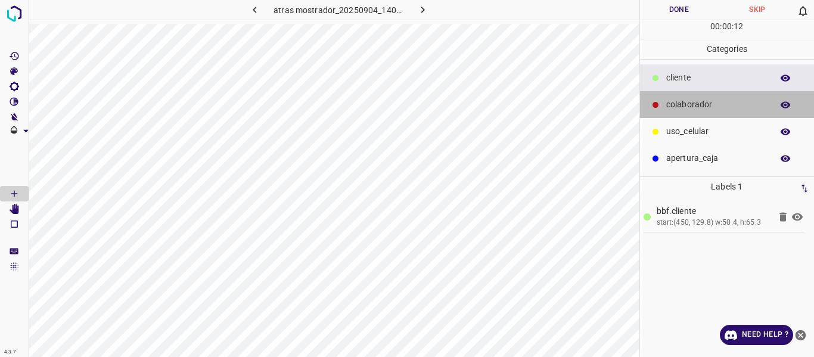
click at [708, 106] on p "colaborador" at bounding box center [716, 104] width 100 height 13
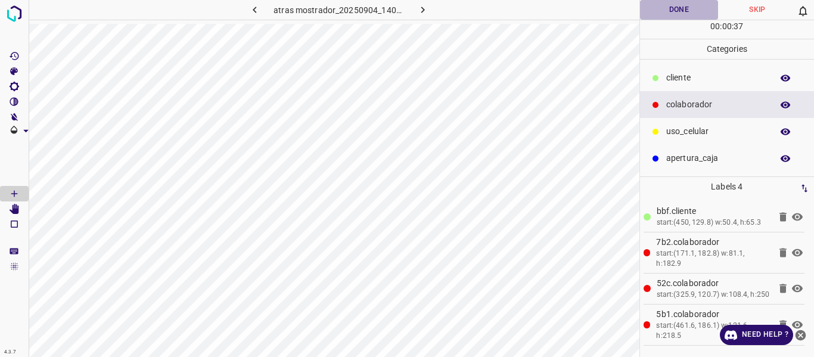
click at [668, 7] on button "Done" at bounding box center [679, 10] width 79 height 20
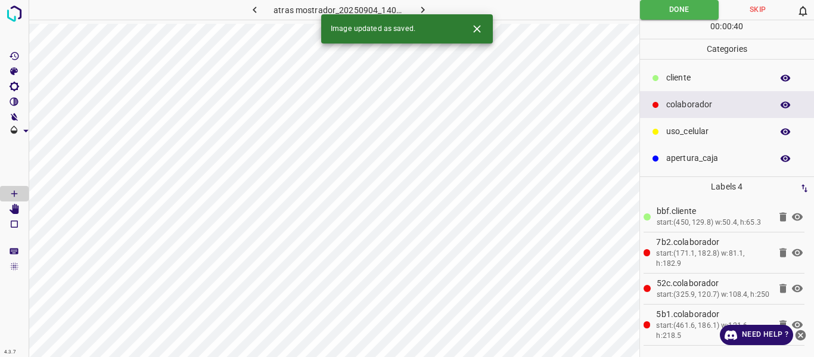
click at [421, 4] on icon "button" at bounding box center [422, 10] width 13 height 13
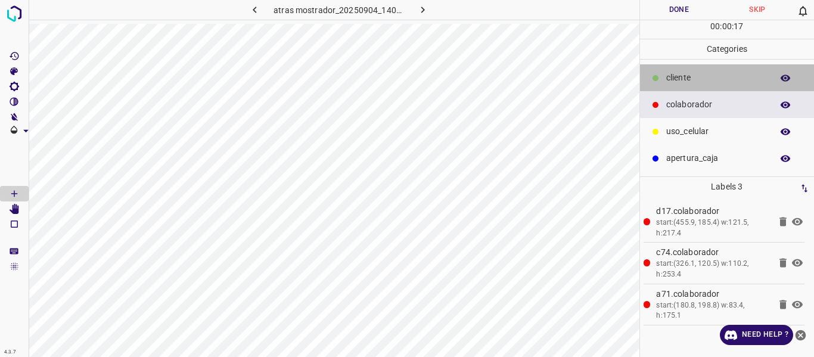
click at [674, 71] on p "cliente" at bounding box center [716, 77] width 100 height 13
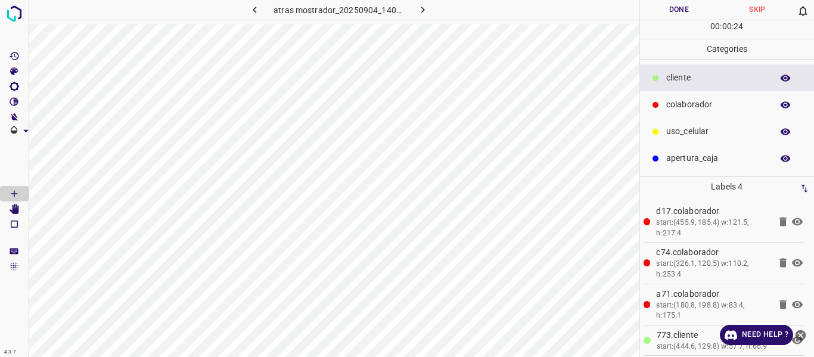
click at [668, 8] on button "Done" at bounding box center [679, 10] width 79 height 20
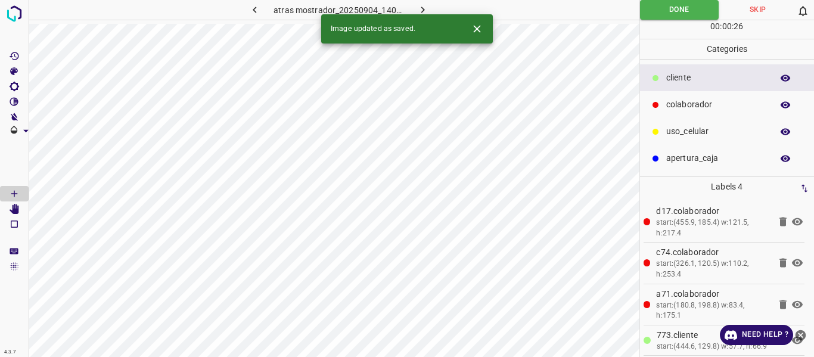
click at [420, 7] on icon "button" at bounding box center [422, 10] width 13 height 13
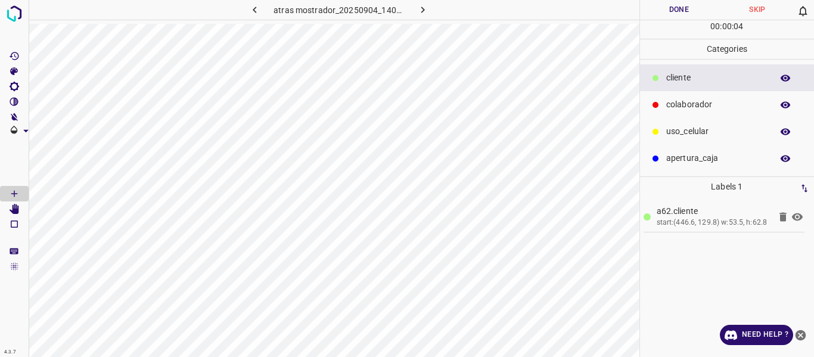
drag, startPoint x: 726, startPoint y: 109, endPoint x: 717, endPoint y: 120, distance: 14.4
click at [724, 111] on p "colaborador" at bounding box center [716, 104] width 100 height 13
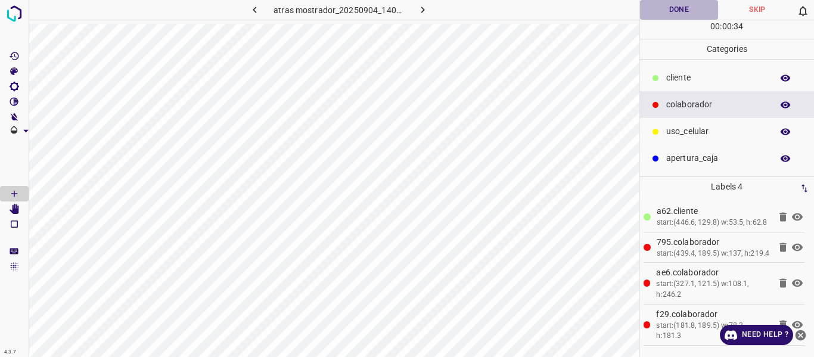
click at [670, 10] on button "Done" at bounding box center [679, 10] width 79 height 20
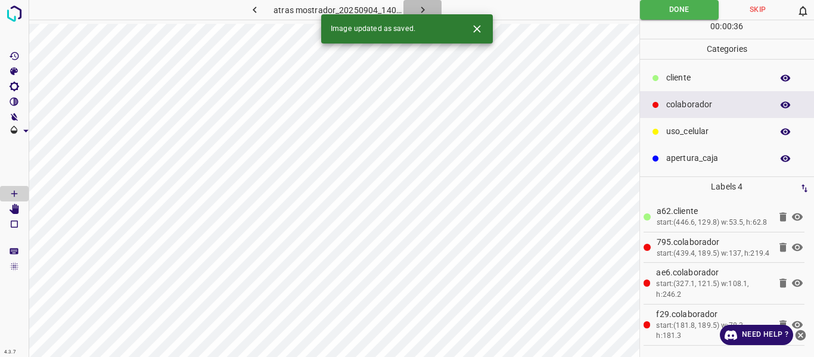
click at [422, 4] on icon "button" at bounding box center [422, 10] width 13 height 13
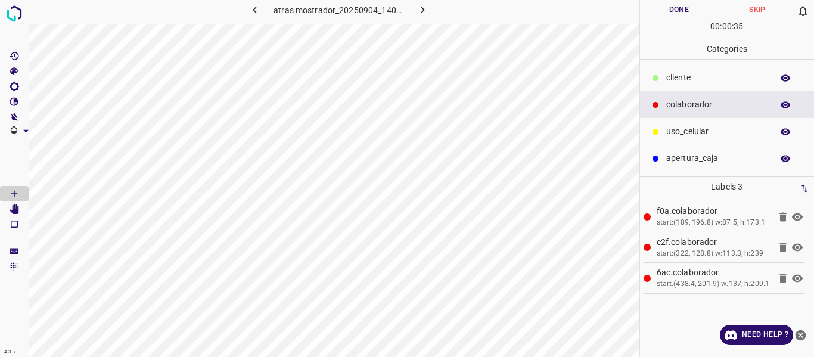
click at [674, 79] on p "cliente" at bounding box center [716, 77] width 100 height 13
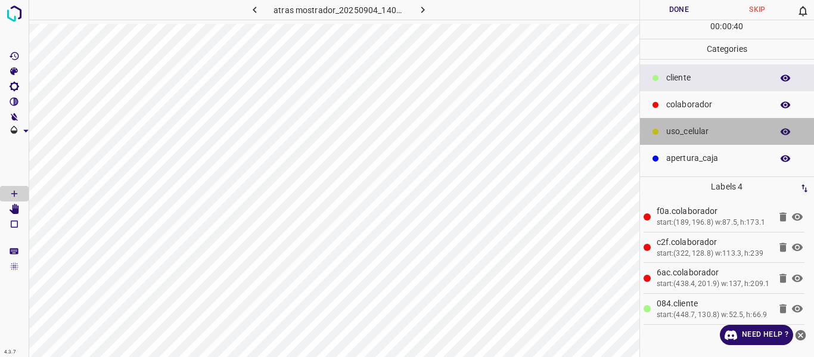
drag, startPoint x: 683, startPoint y: 132, endPoint x: 651, endPoint y: 131, distance: 31.6
click at [682, 132] on p "uso_celular" at bounding box center [716, 131] width 100 height 13
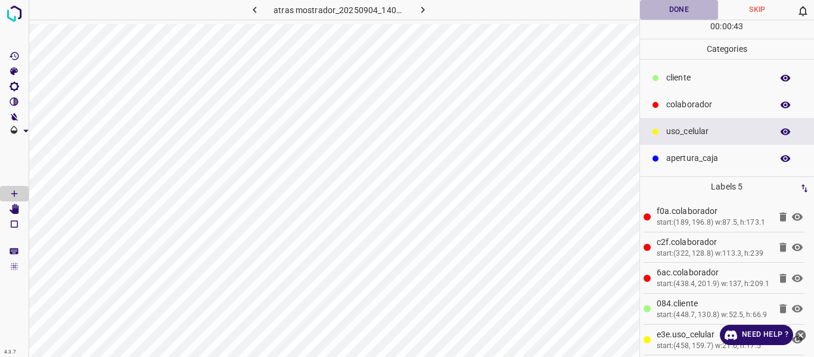
click at [667, 6] on button "Done" at bounding box center [679, 10] width 79 height 20
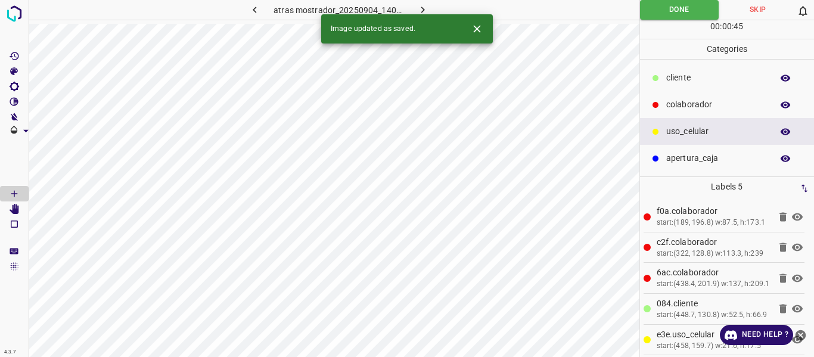
click at [420, 2] on button "button" at bounding box center [422, 10] width 38 height 20
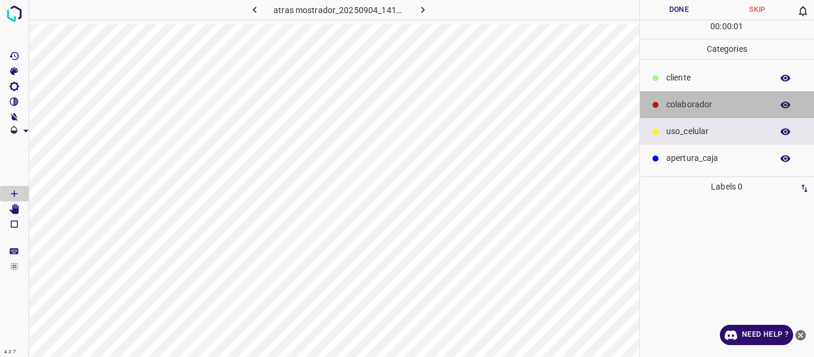
click at [677, 101] on p "colaborador" at bounding box center [716, 104] width 100 height 13
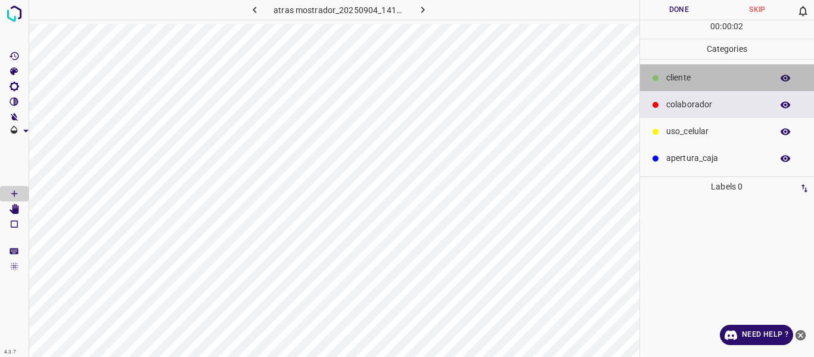
drag, startPoint x: 695, startPoint y: 76, endPoint x: 648, endPoint y: 79, distance: 46.6
click at [692, 76] on p "cliente" at bounding box center [716, 77] width 100 height 13
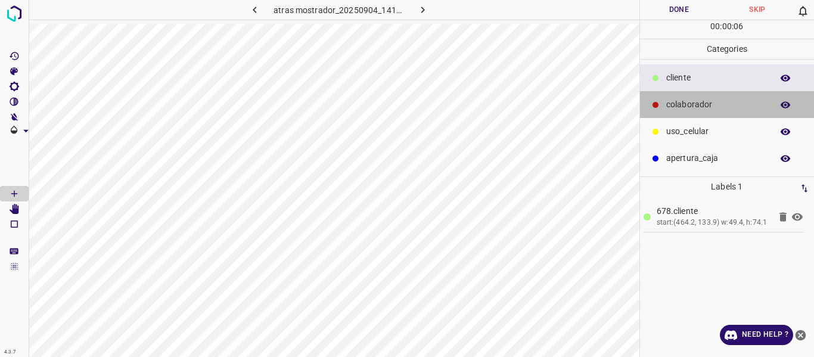
click at [668, 104] on p "colaborador" at bounding box center [716, 104] width 100 height 13
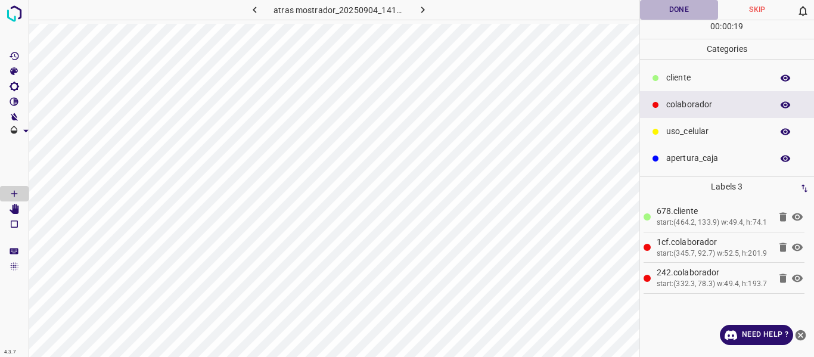
click at [673, 8] on button "Done" at bounding box center [679, 10] width 79 height 20
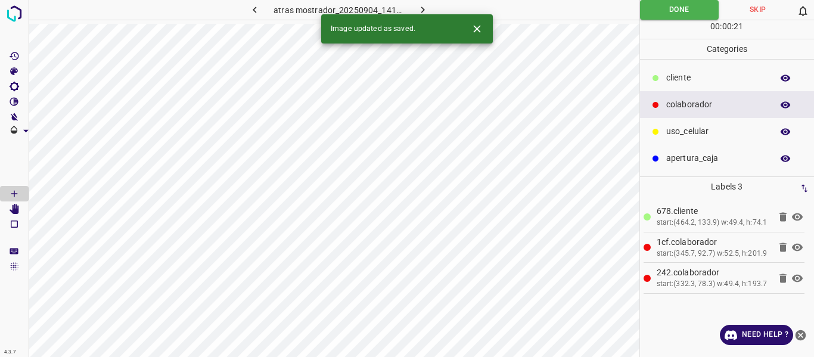
click at [426, 7] on icon "button" at bounding box center [422, 10] width 13 height 13
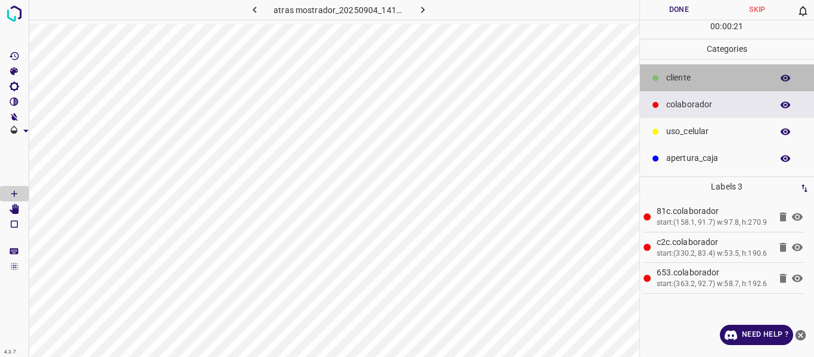
drag, startPoint x: 700, startPoint y: 77, endPoint x: 661, endPoint y: 79, distance: 39.4
click at [699, 77] on p "cliente" at bounding box center [716, 77] width 100 height 13
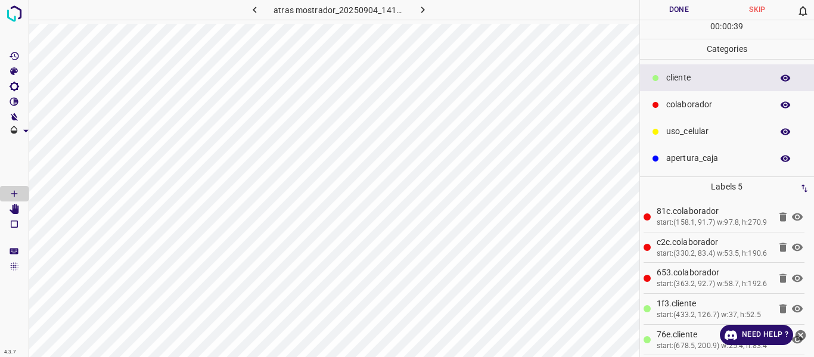
click at [672, 5] on button "Done" at bounding box center [679, 10] width 79 height 20
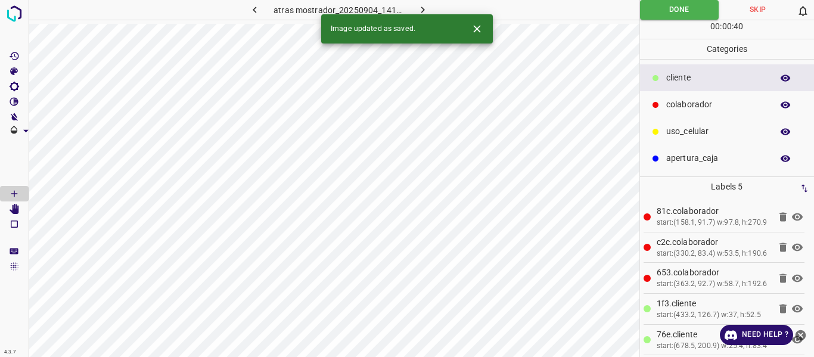
click at [420, 9] on icon "button" at bounding box center [422, 10] width 13 height 13
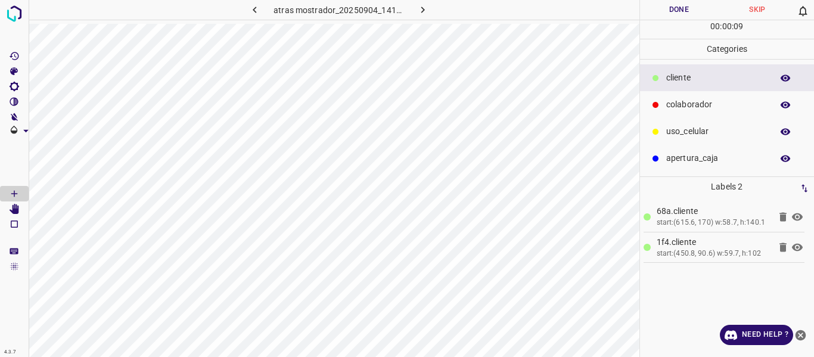
drag, startPoint x: 691, startPoint y: 111, endPoint x: 658, endPoint y: 110, distance: 32.8
click at [689, 110] on div "colaborador" at bounding box center [727, 104] width 175 height 27
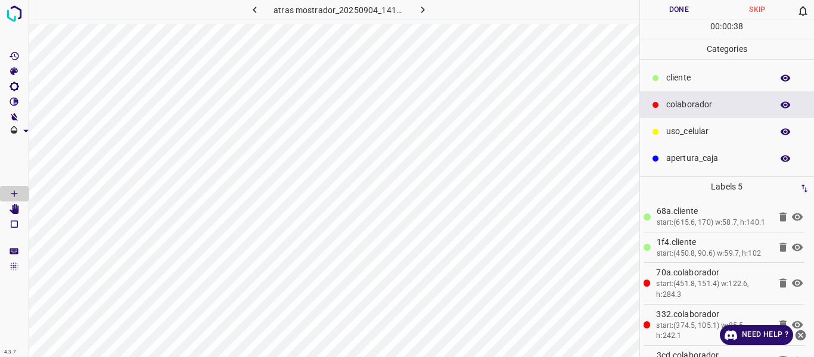
click at [680, 11] on button "Done" at bounding box center [679, 10] width 79 height 20
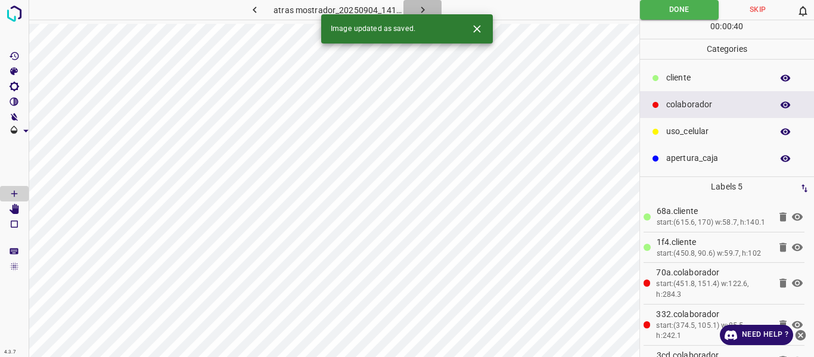
click at [422, 7] on icon "button" at bounding box center [422, 10] width 13 height 13
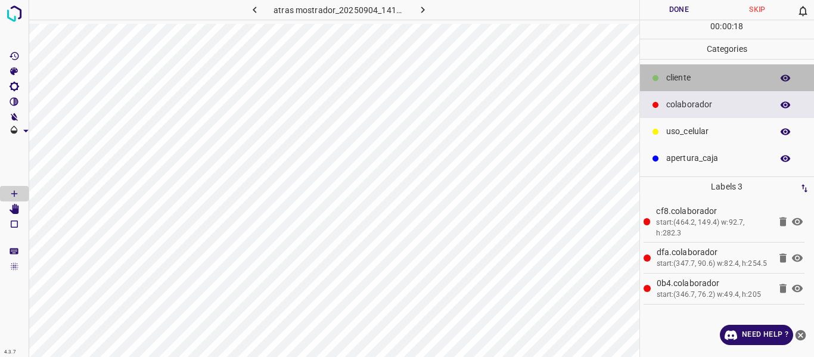
drag, startPoint x: 696, startPoint y: 78, endPoint x: 674, endPoint y: 84, distance: 22.3
click at [696, 79] on p "cliente" at bounding box center [716, 77] width 100 height 13
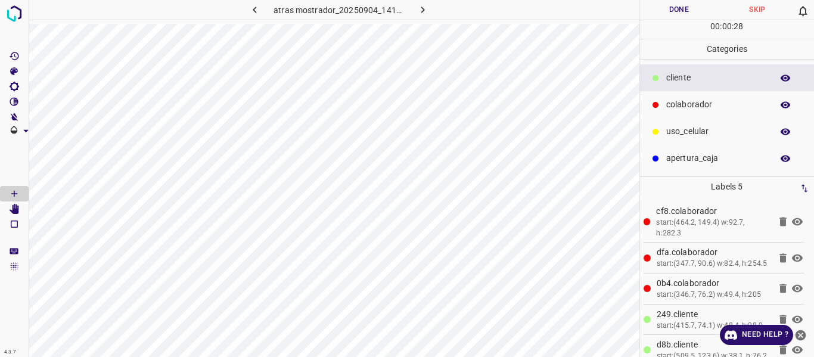
click at [678, 5] on button "Done" at bounding box center [679, 10] width 79 height 20
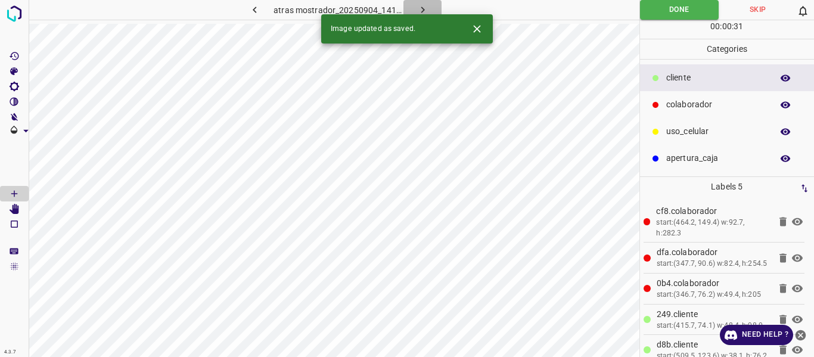
click at [420, 8] on icon "button" at bounding box center [422, 10] width 13 height 13
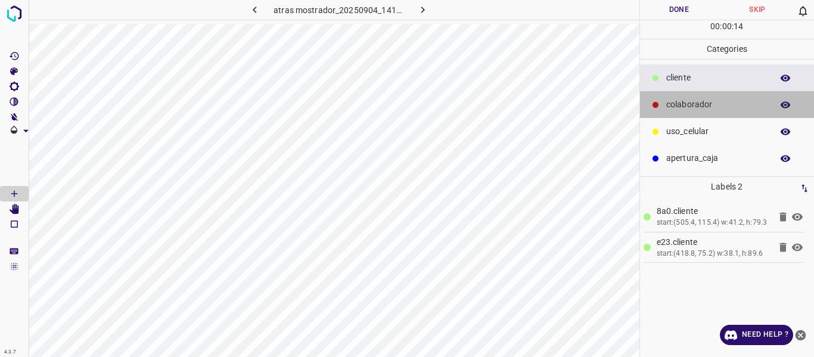
click at [689, 101] on p "colaborador" at bounding box center [716, 104] width 100 height 13
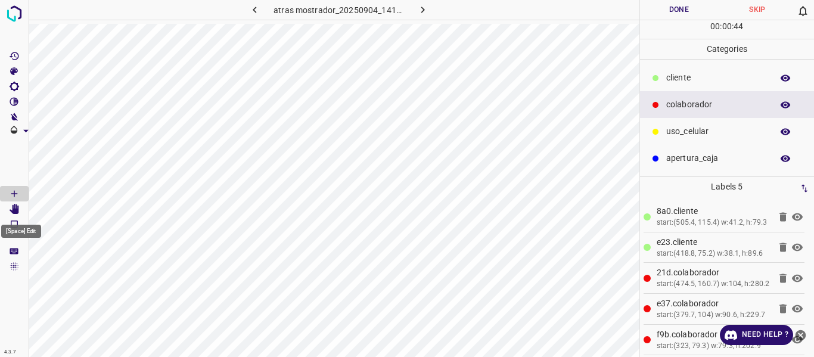
click at [15, 209] on icon "[Space] Edit" at bounding box center [15, 209] width 10 height 11
click at [11, 194] on icon "[Space] Draw" at bounding box center [14, 193] width 11 height 11
click at [662, 12] on button "Done" at bounding box center [679, 10] width 79 height 20
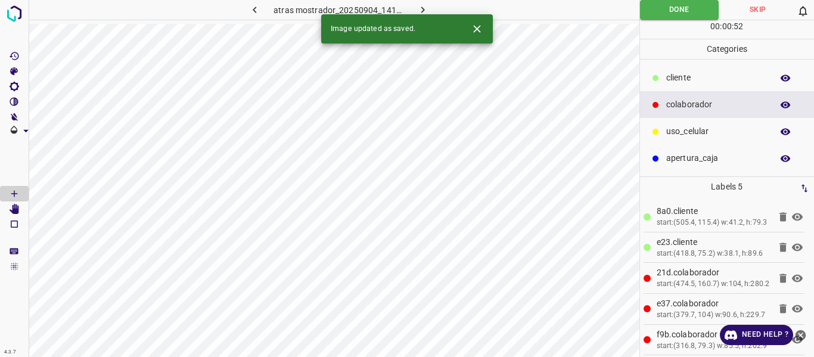
click at [422, 8] on icon "button" at bounding box center [423, 10] width 4 height 7
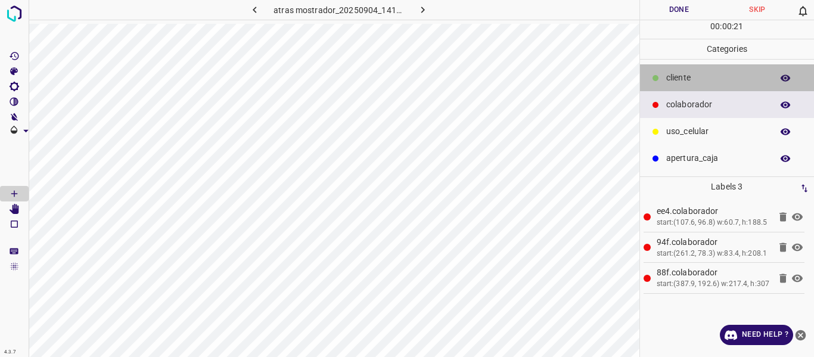
click at [674, 79] on p "cliente" at bounding box center [716, 77] width 100 height 13
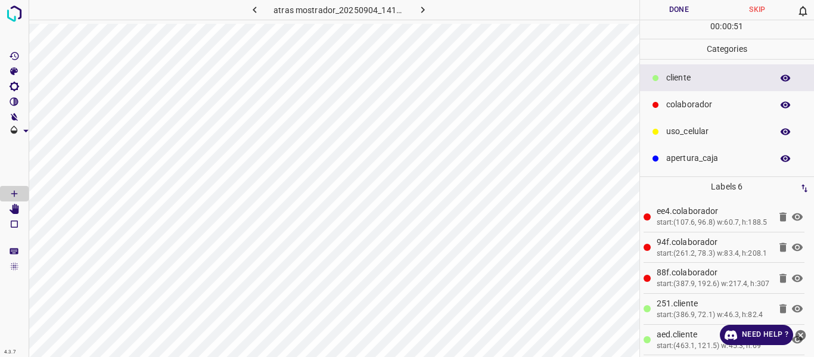
click at [680, 11] on button "Done" at bounding box center [679, 10] width 79 height 20
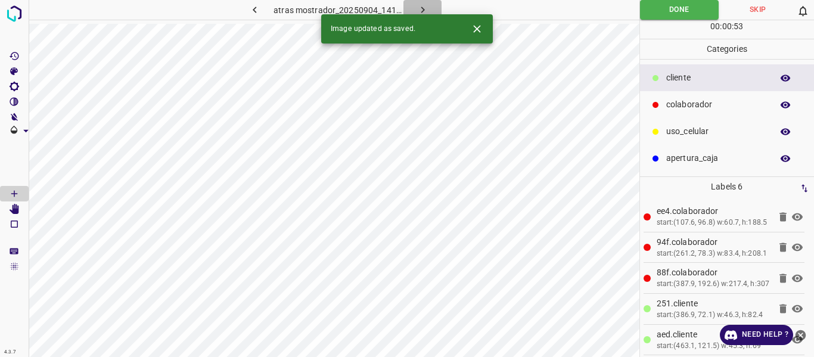
click at [422, 7] on icon "button" at bounding box center [422, 10] width 13 height 13
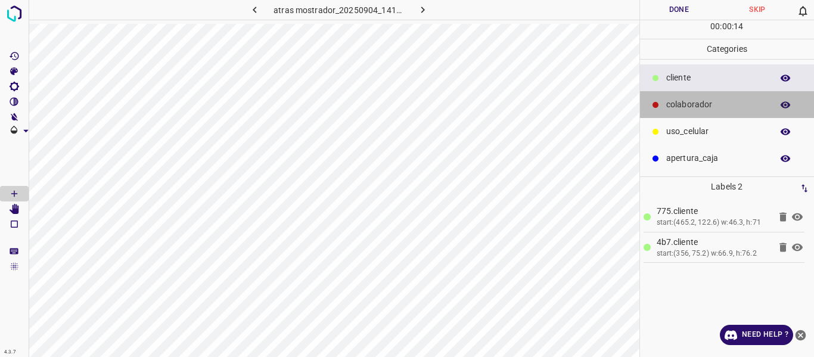
drag, startPoint x: 680, startPoint y: 106, endPoint x: 652, endPoint y: 113, distance: 28.9
click at [679, 107] on p "colaborador" at bounding box center [716, 104] width 100 height 13
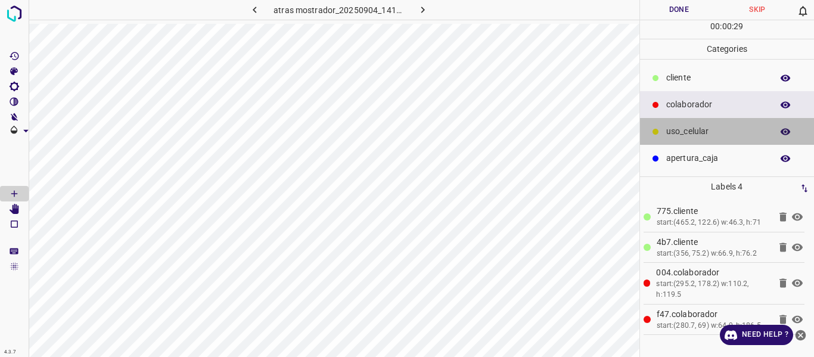
drag, startPoint x: 685, startPoint y: 135, endPoint x: 677, endPoint y: 135, distance: 8.3
click at [677, 135] on p "uso_celular" at bounding box center [716, 131] width 100 height 13
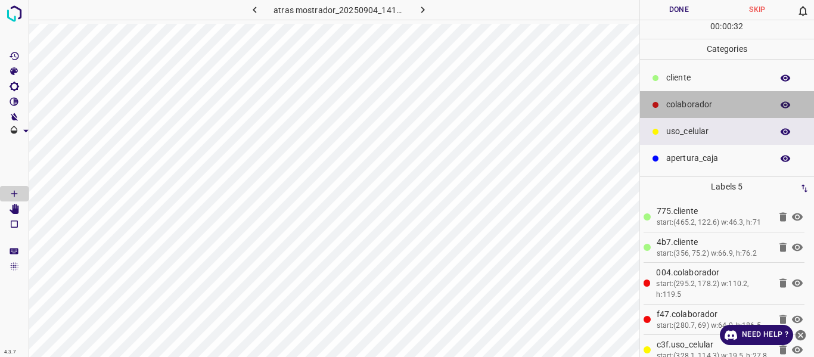
drag, startPoint x: 682, startPoint y: 101, endPoint x: 651, endPoint y: 97, distance: 31.2
click at [681, 101] on p "colaborador" at bounding box center [716, 104] width 100 height 13
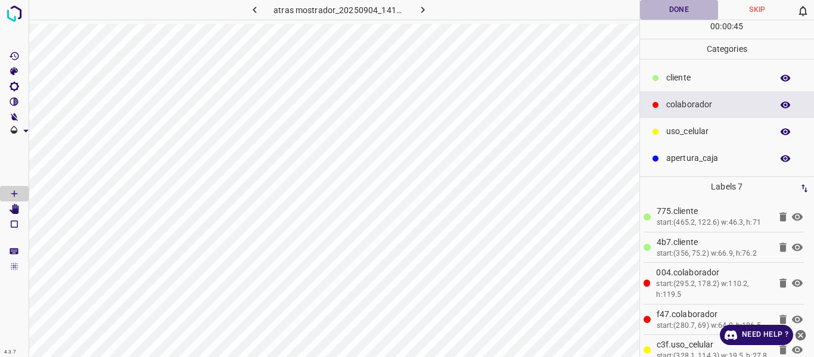
click at [654, 14] on button "Done" at bounding box center [679, 10] width 79 height 20
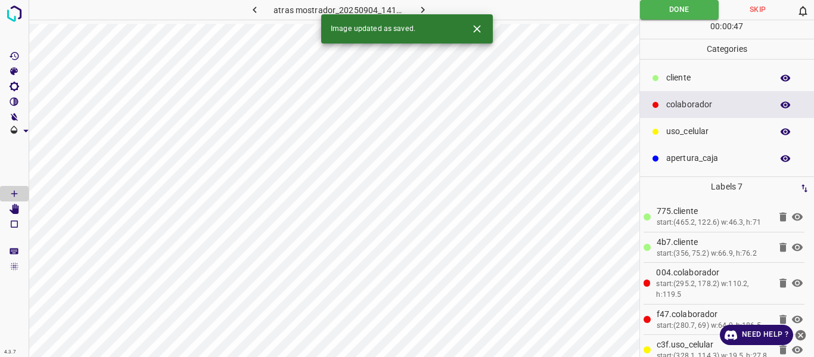
click at [421, 5] on icon "button" at bounding box center [422, 10] width 13 height 13
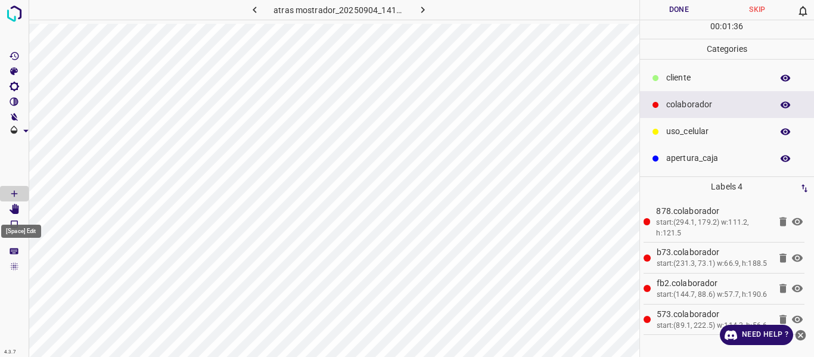
click at [15, 207] on icon "[Space] Edit" at bounding box center [15, 209] width 10 height 11
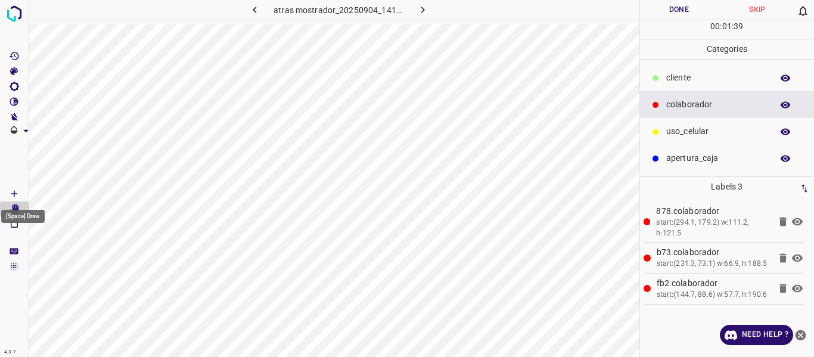
click at [21, 191] on Draw"] "[Space] Draw" at bounding box center [14, 193] width 29 height 15
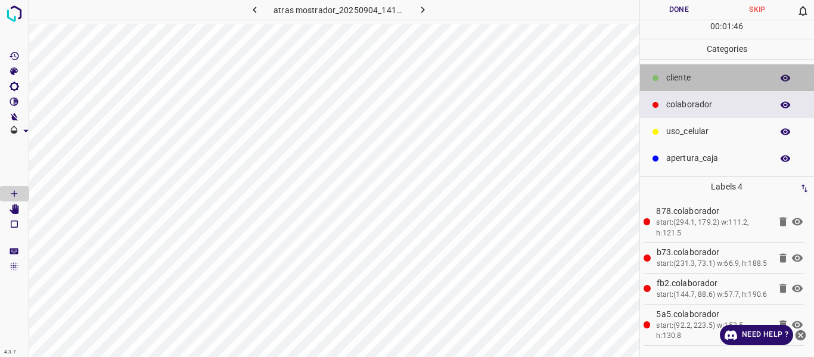
click at [679, 74] on p "cliente" at bounding box center [716, 77] width 100 height 13
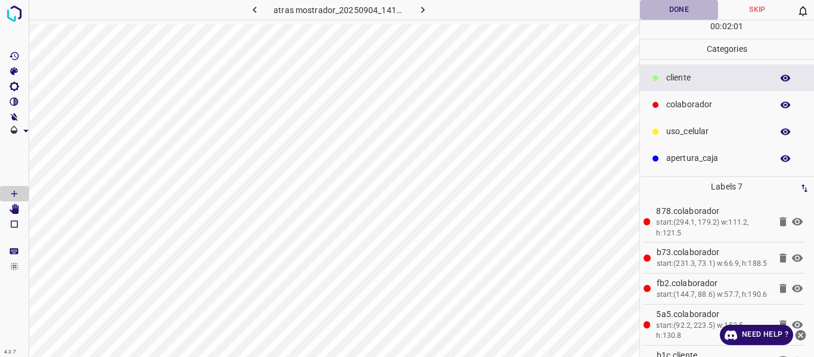
click at [667, 13] on button "Done" at bounding box center [679, 10] width 79 height 20
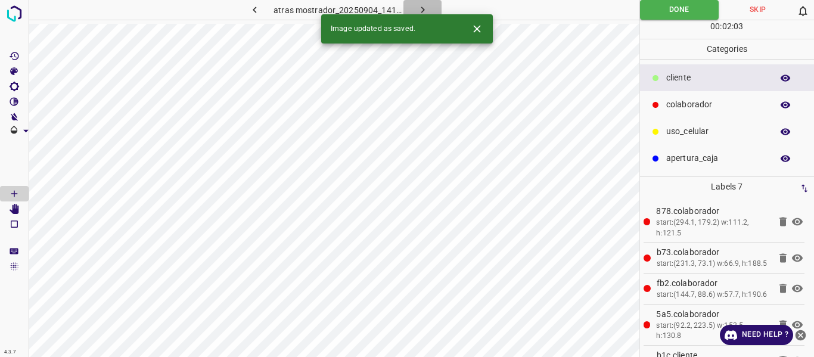
click at [416, 4] on icon "button" at bounding box center [422, 10] width 13 height 13
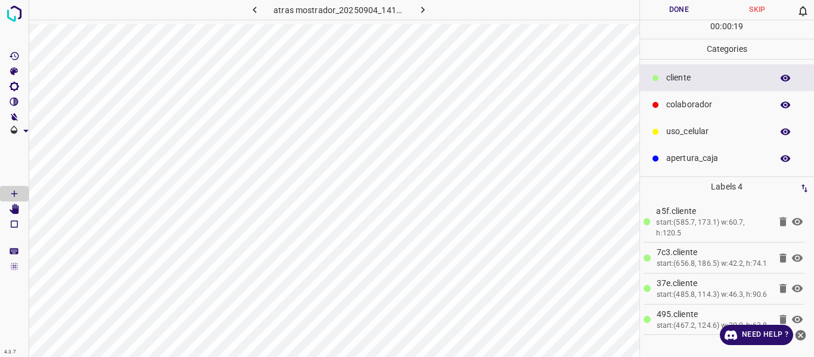
drag, startPoint x: 680, startPoint y: 126, endPoint x: 652, endPoint y: 136, distance: 29.6
click at [682, 126] on p "uso_celular" at bounding box center [716, 131] width 100 height 13
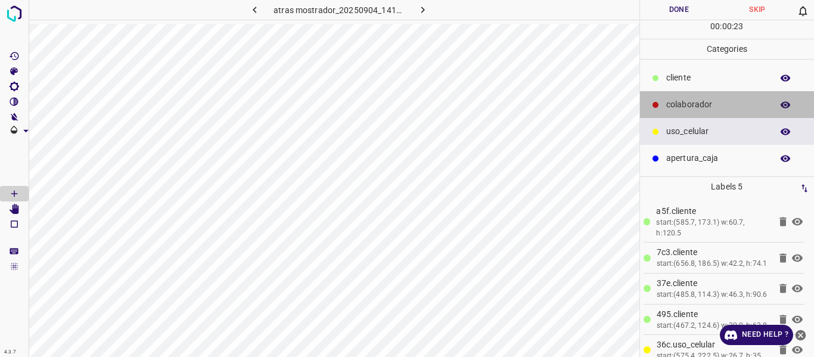
click at [680, 101] on p "colaborador" at bounding box center [716, 104] width 100 height 13
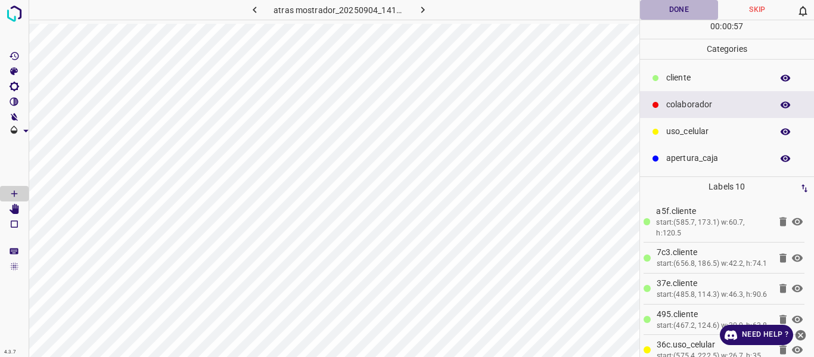
click at [662, 11] on button "Done" at bounding box center [679, 10] width 79 height 20
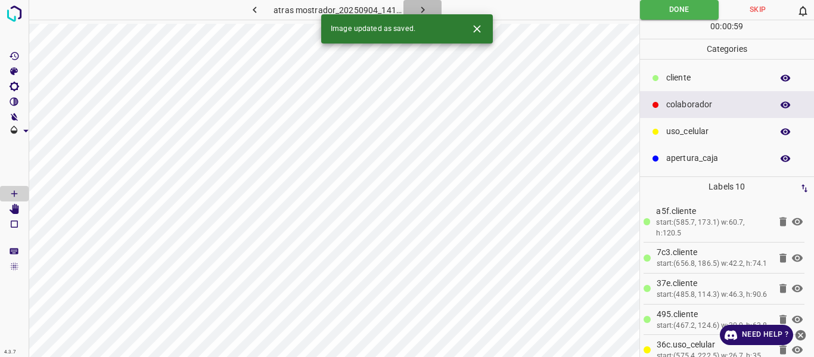
click at [422, 8] on icon "button" at bounding box center [422, 10] width 13 height 13
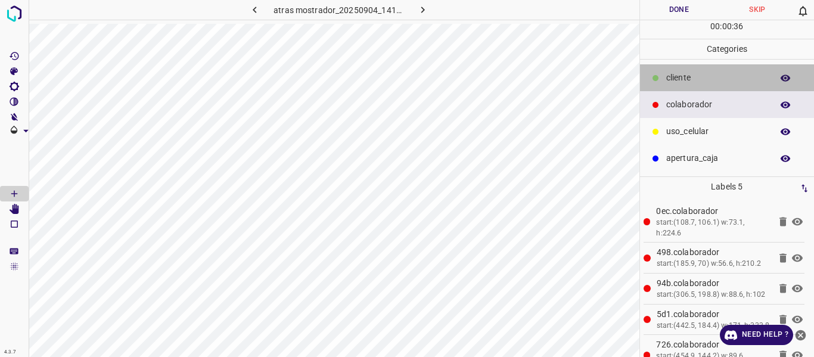
drag, startPoint x: 686, startPoint y: 77, endPoint x: 650, endPoint y: 93, distance: 39.5
click at [685, 78] on p "cliente" at bounding box center [716, 77] width 100 height 13
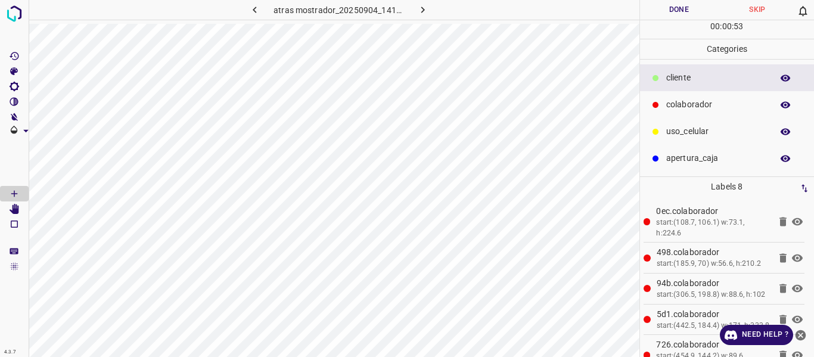
click at [663, 7] on button "Done" at bounding box center [679, 10] width 79 height 20
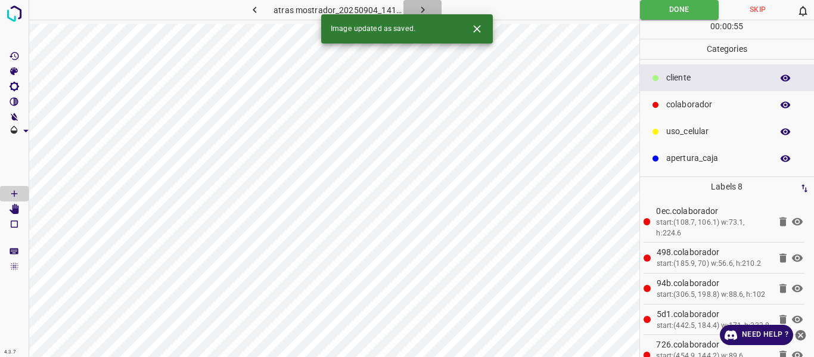
click at [423, 7] on icon "button" at bounding box center [422, 10] width 13 height 13
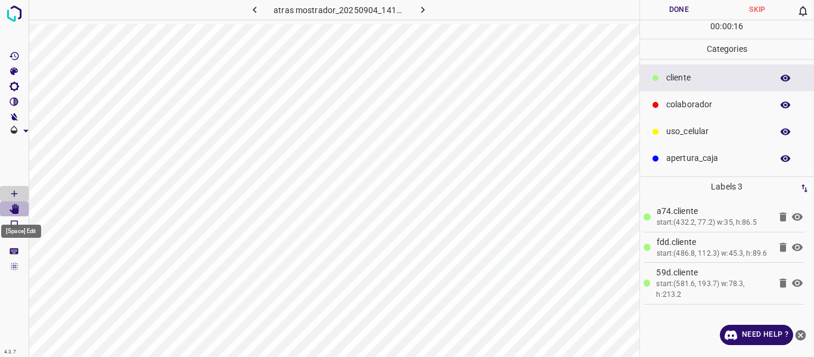
drag, startPoint x: 8, startPoint y: 207, endPoint x: 21, endPoint y: 209, distance: 12.6
click at [9, 207] on Edit"] "[Space] Edit" at bounding box center [14, 208] width 29 height 15
click at [707, 99] on p "colaborador" at bounding box center [716, 104] width 100 height 13
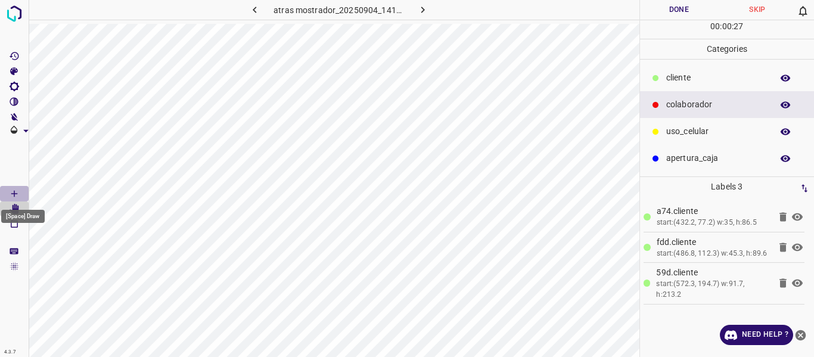
click at [13, 194] on icon "[Space] Draw" at bounding box center [14, 193] width 11 height 11
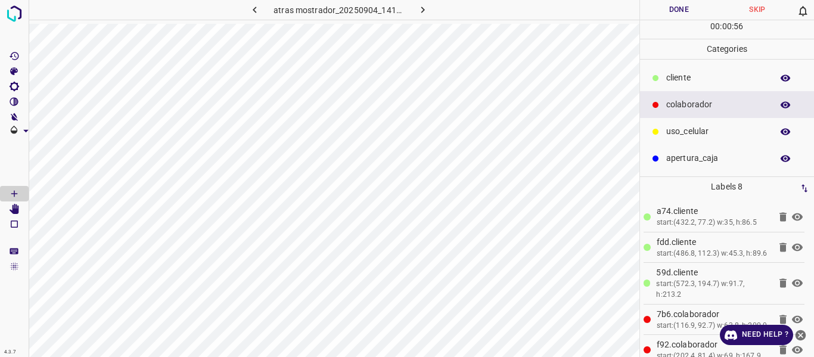
click at [693, 126] on p "uso_celular" at bounding box center [716, 131] width 100 height 13
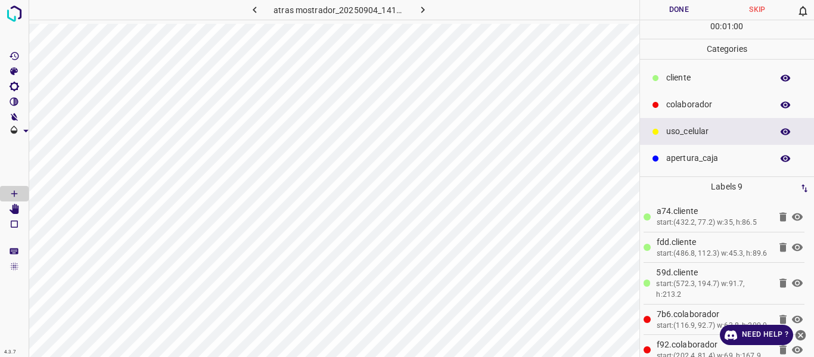
click at [680, 4] on button "Done" at bounding box center [679, 10] width 79 height 20
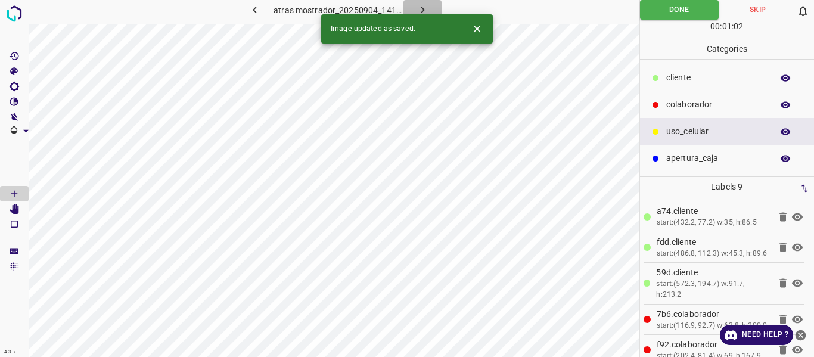
click at [424, 13] on icon "button" at bounding box center [422, 10] width 13 height 13
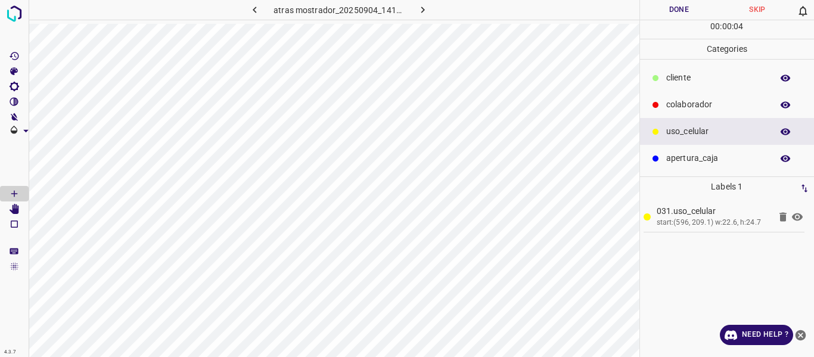
click at [677, 102] on p "colaborador" at bounding box center [716, 104] width 100 height 13
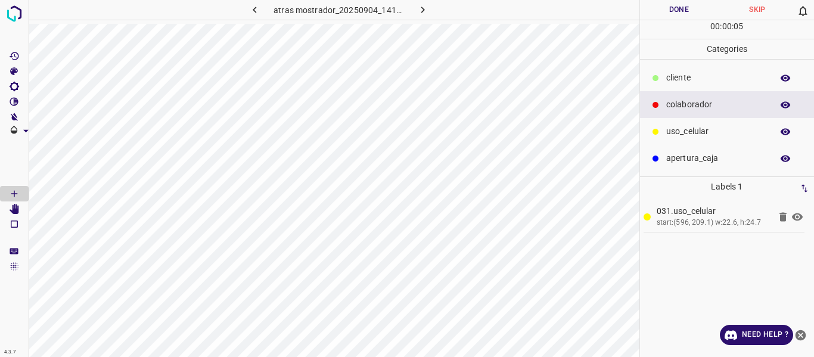
drag, startPoint x: 676, startPoint y: 79, endPoint x: 641, endPoint y: 86, distance: 35.3
click at [674, 79] on p "cliente" at bounding box center [716, 77] width 100 height 13
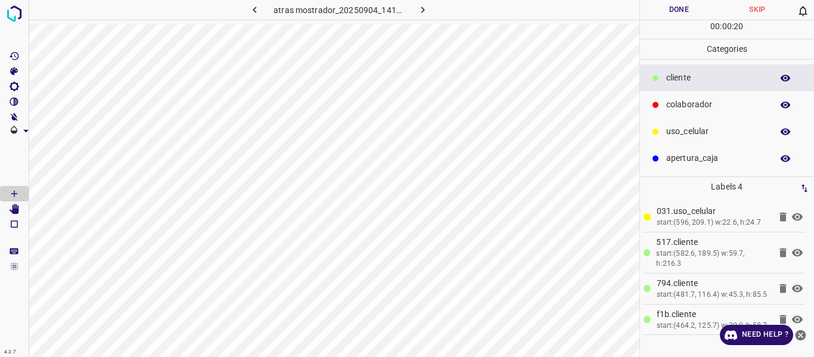
click at [681, 104] on p "colaborador" at bounding box center [716, 104] width 100 height 13
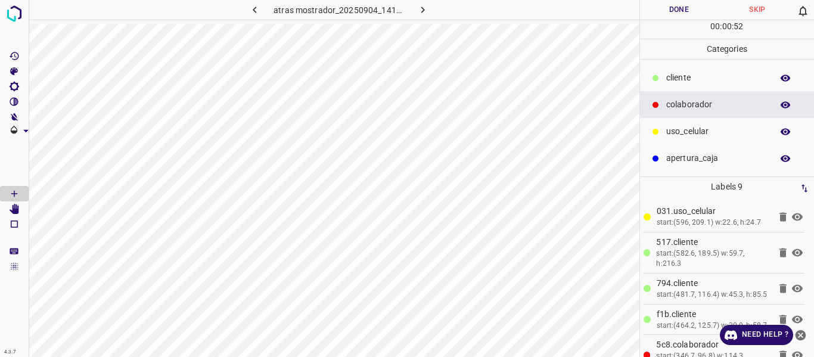
click at [667, 5] on button "Done" at bounding box center [679, 10] width 79 height 20
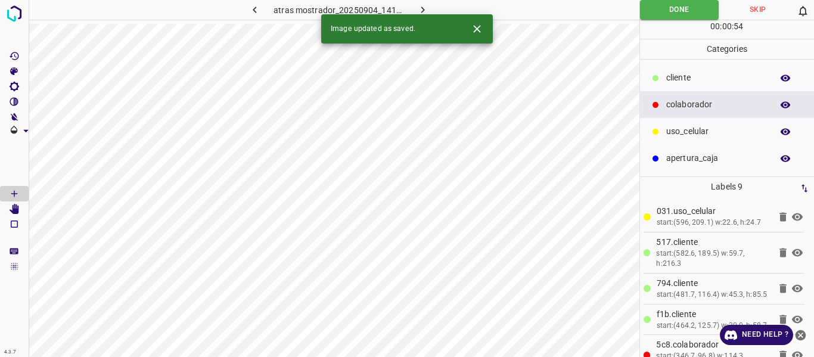
click at [423, 7] on icon "button" at bounding box center [422, 10] width 13 height 13
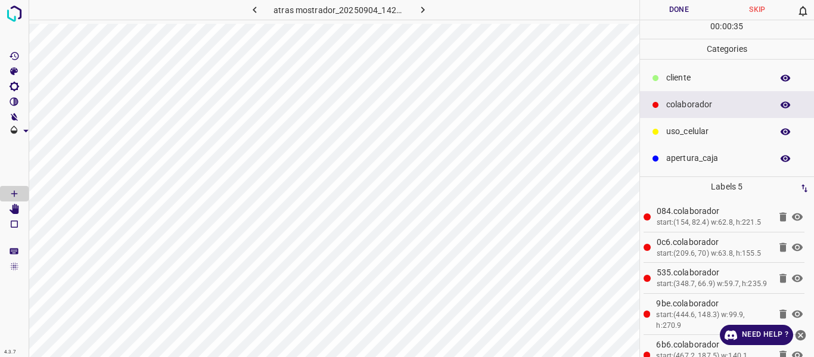
click at [667, 136] on p "uso_celular" at bounding box center [716, 131] width 100 height 13
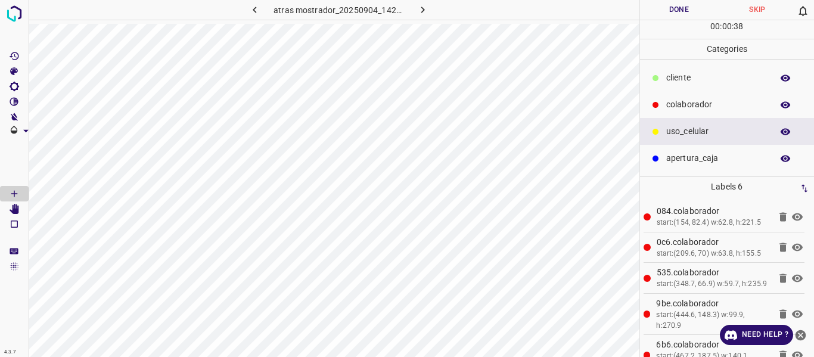
drag, startPoint x: 677, startPoint y: 77, endPoint x: 659, endPoint y: 77, distance: 17.9
click at [676, 77] on p "cliente" at bounding box center [716, 77] width 100 height 13
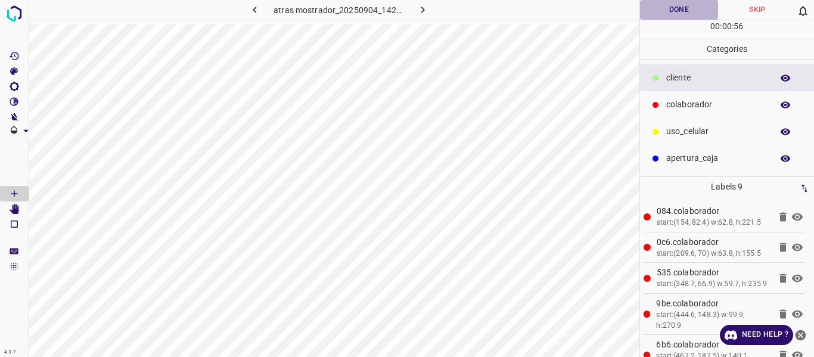
click at [663, 11] on button "Done" at bounding box center [679, 10] width 79 height 20
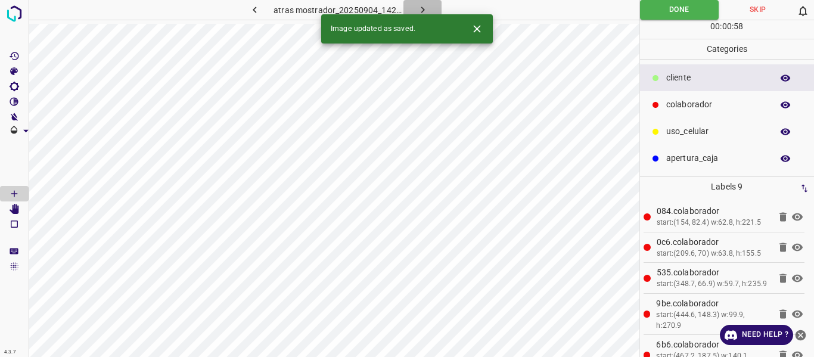
click at [421, 9] on icon "button" at bounding box center [422, 10] width 13 height 13
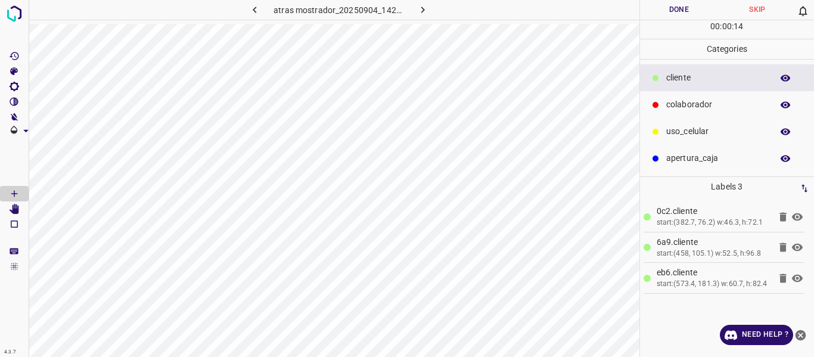
drag, startPoint x: 688, startPoint y: 135, endPoint x: 650, endPoint y: 137, distance: 37.6
click at [683, 135] on p "uso_celular" at bounding box center [716, 131] width 100 height 13
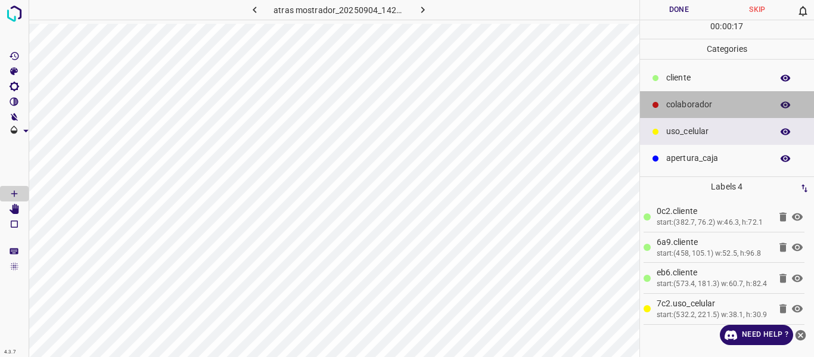
drag, startPoint x: 683, startPoint y: 98, endPoint x: 657, endPoint y: 117, distance: 32.9
click at [683, 98] on div "colaborador" at bounding box center [727, 104] width 175 height 27
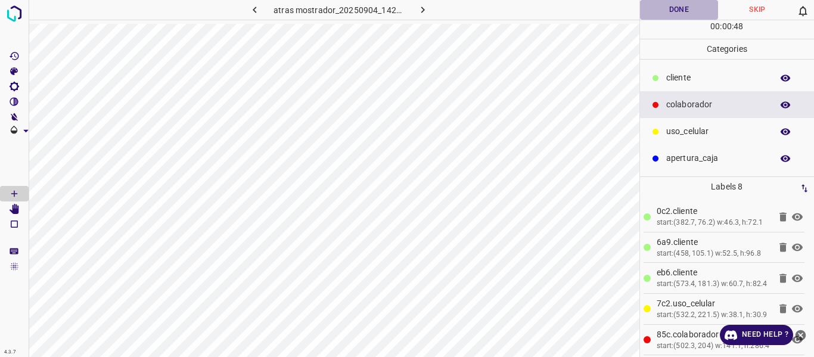
click at [682, 5] on button "Done" at bounding box center [679, 10] width 79 height 20
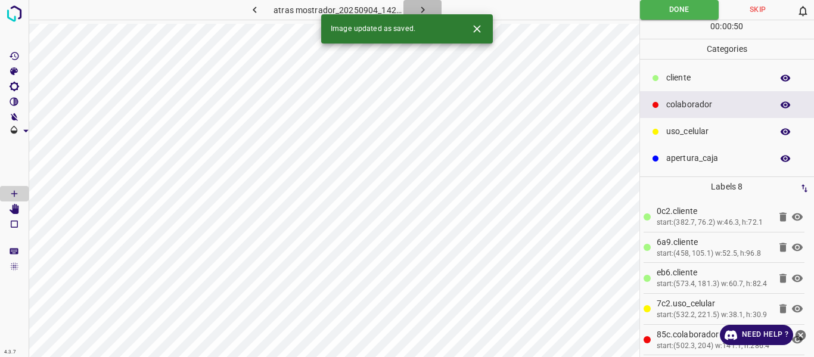
click at [416, 2] on button "button" at bounding box center [422, 10] width 38 height 20
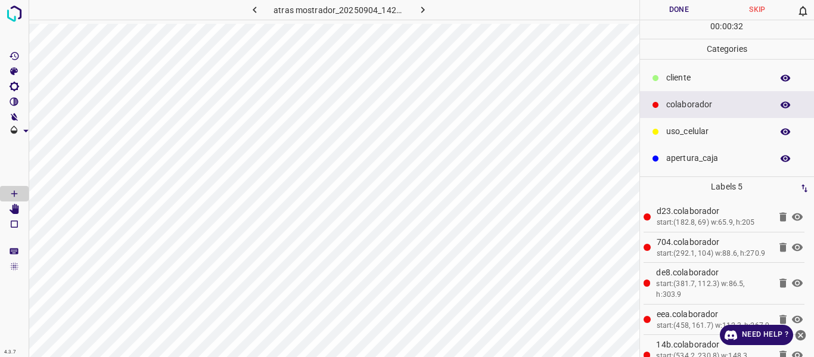
click at [677, 79] on p "cliente" at bounding box center [716, 77] width 100 height 13
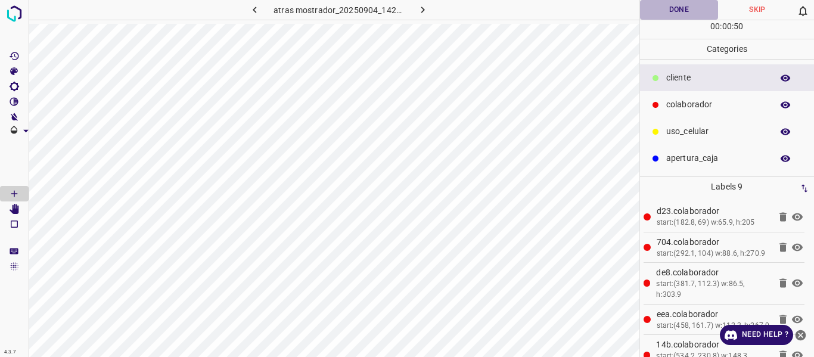
click at [678, 9] on button "Done" at bounding box center [679, 10] width 79 height 20
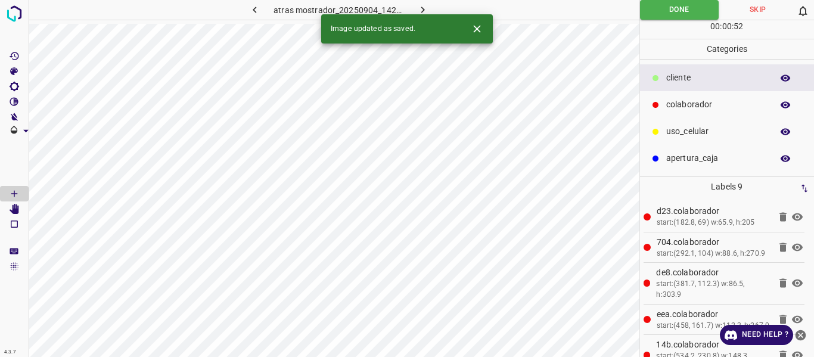
click at [427, 5] on icon "button" at bounding box center [422, 10] width 13 height 13
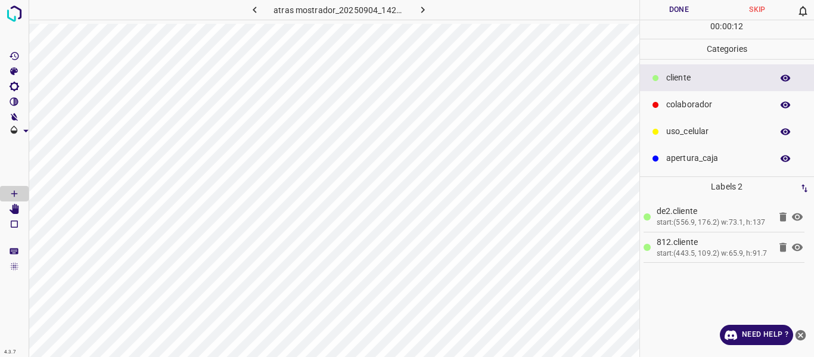
drag, startPoint x: 705, startPoint y: 106, endPoint x: 651, endPoint y: 130, distance: 58.9
click at [699, 110] on p "colaborador" at bounding box center [716, 104] width 100 height 13
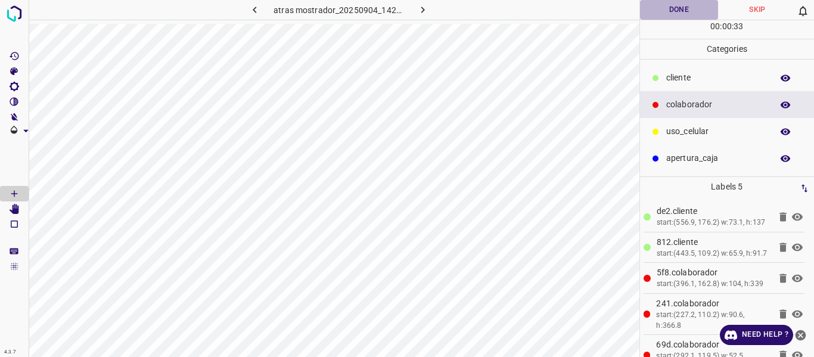
click at [674, 10] on button "Done" at bounding box center [679, 10] width 79 height 20
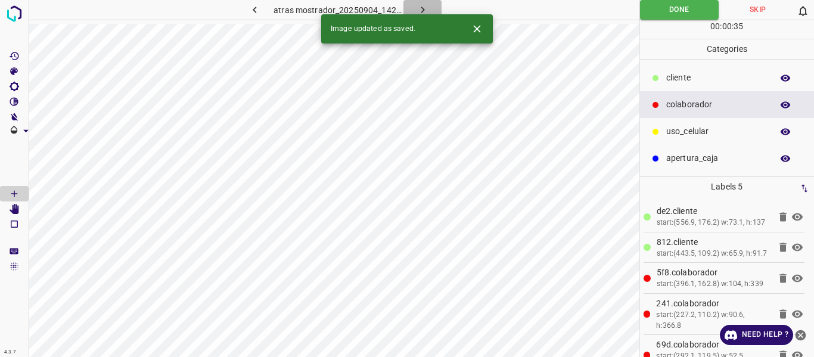
click at [419, 9] on icon "button" at bounding box center [422, 10] width 13 height 13
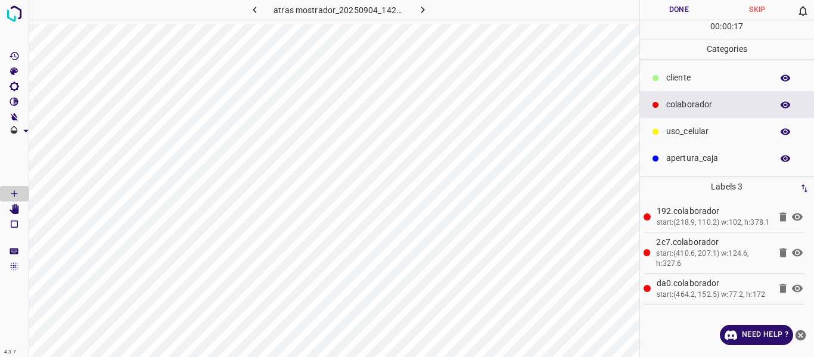
click at [679, 74] on p "cliente" at bounding box center [716, 77] width 100 height 13
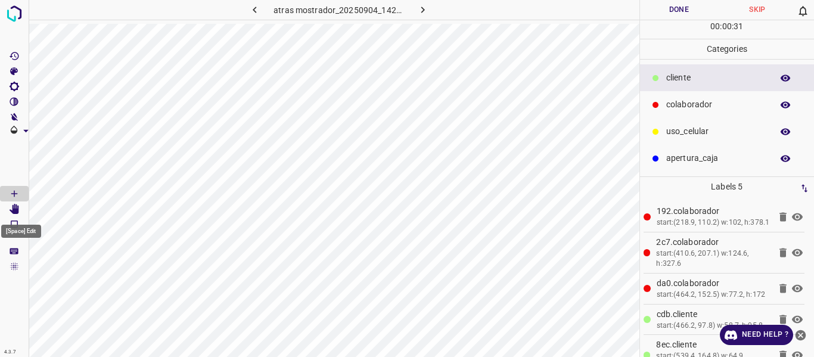
click at [19, 211] on icon "[Space] Edit" at bounding box center [15, 209] width 10 height 11
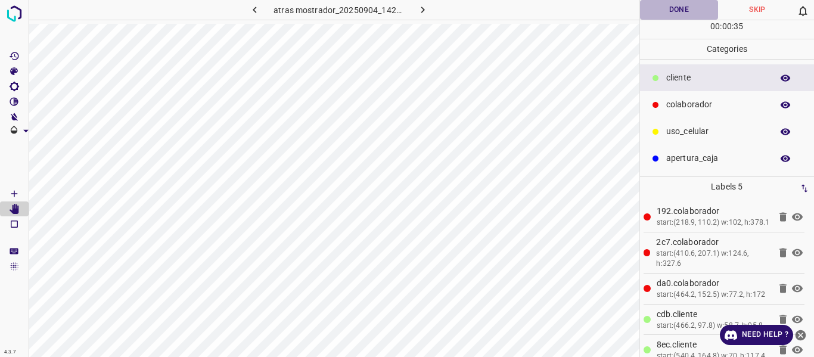
click at [672, 7] on button "Done" at bounding box center [679, 10] width 79 height 20
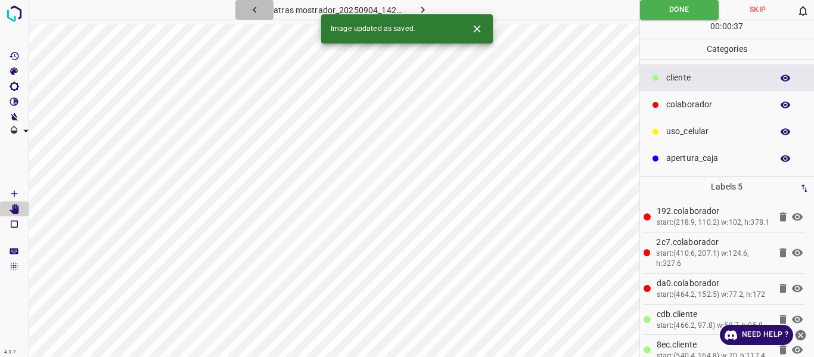
click at [256, 10] on icon "button" at bounding box center [254, 10] width 13 height 13
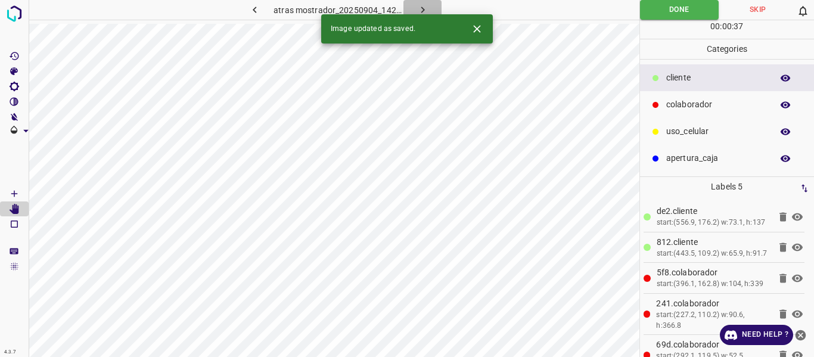
drag, startPoint x: 419, startPoint y: 8, endPoint x: 410, endPoint y: 13, distance: 9.9
click at [419, 8] on icon "button" at bounding box center [422, 10] width 13 height 13
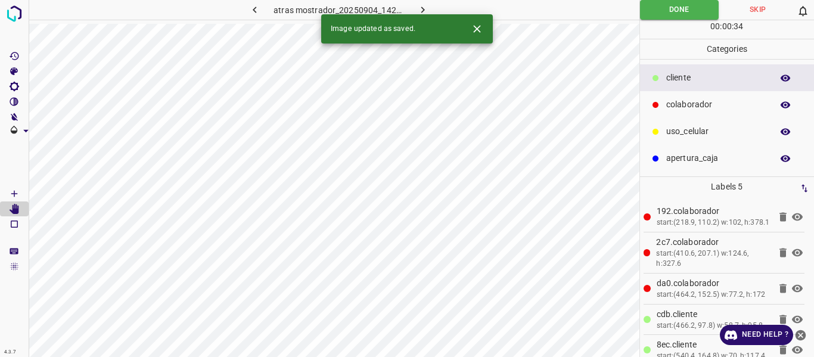
click at [425, 4] on icon "button" at bounding box center [422, 10] width 13 height 13
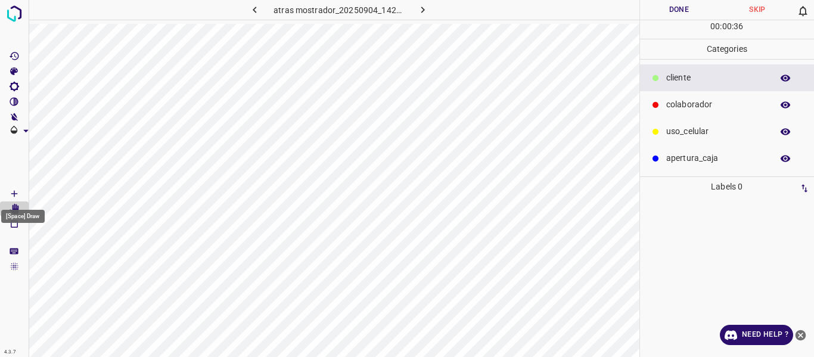
click at [17, 192] on icon "[Space] Draw" at bounding box center [14, 193] width 11 height 11
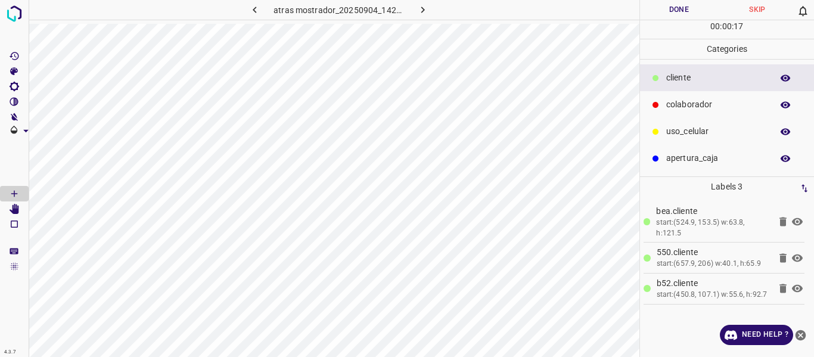
drag, startPoint x: 692, startPoint y: 99, endPoint x: 666, endPoint y: 99, distance: 26.2
click at [691, 99] on p "colaborador" at bounding box center [716, 104] width 100 height 13
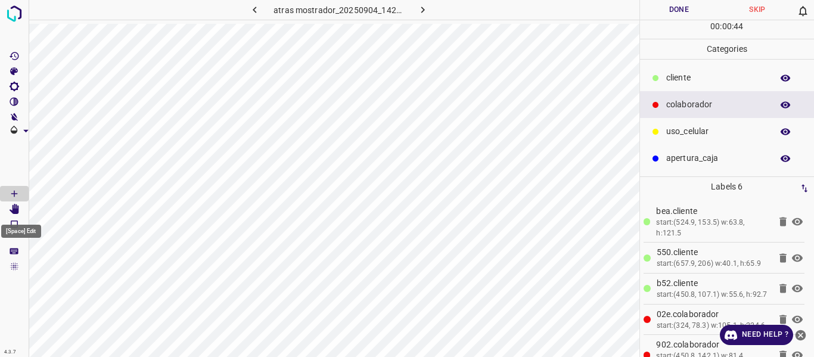
click at [17, 211] on icon "[Space] Edit" at bounding box center [15, 209] width 10 height 11
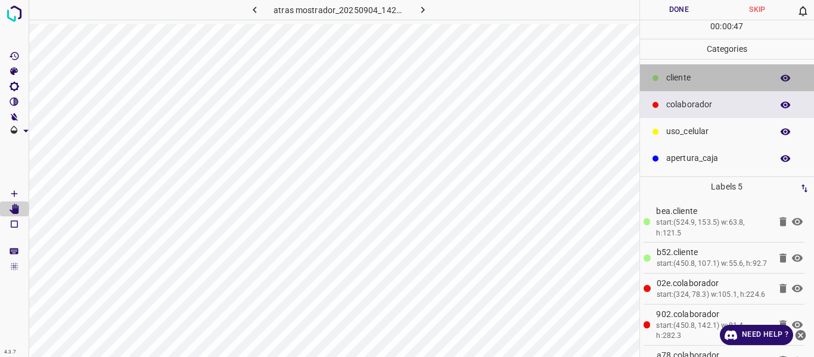
click at [687, 76] on p "cliente" at bounding box center [716, 77] width 100 height 13
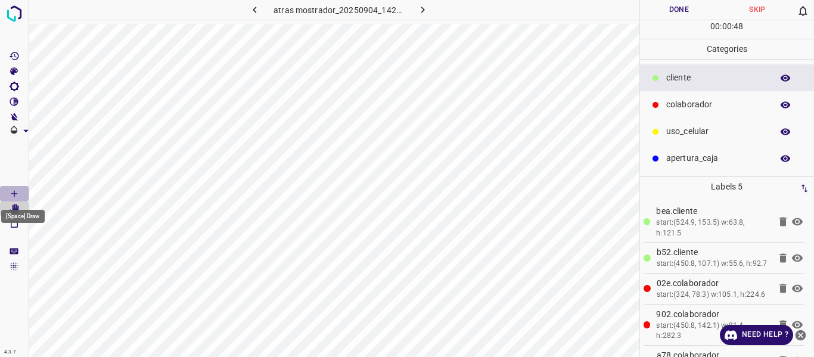
drag, startPoint x: 10, startPoint y: 192, endPoint x: 38, endPoint y: 203, distance: 29.8
click at [11, 195] on icon "[Space] Draw" at bounding box center [14, 193] width 11 height 11
drag, startPoint x: 667, startPoint y: 15, endPoint x: 666, endPoint y: 9, distance: 6.1
click at [667, 14] on button "Done" at bounding box center [679, 10] width 79 height 20
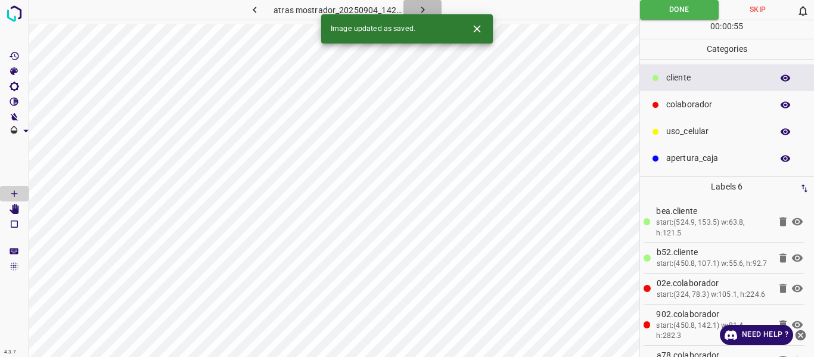
click at [421, 8] on icon "button" at bounding box center [422, 10] width 13 height 13
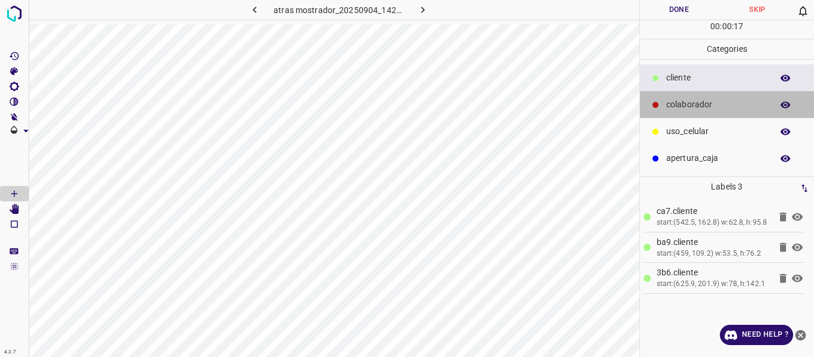
drag, startPoint x: 679, startPoint y: 103, endPoint x: 648, endPoint y: 92, distance: 32.8
click at [679, 101] on p "colaborador" at bounding box center [716, 104] width 100 height 13
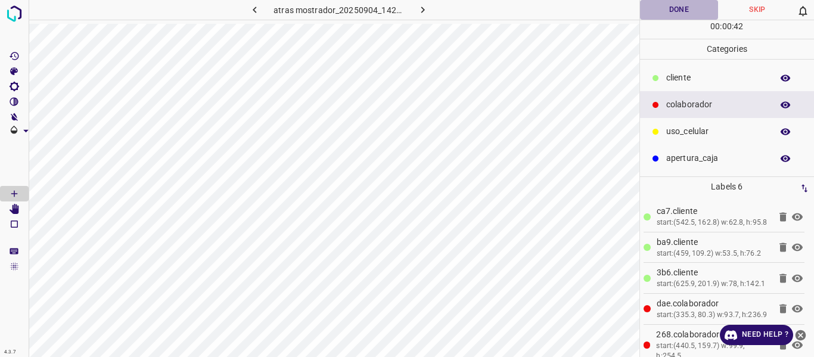
click at [671, 7] on button "Done" at bounding box center [679, 10] width 79 height 20
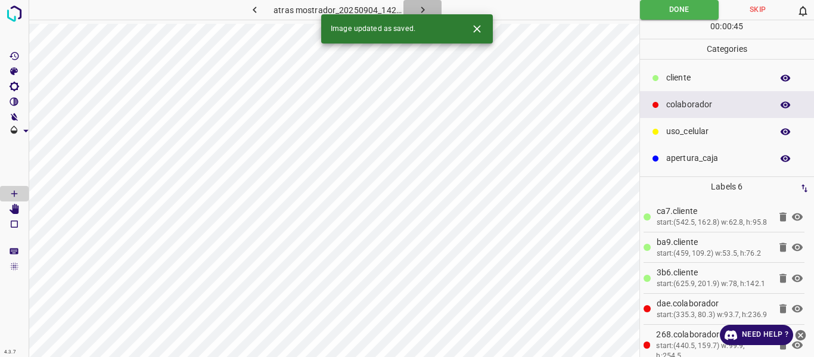
click at [425, 7] on icon "button" at bounding box center [422, 10] width 13 height 13
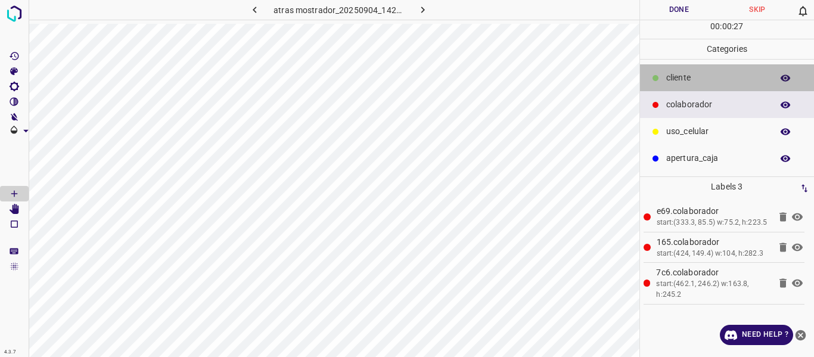
drag, startPoint x: 677, startPoint y: 74, endPoint x: 646, endPoint y: 94, distance: 36.9
click at [677, 75] on p "cliente" at bounding box center [716, 77] width 100 height 13
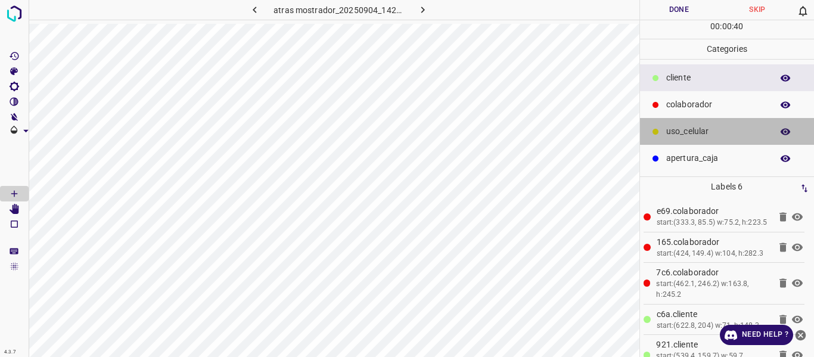
click at [680, 126] on p "uso_celular" at bounding box center [716, 131] width 100 height 13
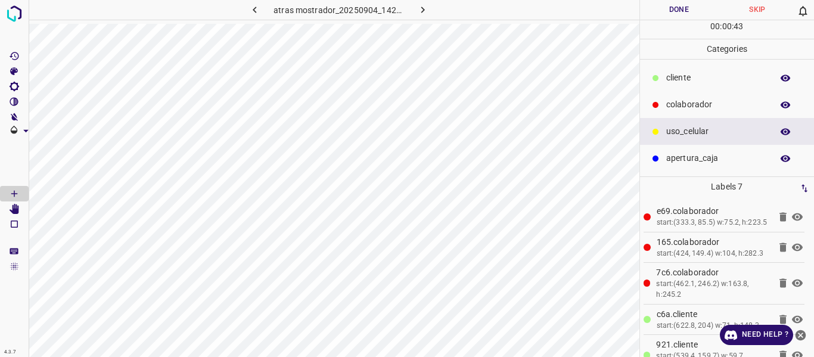
click at [675, 10] on button "Done" at bounding box center [679, 10] width 79 height 20
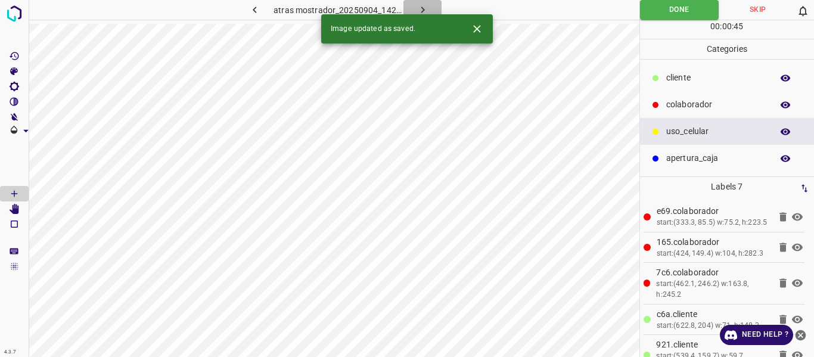
click at [425, 8] on icon "button" at bounding box center [422, 10] width 13 height 13
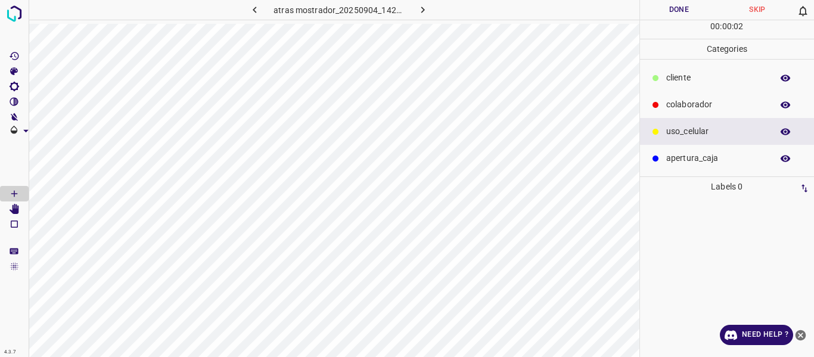
click at [680, 76] on p "cliente" at bounding box center [716, 77] width 100 height 13
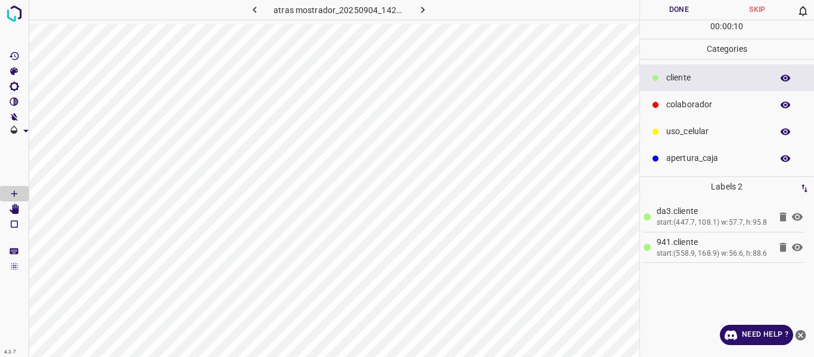
click at [687, 101] on p "colaborador" at bounding box center [716, 104] width 100 height 13
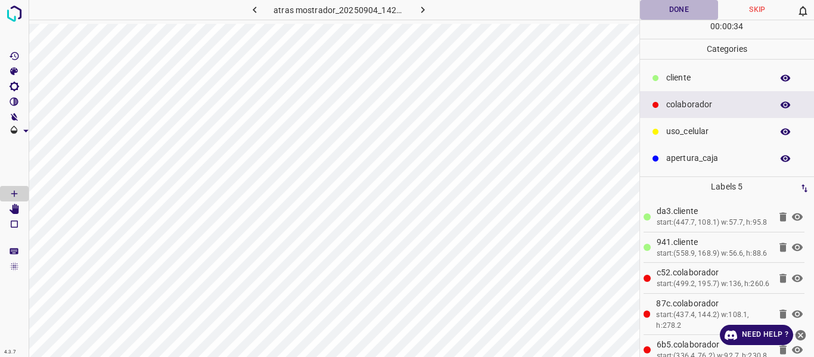
click at [669, 7] on button "Done" at bounding box center [679, 10] width 79 height 20
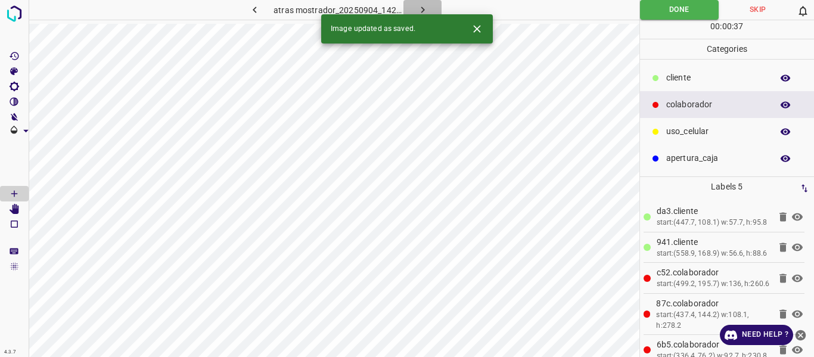
click at [428, 7] on button "button" at bounding box center [422, 10] width 38 height 20
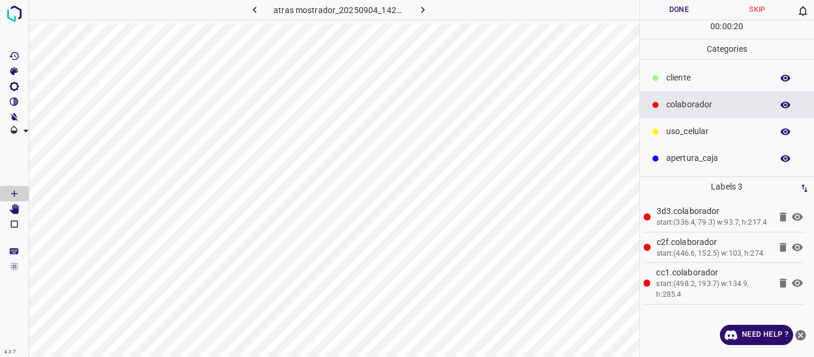
click at [678, 77] on p "cliente" at bounding box center [716, 77] width 100 height 13
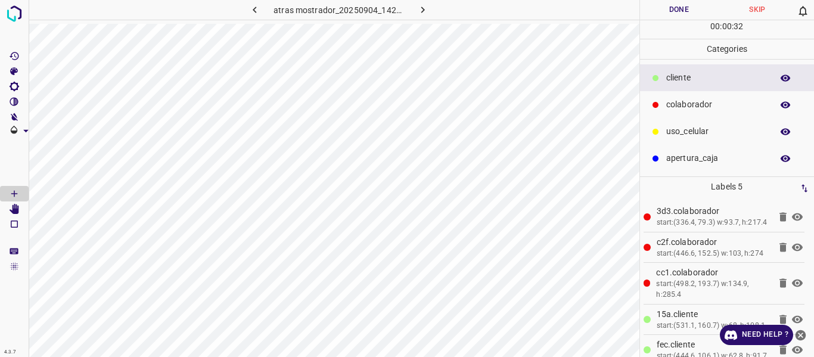
click at [663, 11] on button "Done" at bounding box center [679, 10] width 79 height 20
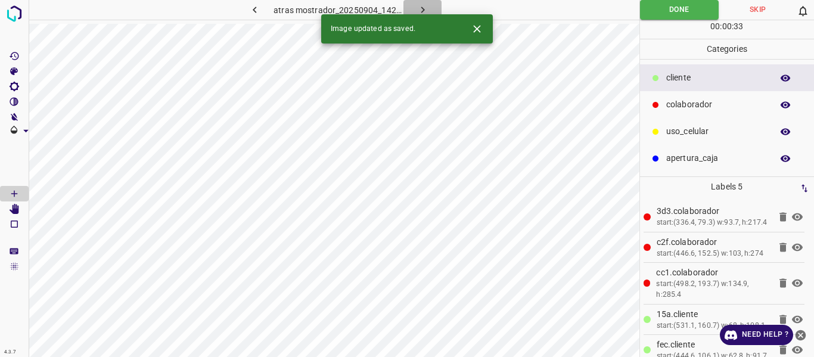
click at [422, 7] on icon "button" at bounding box center [422, 10] width 13 height 13
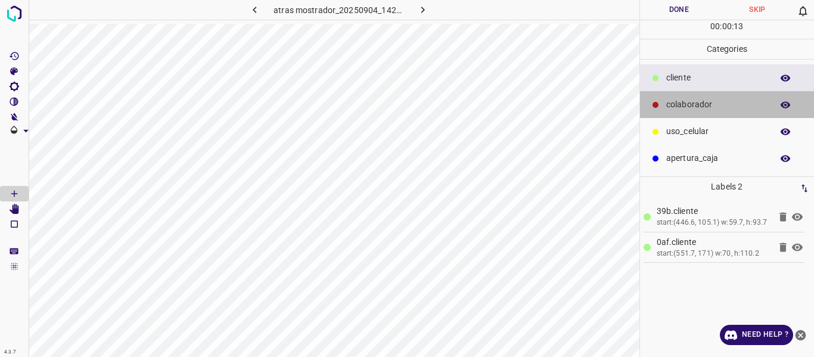
drag, startPoint x: 673, startPoint y: 105, endPoint x: 640, endPoint y: 135, distance: 43.8
click at [668, 111] on p "colaborador" at bounding box center [716, 104] width 100 height 13
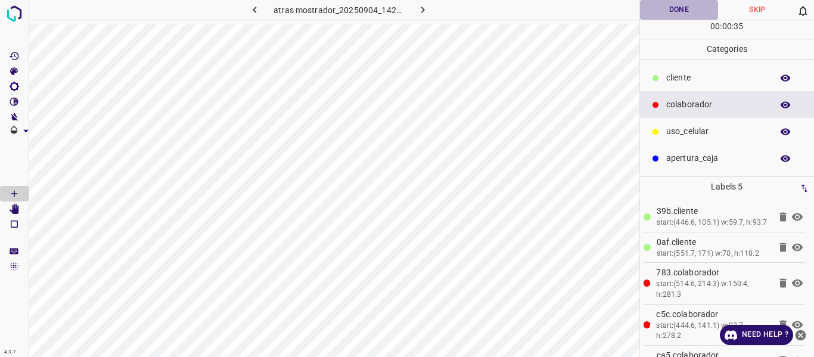
click at [662, 9] on button "Done" at bounding box center [679, 10] width 79 height 20
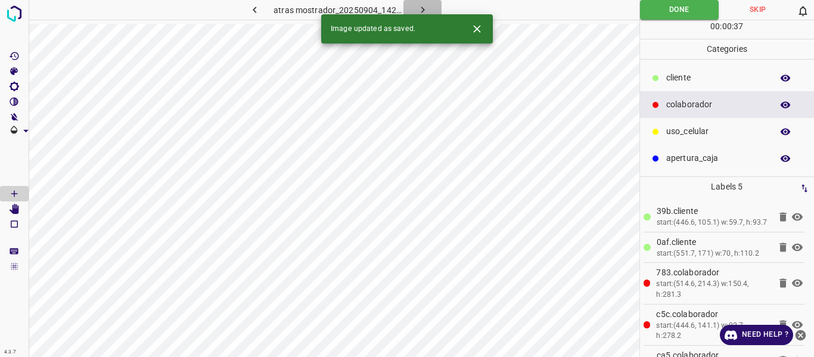
click at [420, 7] on icon "button" at bounding box center [422, 10] width 13 height 13
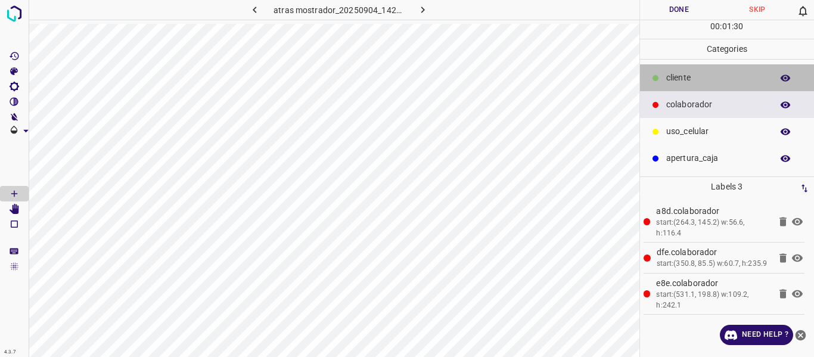
click at [671, 74] on p "cliente" at bounding box center [716, 77] width 100 height 13
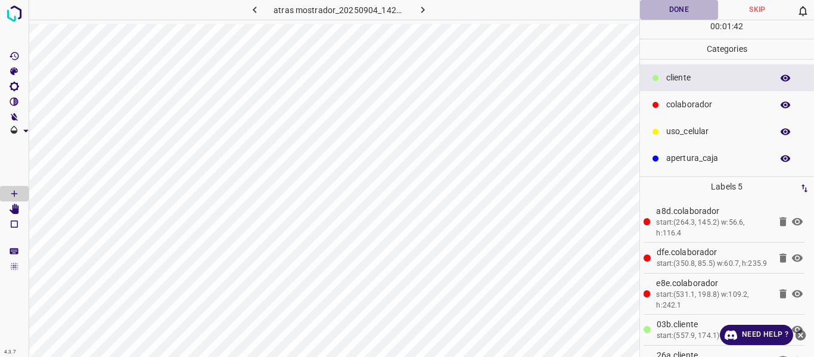
click at [657, 10] on button "Done" at bounding box center [679, 10] width 79 height 20
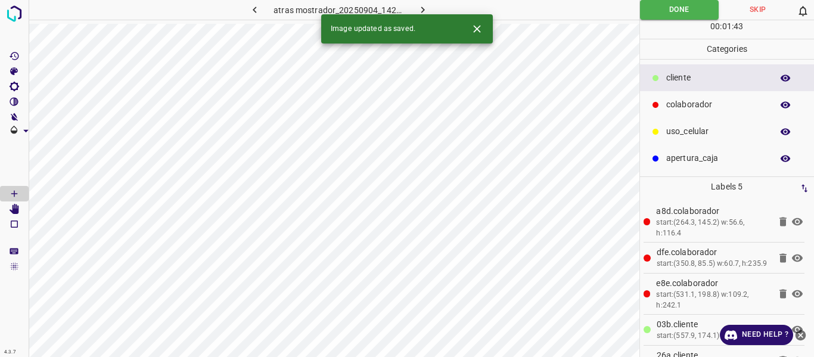
drag, startPoint x: 418, startPoint y: 7, endPoint x: 419, endPoint y: 0, distance: 6.6
click at [419, 5] on icon "button" at bounding box center [422, 10] width 13 height 13
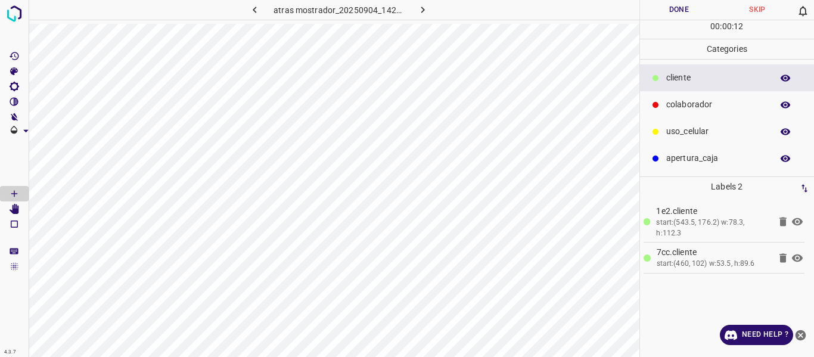
click at [676, 106] on p "colaborador" at bounding box center [716, 104] width 100 height 13
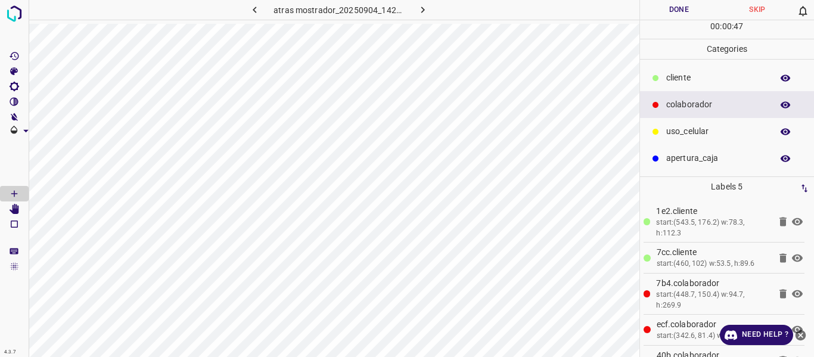
click at [679, 79] on p "cliente" at bounding box center [716, 77] width 100 height 13
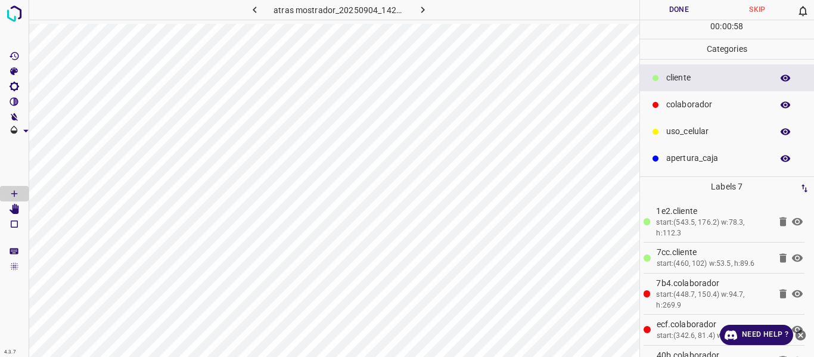
click at [666, 11] on button "Done" at bounding box center [679, 10] width 79 height 20
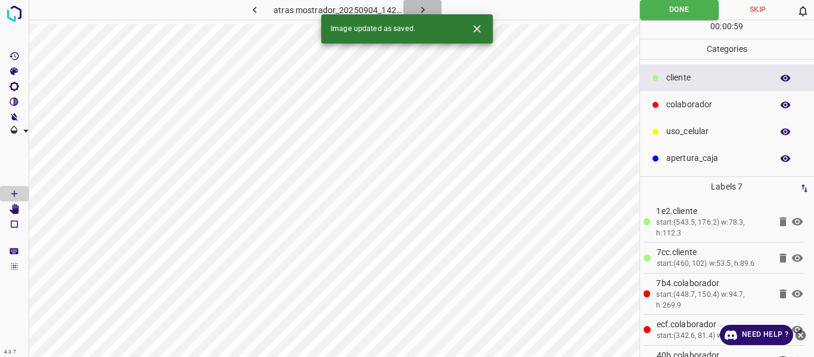
click at [425, 8] on icon "button" at bounding box center [422, 10] width 13 height 13
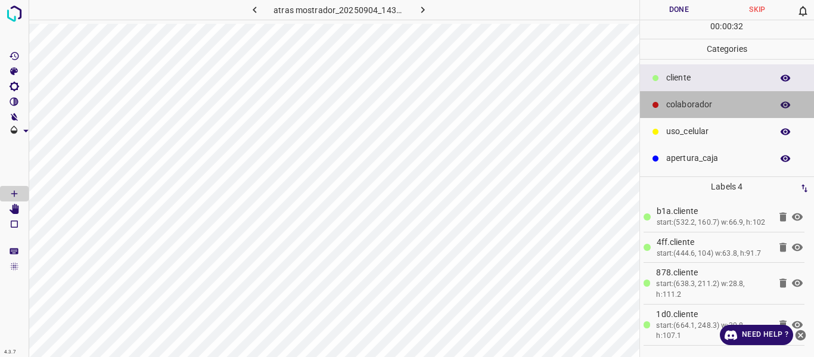
click at [681, 106] on p "colaborador" at bounding box center [716, 104] width 100 height 13
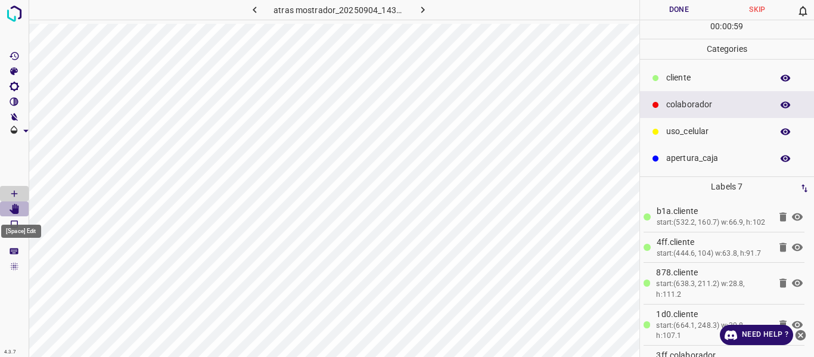
click at [17, 206] on icon "[Space] Edit" at bounding box center [15, 209] width 10 height 11
click at [11, 191] on icon "[Space] Draw" at bounding box center [14, 193] width 11 height 11
click at [670, 7] on button "Done" at bounding box center [679, 10] width 79 height 20
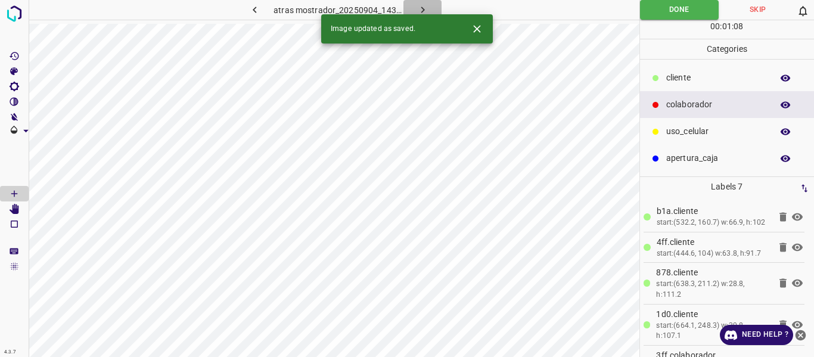
click at [418, 6] on icon "button" at bounding box center [422, 10] width 13 height 13
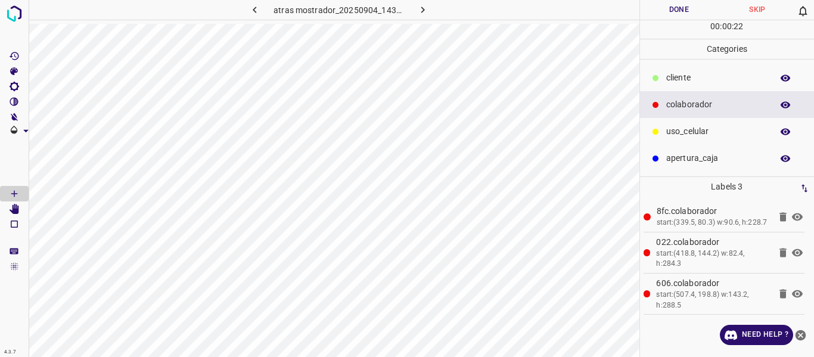
click at [679, 77] on p "cliente" at bounding box center [716, 77] width 100 height 13
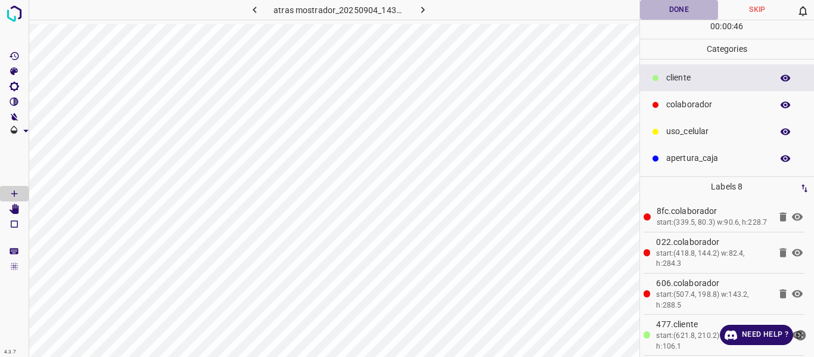
click at [663, 11] on button "Done" at bounding box center [679, 10] width 79 height 20
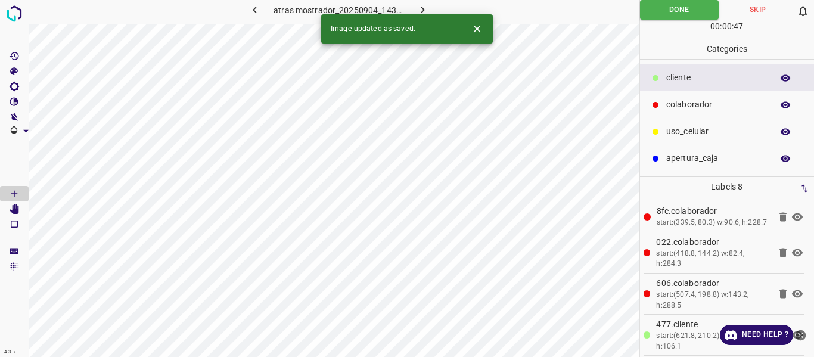
click at [422, 7] on icon "button" at bounding box center [422, 10] width 13 height 13
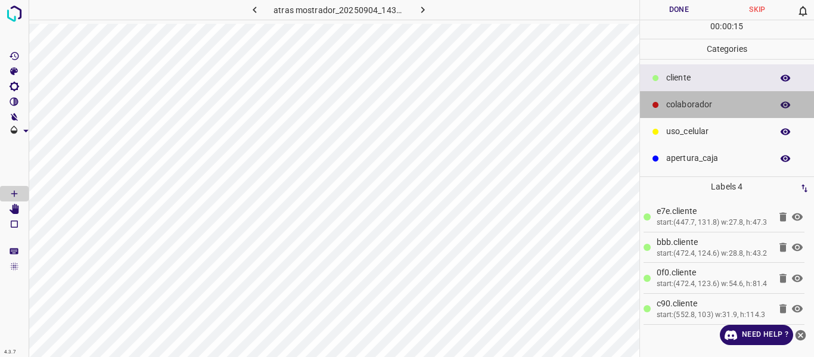
drag, startPoint x: 692, startPoint y: 107, endPoint x: 655, endPoint y: 117, distance: 38.9
click at [685, 110] on p "colaborador" at bounding box center [716, 104] width 100 height 13
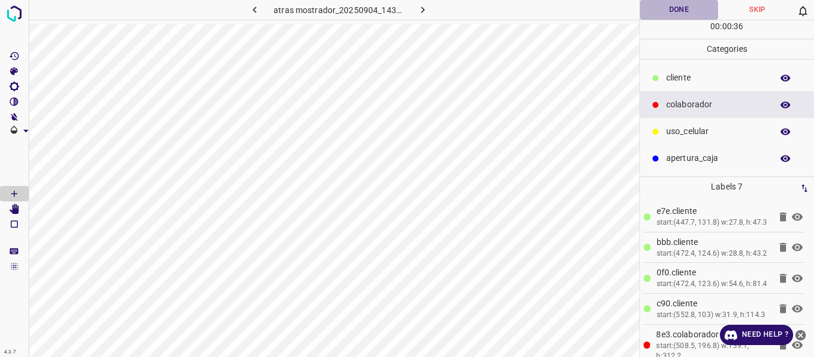
click at [666, 15] on button "Done" at bounding box center [679, 10] width 79 height 20
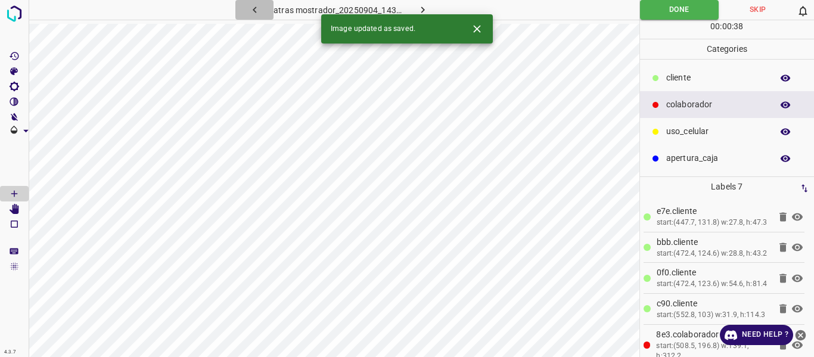
click at [254, 8] on icon "button" at bounding box center [254, 10] width 13 height 13
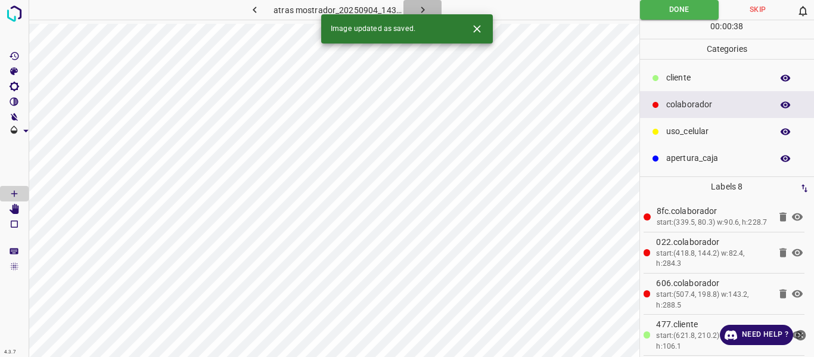
click at [421, 7] on icon "button" at bounding box center [422, 10] width 13 height 13
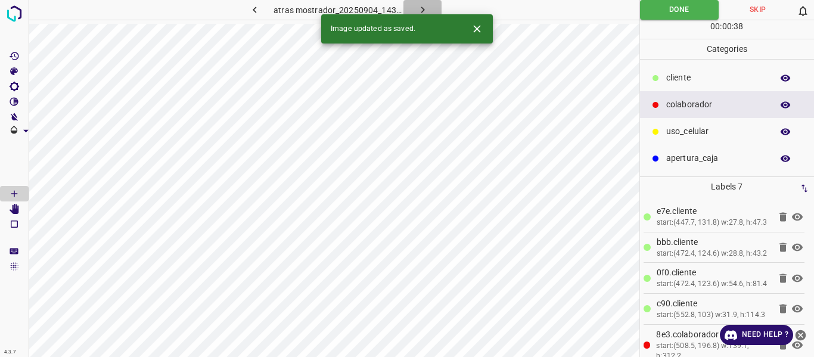
click at [423, 9] on icon "button" at bounding box center [423, 10] width 4 height 7
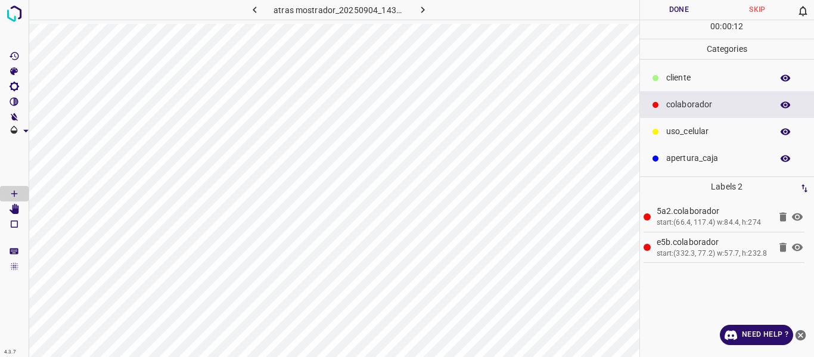
click at [682, 73] on p "cliente" at bounding box center [716, 77] width 100 height 13
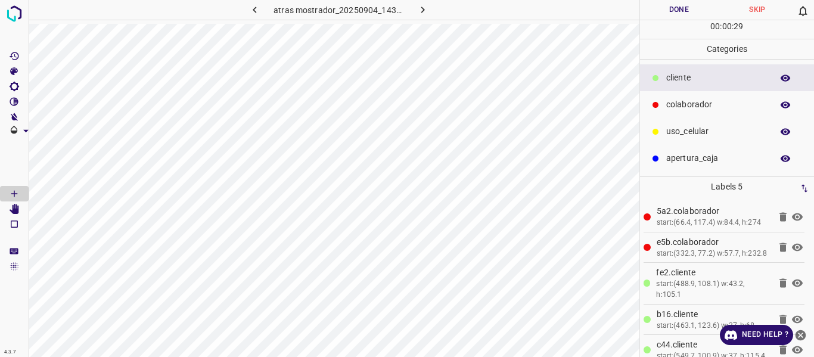
click at [671, 12] on button "Done" at bounding box center [679, 10] width 79 height 20
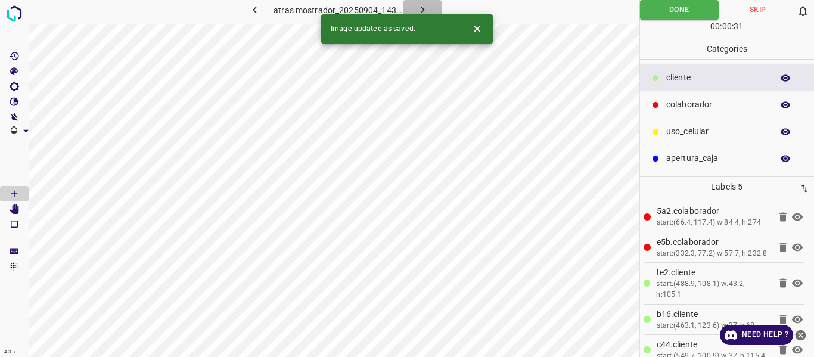
click at [426, 6] on icon "button" at bounding box center [422, 10] width 13 height 13
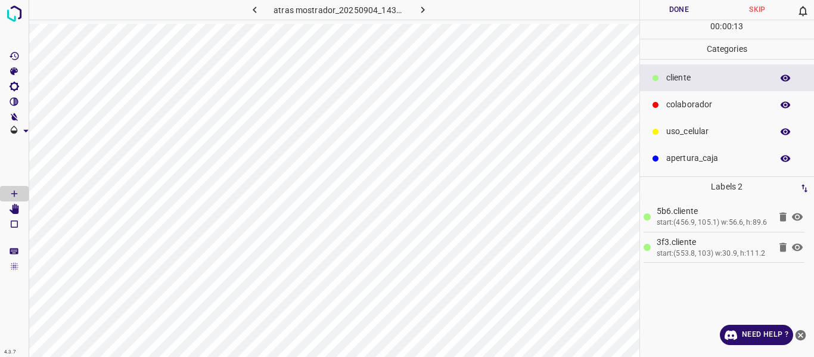
drag, startPoint x: 695, startPoint y: 105, endPoint x: 673, endPoint y: 122, distance: 27.6
click at [694, 107] on p "colaborador" at bounding box center [716, 104] width 100 height 13
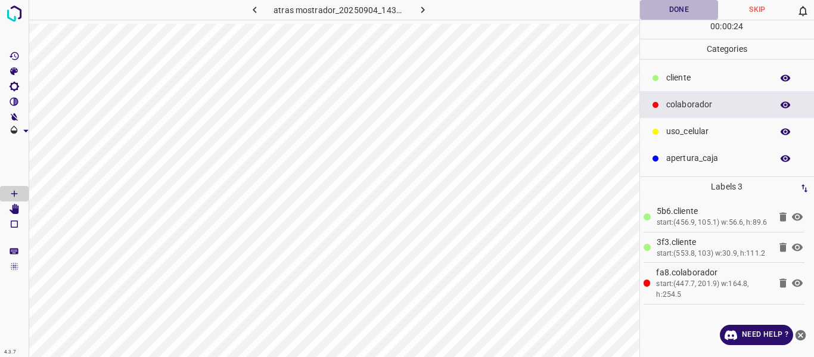
click at [666, 10] on button "Done" at bounding box center [679, 10] width 79 height 20
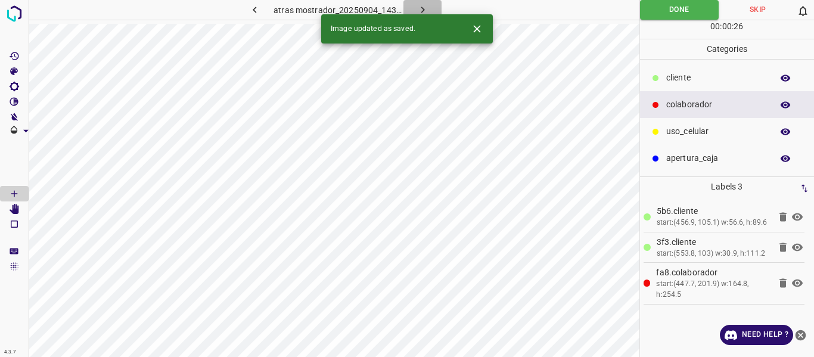
click at [421, 5] on icon "button" at bounding box center [422, 10] width 13 height 13
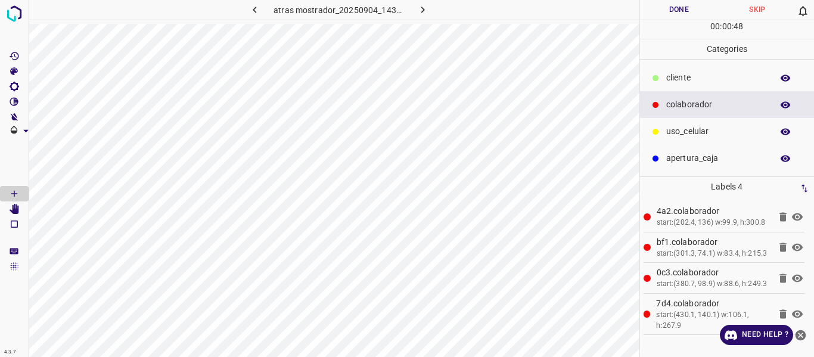
click at [692, 79] on p "cliente" at bounding box center [716, 77] width 100 height 13
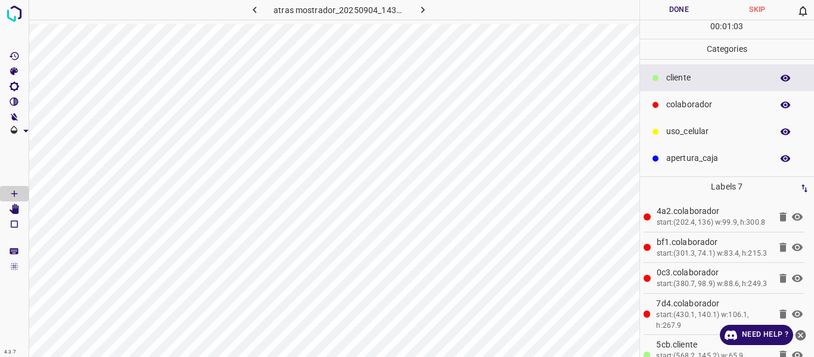
click at [682, 12] on button "Done" at bounding box center [679, 10] width 79 height 20
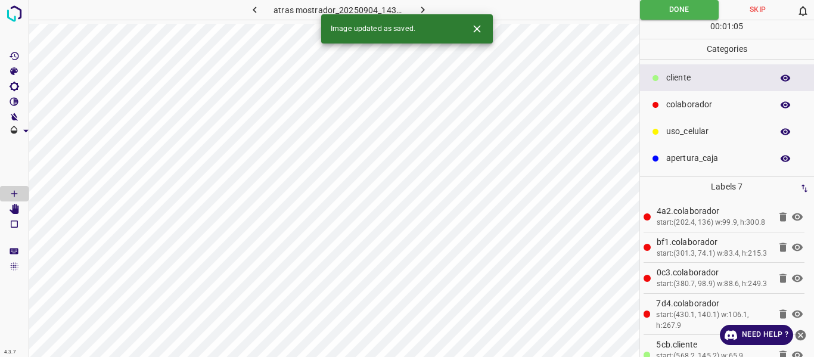
click at [428, 5] on button "button" at bounding box center [422, 10] width 38 height 20
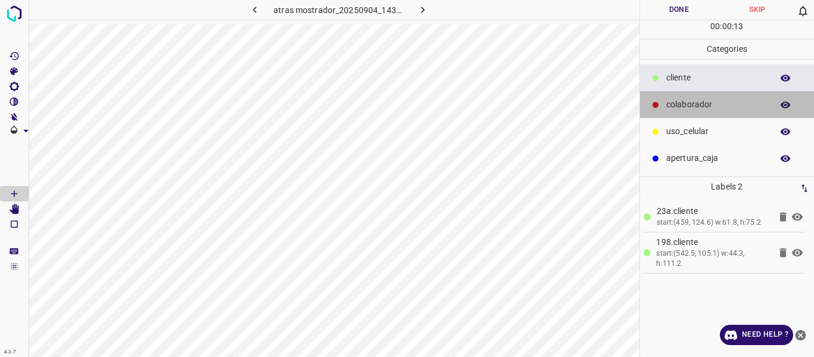
click at [689, 104] on p "colaborador" at bounding box center [716, 104] width 100 height 13
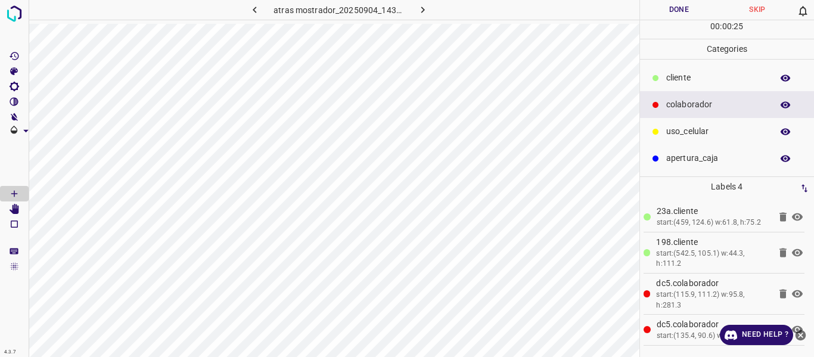
click at [667, 11] on button "Done" at bounding box center [679, 10] width 79 height 20
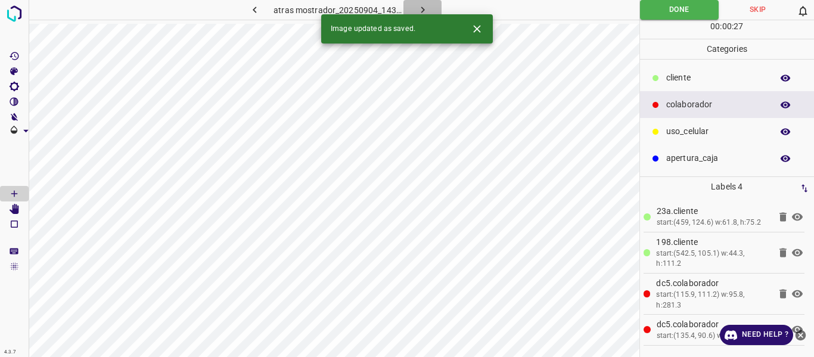
click at [429, 6] on button "button" at bounding box center [422, 10] width 38 height 20
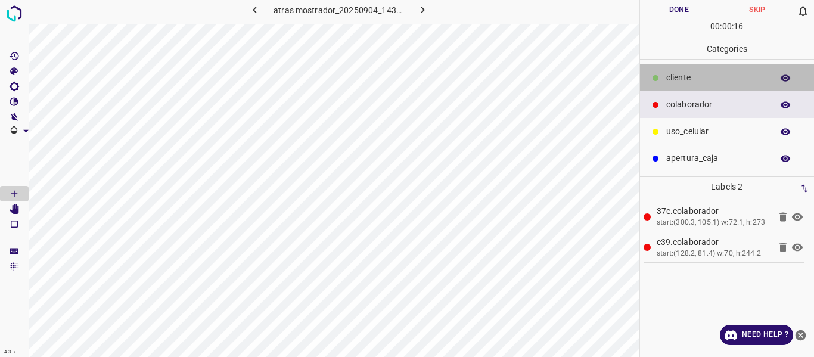
drag, startPoint x: 680, startPoint y: 75, endPoint x: 644, endPoint y: 80, distance: 36.7
click at [673, 77] on p "cliente" at bounding box center [716, 77] width 100 height 13
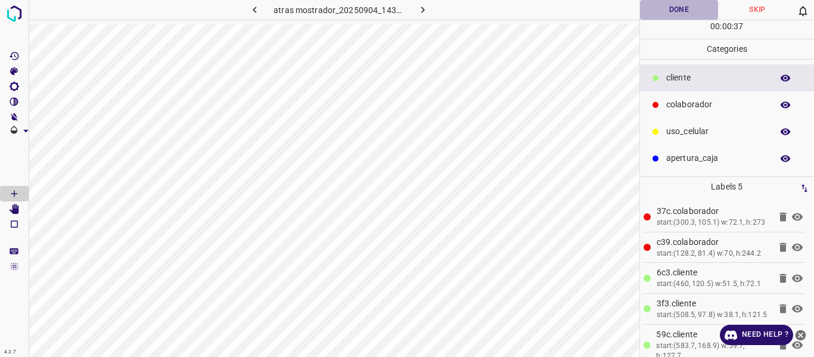
click at [668, 11] on button "Done" at bounding box center [679, 10] width 79 height 20
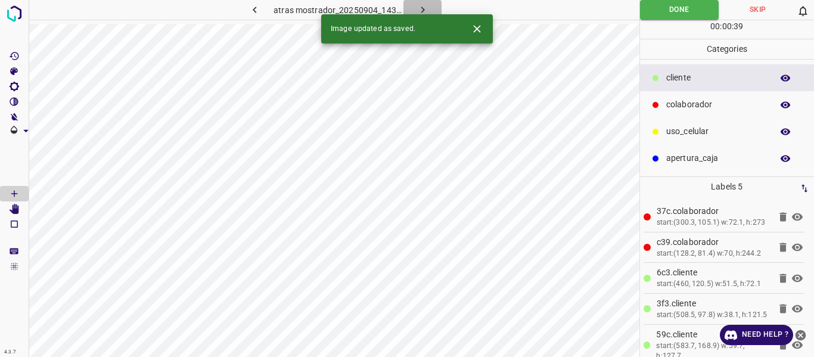
click at [424, 5] on icon "button" at bounding box center [422, 10] width 13 height 13
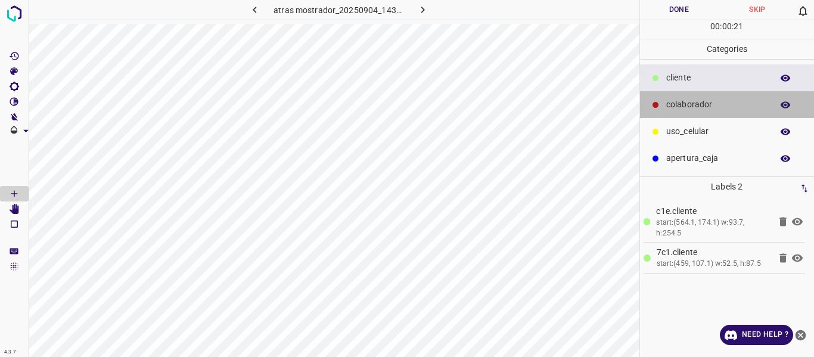
click at [670, 111] on div "colaborador" at bounding box center [727, 104] width 175 height 27
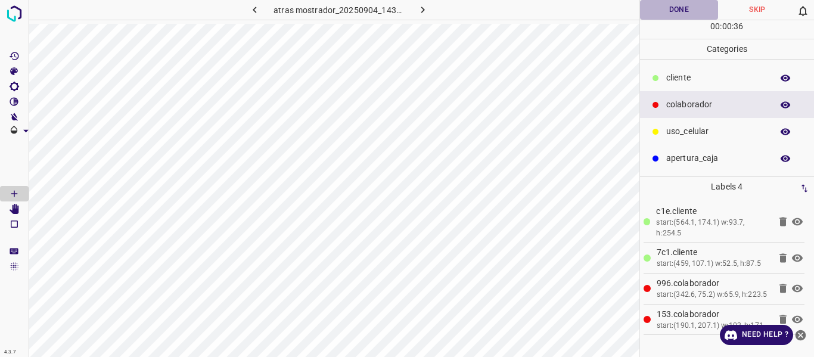
click at [674, 9] on button "Done" at bounding box center [679, 10] width 79 height 20
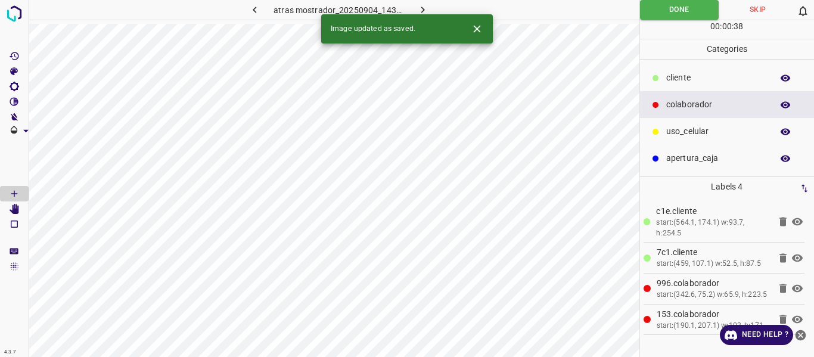
click at [422, 8] on icon "button" at bounding box center [423, 10] width 4 height 7
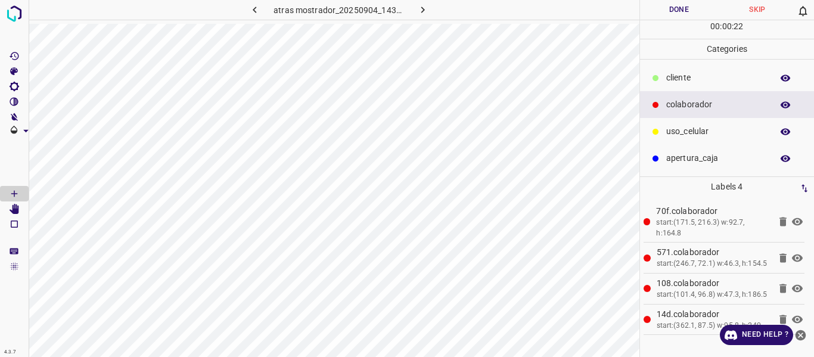
click at [683, 74] on p "cliente" at bounding box center [716, 77] width 100 height 13
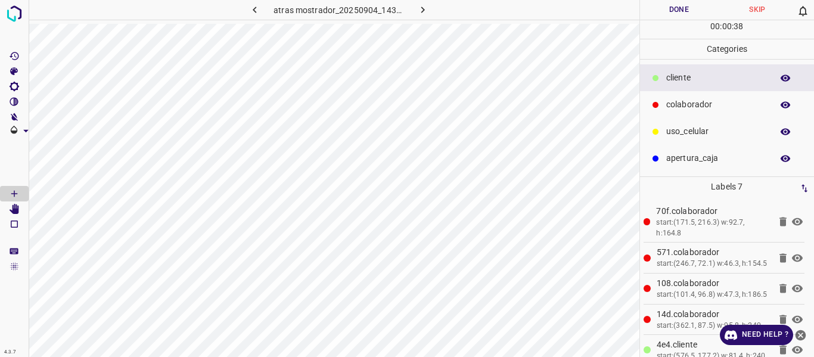
click at [675, 7] on button "Done" at bounding box center [679, 10] width 79 height 20
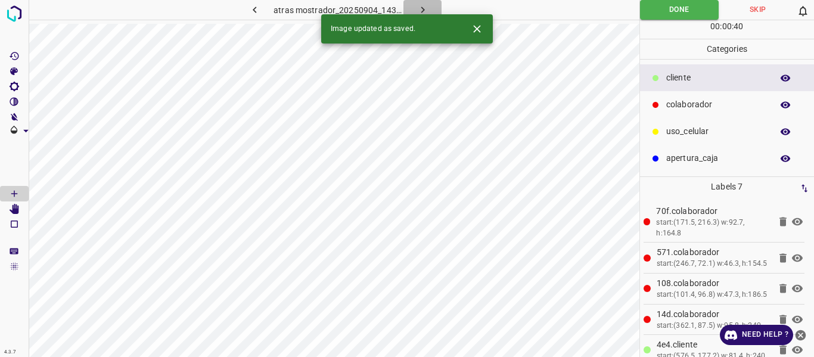
click at [424, 2] on button "button" at bounding box center [422, 10] width 38 height 20
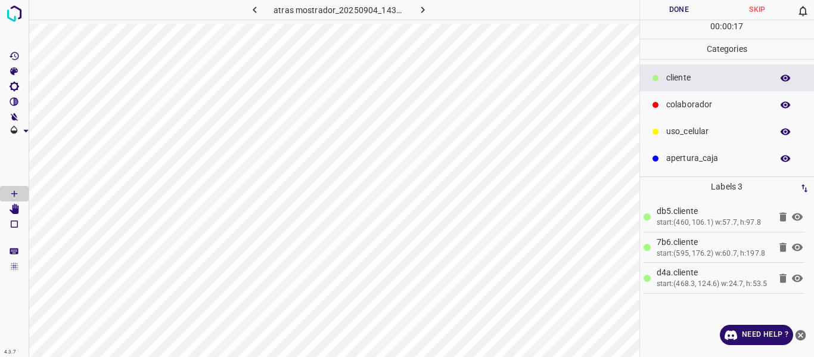
click at [688, 104] on p "colaborador" at bounding box center [716, 104] width 100 height 13
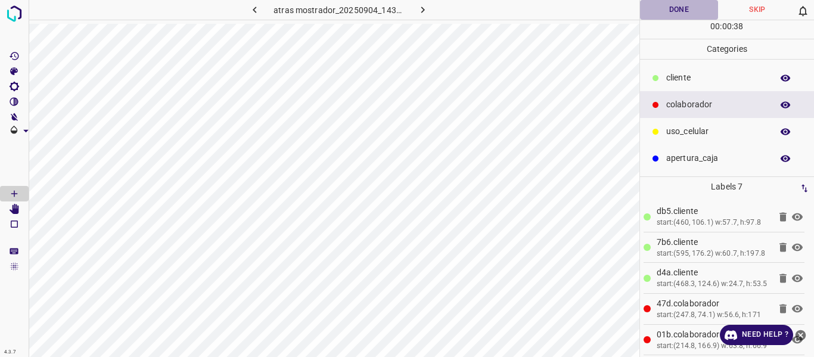
click at [664, 7] on button "Done" at bounding box center [679, 10] width 79 height 20
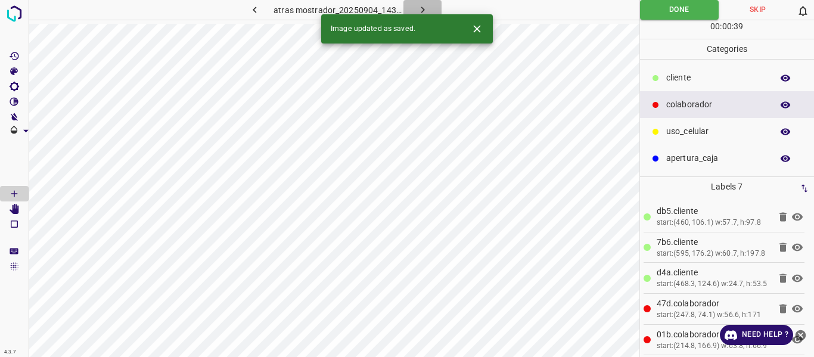
click at [422, 4] on icon "button" at bounding box center [422, 10] width 13 height 13
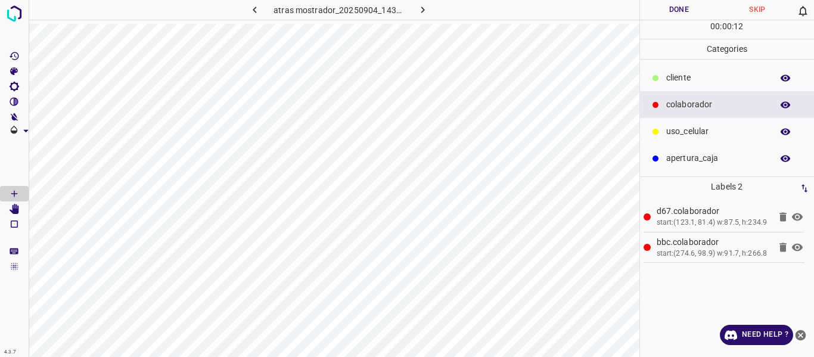
click at [684, 77] on p "cliente" at bounding box center [716, 77] width 100 height 13
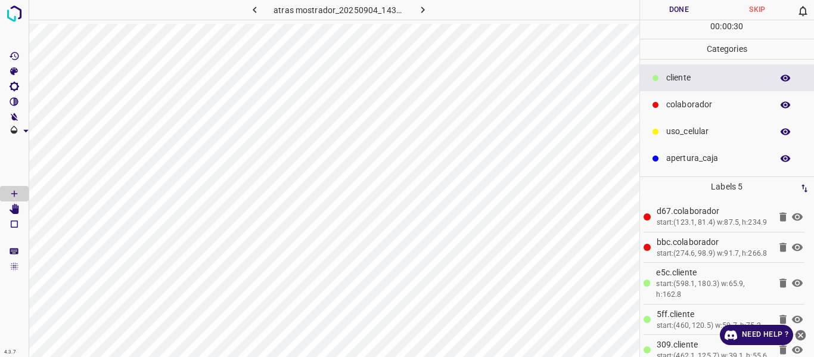
click at [664, 6] on button "Done" at bounding box center [679, 10] width 79 height 20
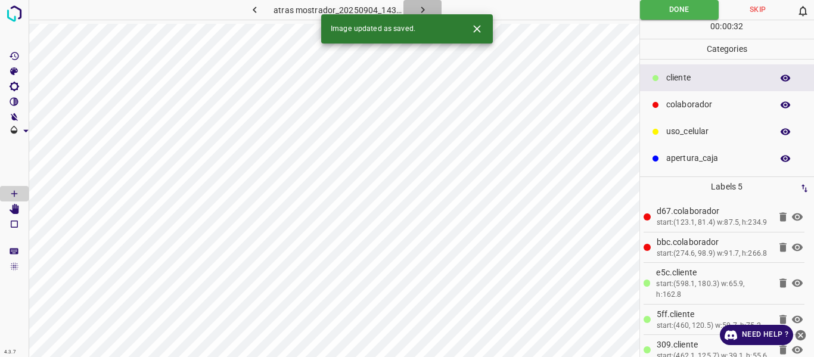
click at [422, 10] on icon "button" at bounding box center [422, 10] width 13 height 13
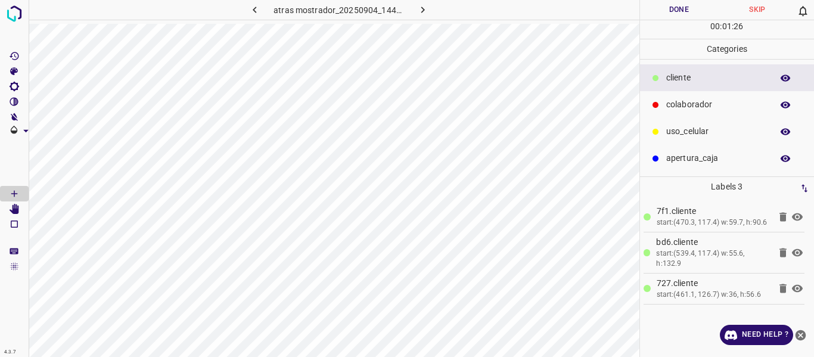
drag, startPoint x: 683, startPoint y: 102, endPoint x: 666, endPoint y: 125, distance: 27.6
click at [682, 108] on p "colaborador" at bounding box center [716, 104] width 100 height 13
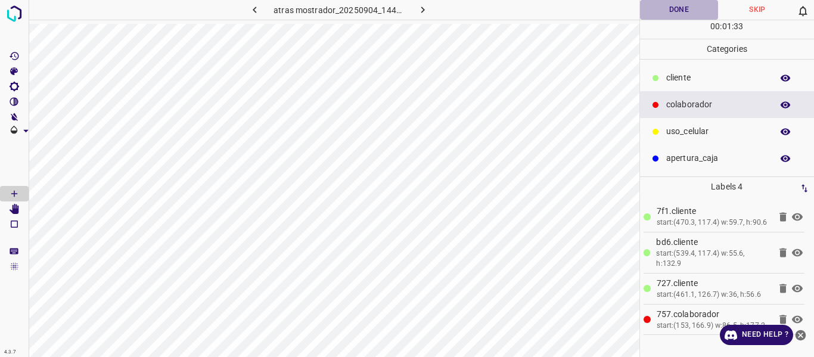
click at [680, 5] on button "Done" at bounding box center [679, 10] width 79 height 20
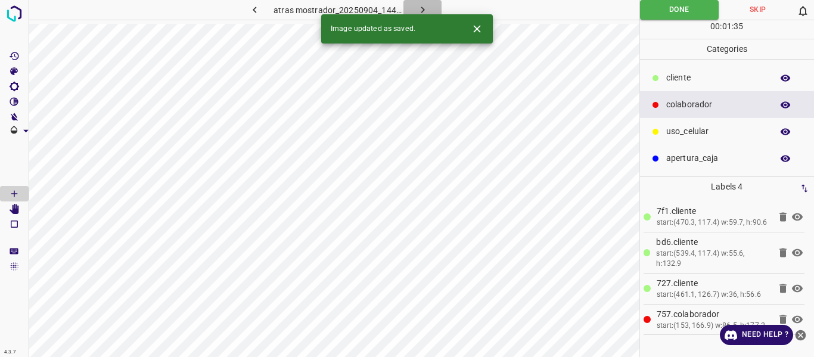
click at [419, 7] on icon "button" at bounding box center [422, 10] width 13 height 13
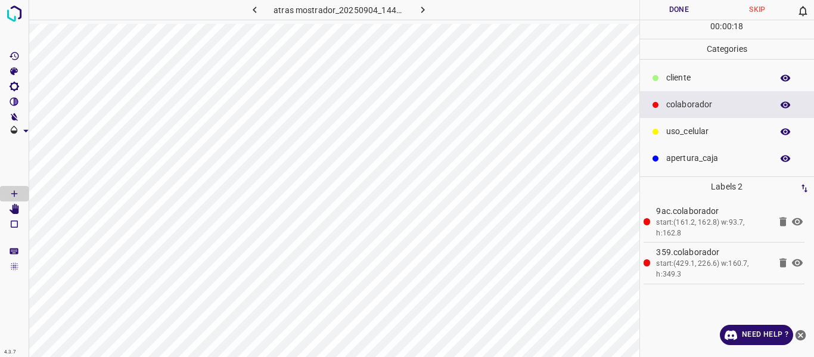
click at [693, 77] on p "cliente" at bounding box center [716, 77] width 100 height 13
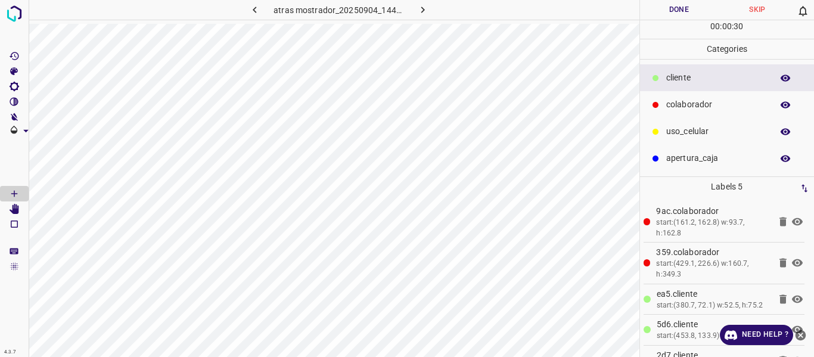
click at [667, 8] on button "Done" at bounding box center [679, 10] width 79 height 20
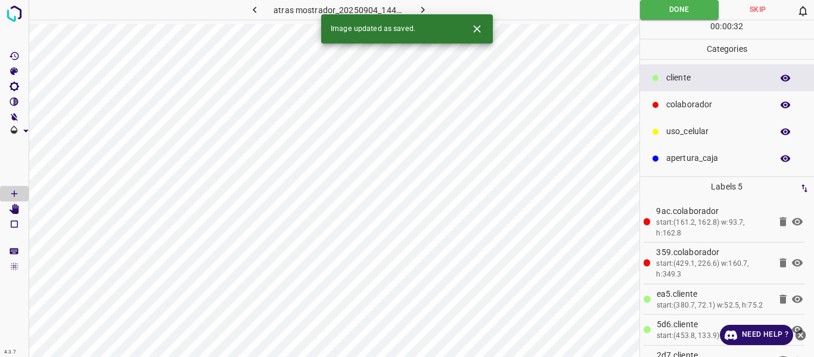
click at [419, 7] on icon "button" at bounding box center [422, 10] width 13 height 13
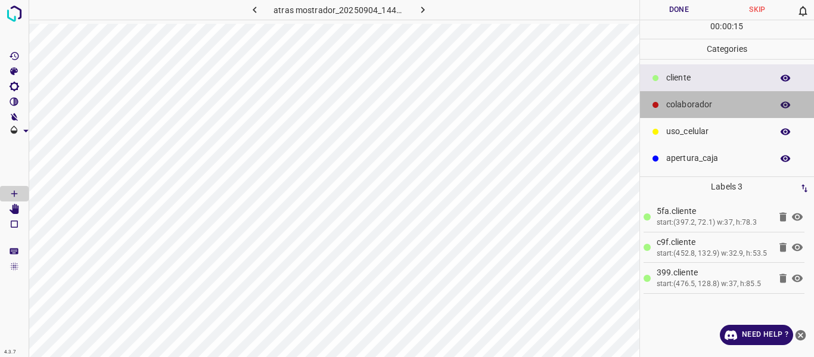
drag, startPoint x: 683, startPoint y: 104, endPoint x: 656, endPoint y: 105, distance: 27.4
click at [680, 105] on p "colaborador" at bounding box center [716, 104] width 100 height 13
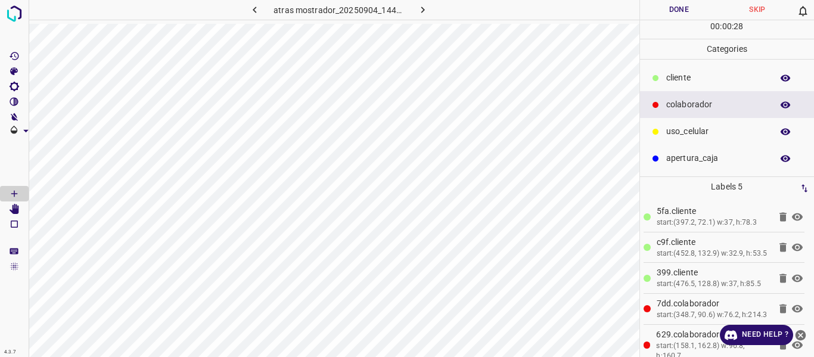
click at [660, 6] on button "Done" at bounding box center [679, 10] width 79 height 20
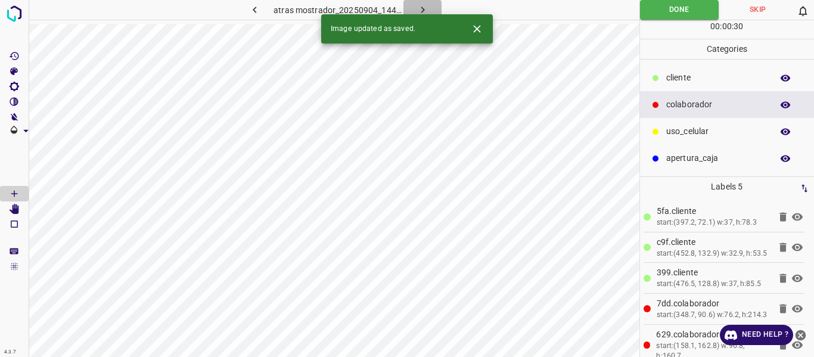
click at [427, 5] on icon "button" at bounding box center [422, 10] width 13 height 13
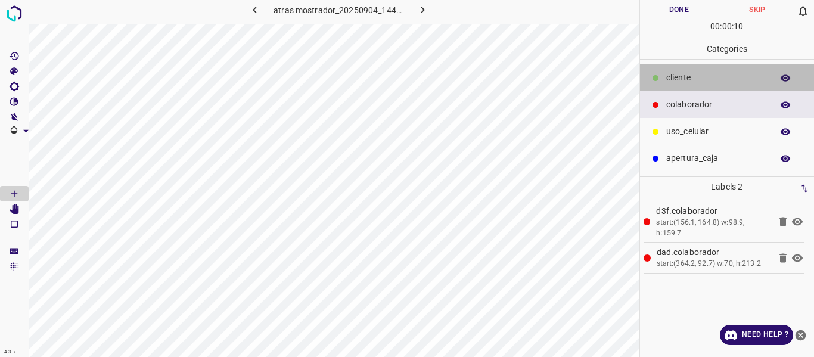
click at [683, 78] on p "cliente" at bounding box center [716, 77] width 100 height 13
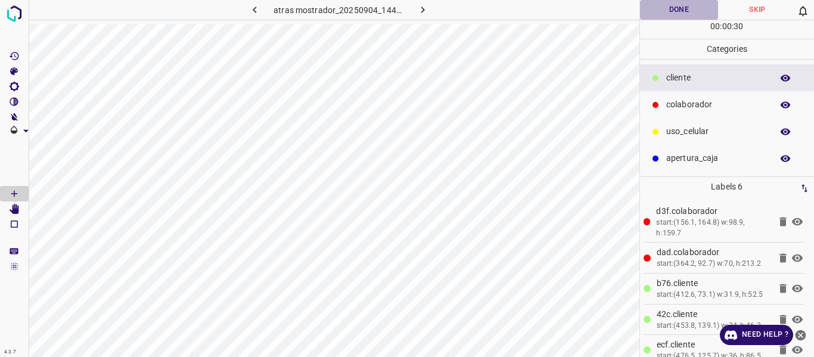
click at [667, 9] on button "Done" at bounding box center [679, 10] width 79 height 20
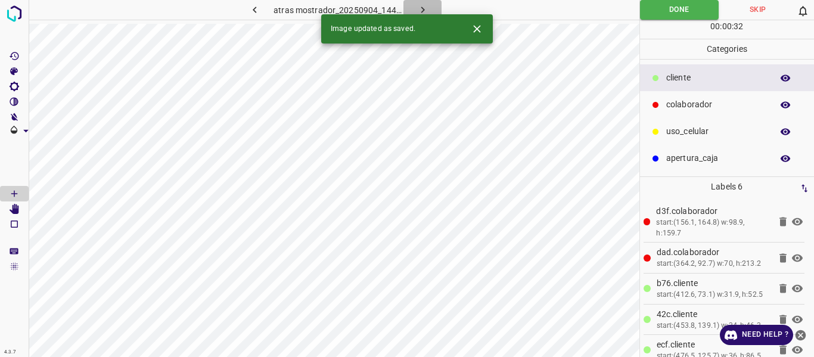
click at [425, 9] on icon "button" at bounding box center [422, 10] width 13 height 13
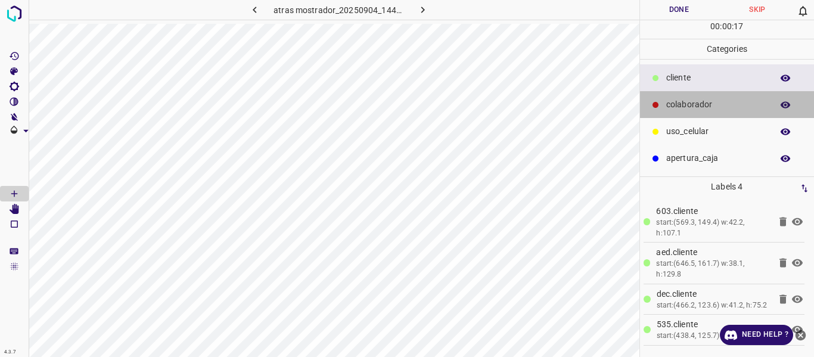
click at [686, 96] on div "colaborador" at bounding box center [727, 104] width 175 height 27
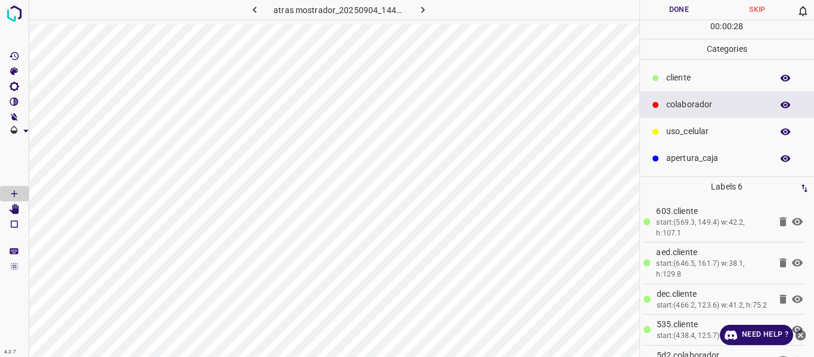
click at [676, 10] on button "Done" at bounding box center [679, 10] width 79 height 20
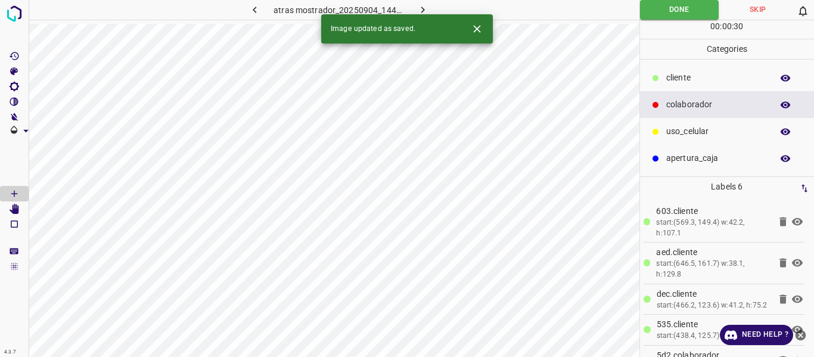
click at [414, 7] on button "button" at bounding box center [422, 10] width 38 height 20
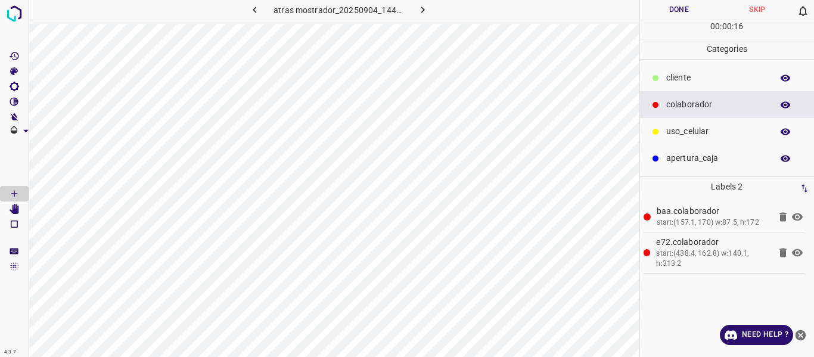
click at [684, 80] on p "cliente" at bounding box center [716, 77] width 100 height 13
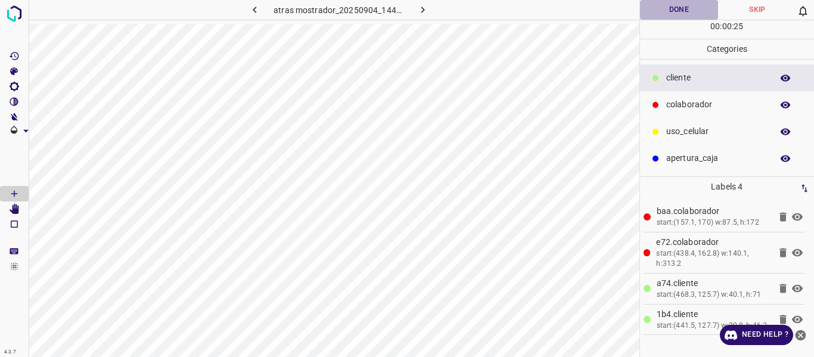
click at [666, 8] on button "Done" at bounding box center [679, 10] width 79 height 20
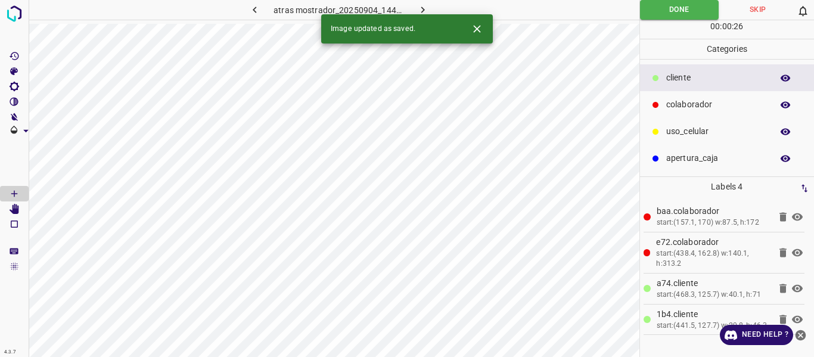
click at [424, 8] on icon "button" at bounding box center [422, 10] width 13 height 13
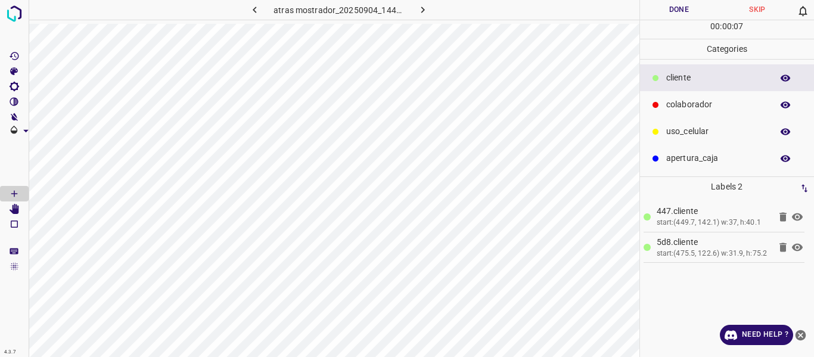
click at [695, 101] on p "colaborador" at bounding box center [716, 104] width 100 height 13
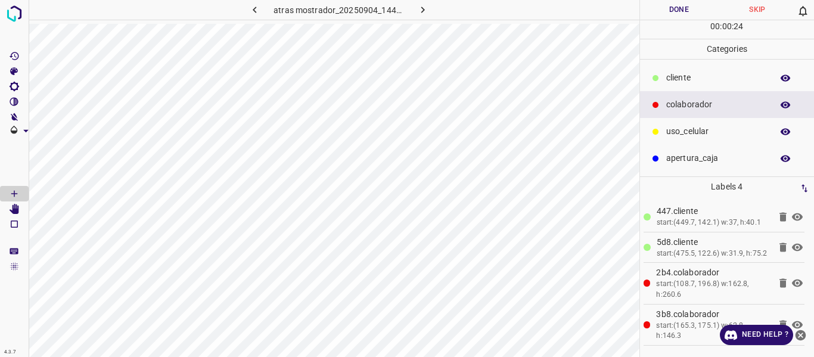
click at [676, 11] on button "Done" at bounding box center [679, 10] width 79 height 20
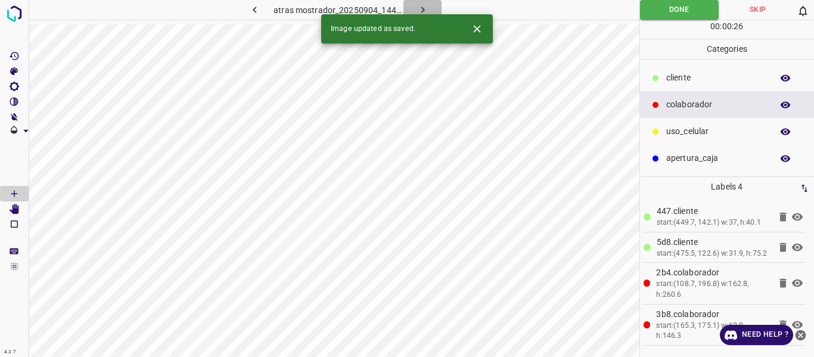
click at [423, 7] on icon "button" at bounding box center [422, 10] width 13 height 13
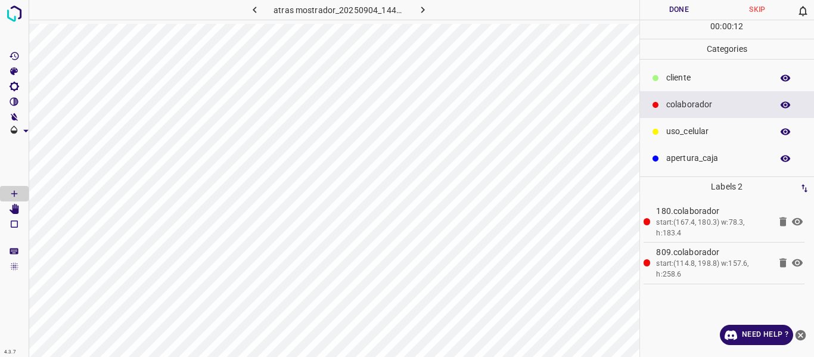
drag, startPoint x: 676, startPoint y: 78, endPoint x: 645, endPoint y: 77, distance: 31.0
click at [676, 77] on p "cliente" at bounding box center [716, 77] width 100 height 13
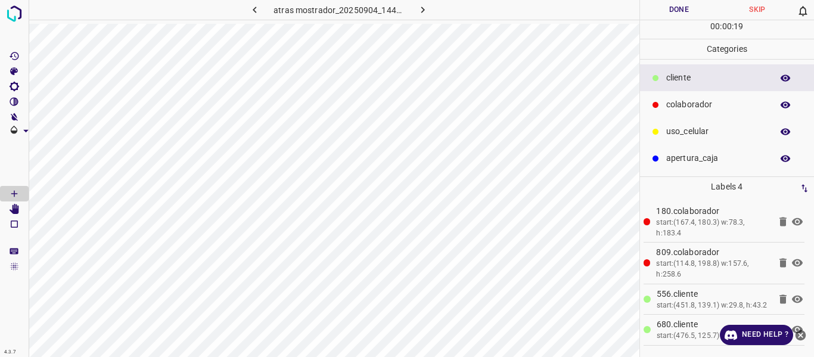
click at [668, 8] on button "Done" at bounding box center [679, 10] width 79 height 20
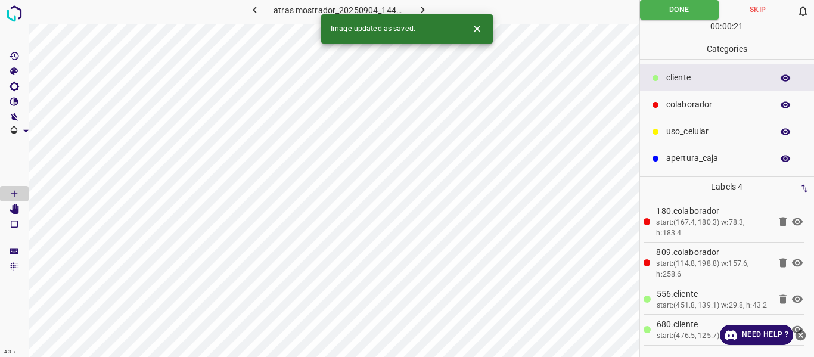
click at [417, 5] on icon "button" at bounding box center [422, 10] width 13 height 13
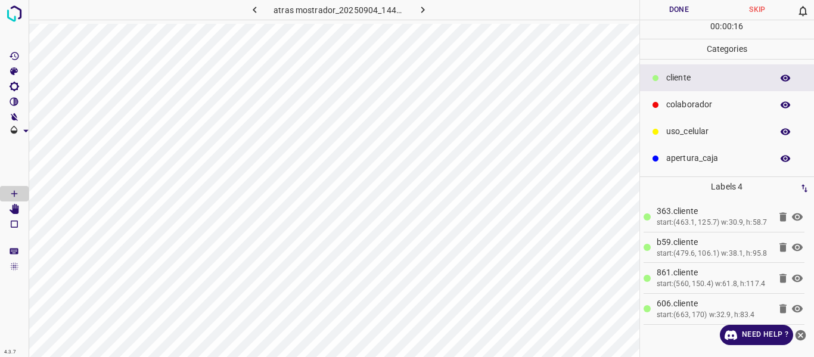
click at [679, 105] on p "colaborador" at bounding box center [716, 104] width 100 height 13
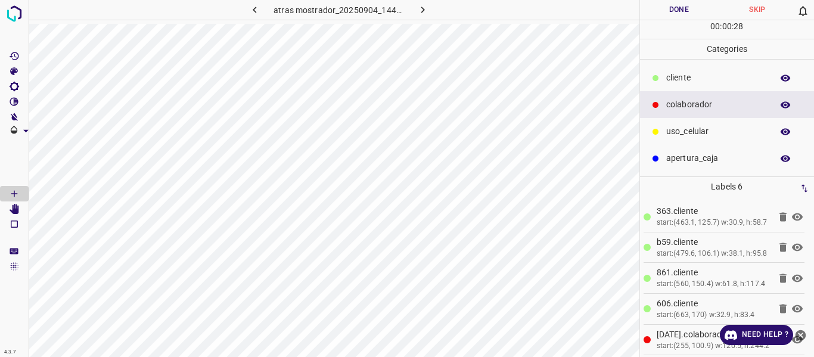
click at [657, 13] on button "Done" at bounding box center [679, 10] width 79 height 20
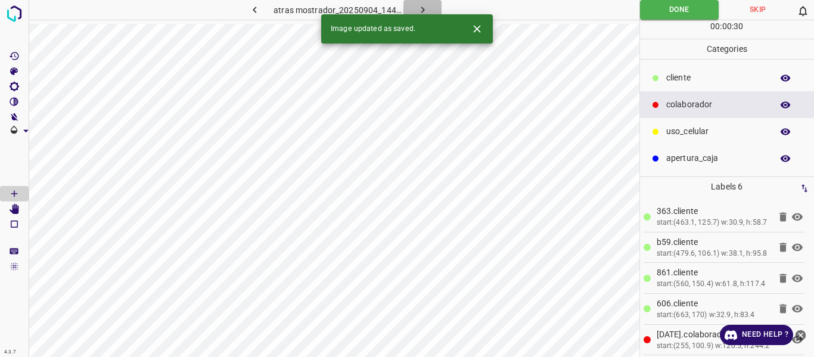
click at [425, 8] on icon "button" at bounding box center [422, 10] width 13 height 13
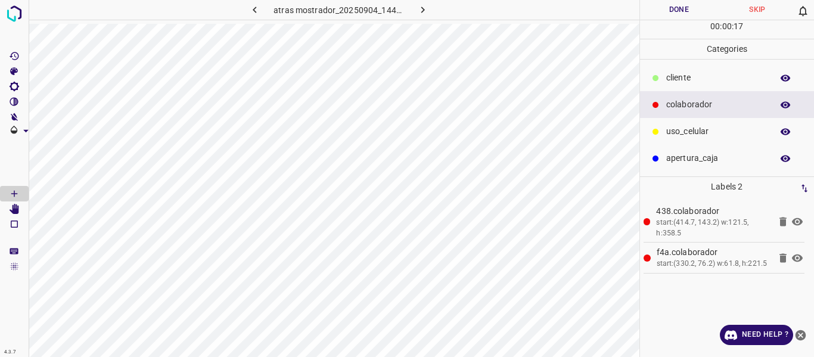
drag, startPoint x: 672, startPoint y: 70, endPoint x: 642, endPoint y: 74, distance: 30.8
click at [672, 70] on div "cliente" at bounding box center [727, 77] width 175 height 27
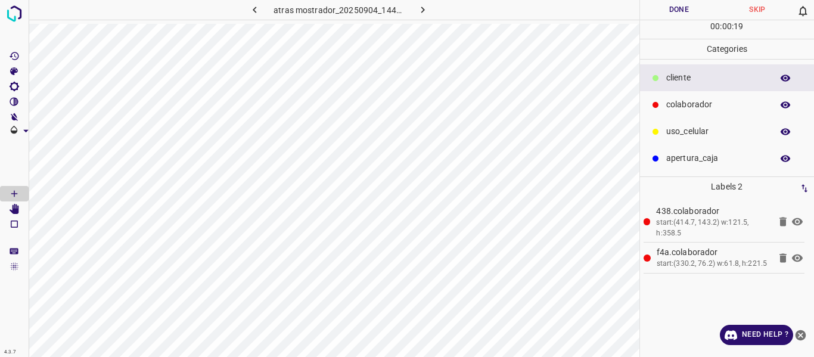
click at [706, 105] on p "colaborador" at bounding box center [716, 104] width 100 height 13
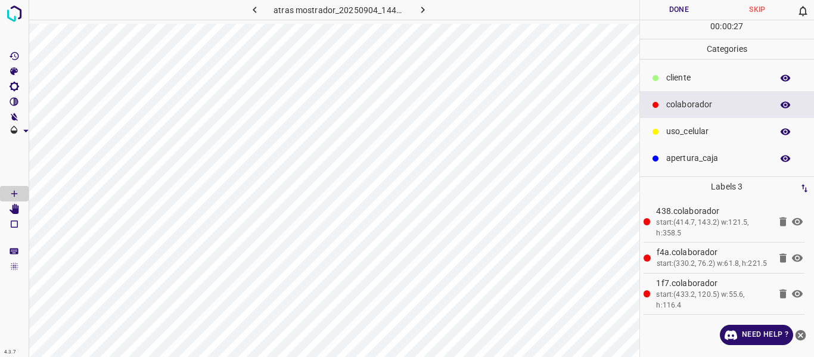
click at [676, 77] on p "cliente" at bounding box center [716, 77] width 100 height 13
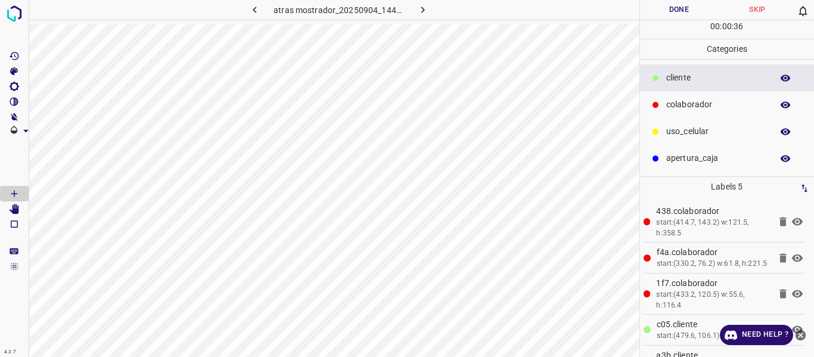
click at [674, 133] on p "uso_celular" at bounding box center [716, 131] width 100 height 13
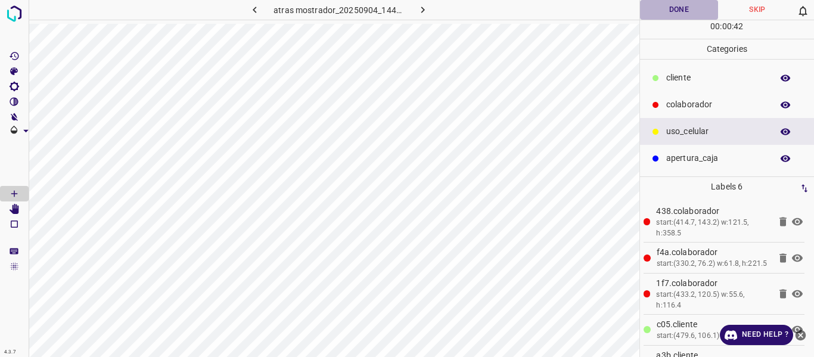
click at [683, 10] on button "Done" at bounding box center [679, 10] width 79 height 20
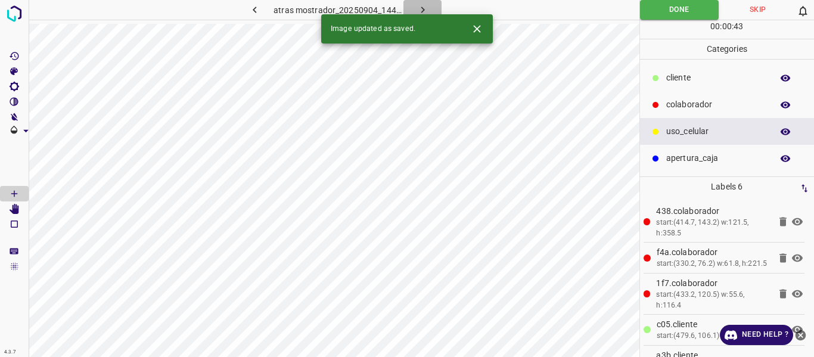
click at [413, 5] on button "button" at bounding box center [422, 10] width 38 height 20
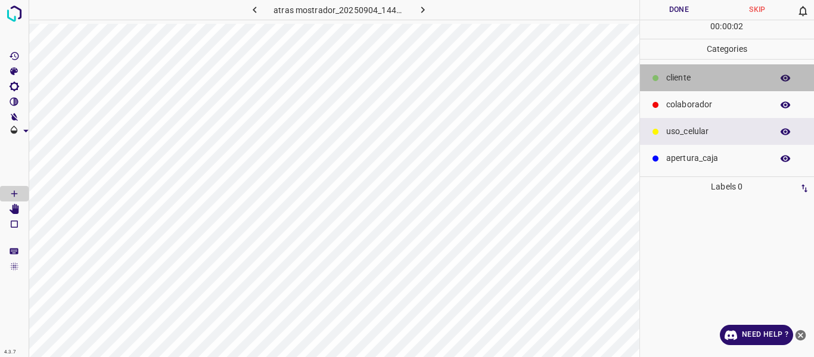
click at [668, 75] on p "cliente" at bounding box center [716, 77] width 100 height 13
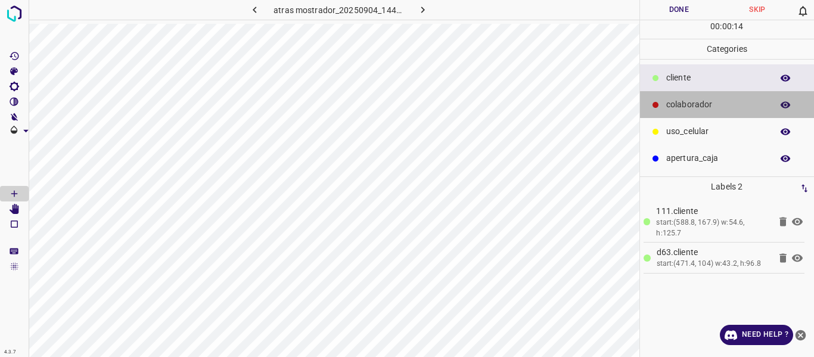
drag, startPoint x: 684, startPoint y: 102, endPoint x: 661, endPoint y: 102, distance: 22.6
click at [683, 102] on p "colaborador" at bounding box center [716, 104] width 100 height 13
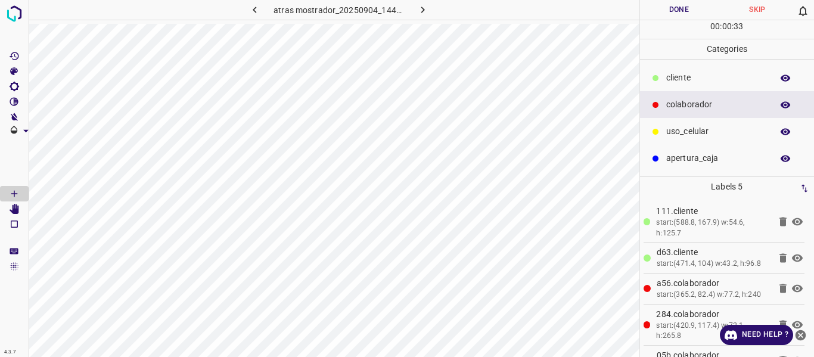
click at [675, 8] on button "Done" at bounding box center [679, 10] width 79 height 20
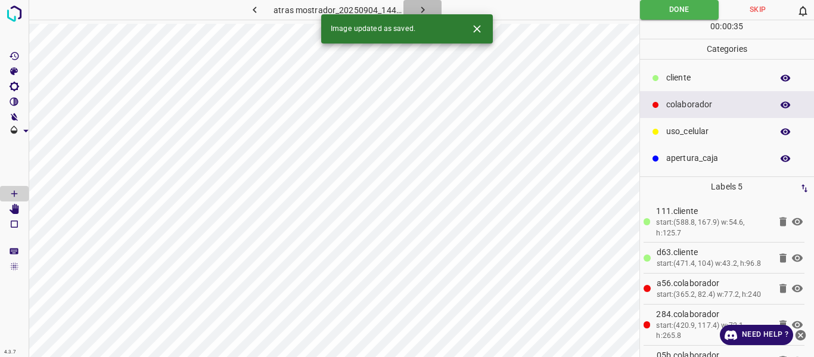
click at [422, 7] on icon "button" at bounding box center [422, 10] width 13 height 13
